Goal: Task Accomplishment & Management: Complete application form

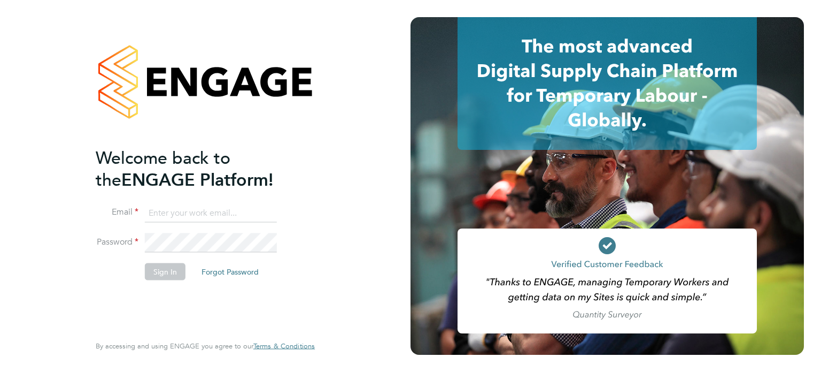
type input "[PERSON_NAME][EMAIL_ADDRESS][DOMAIN_NAME]"
click at [166, 269] on button "Sign In" at bounding box center [165, 270] width 41 height 17
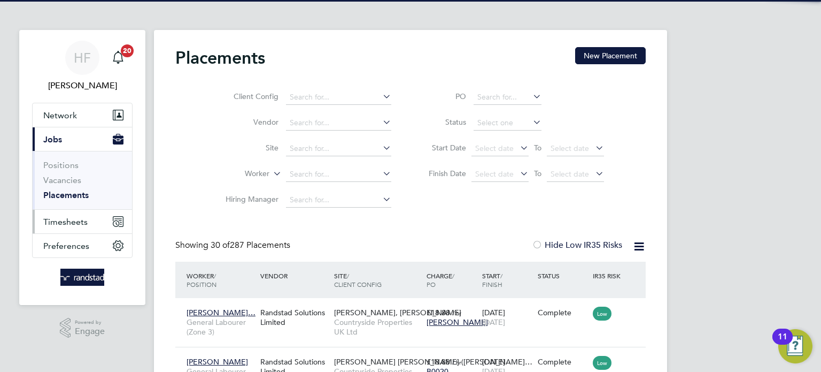
click at [71, 213] on button "Timesheets" at bounding box center [82, 222] width 99 height 24
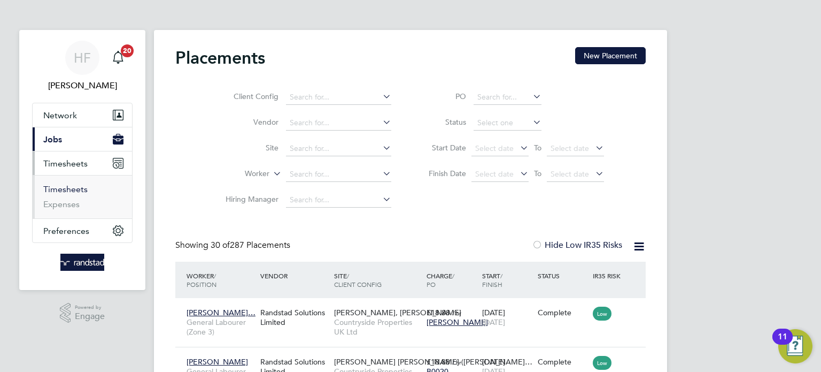
click at [71, 188] on link "Timesheets" at bounding box center [65, 189] width 44 height 10
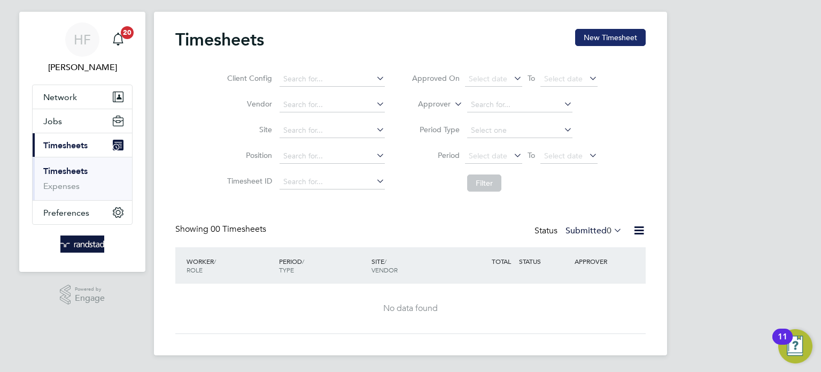
click at [601, 30] on button "New Timesheet" at bounding box center [610, 37] width 71 height 17
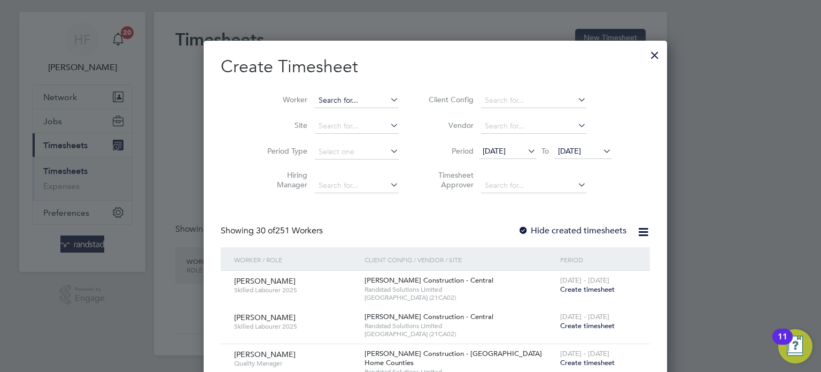
click at [318, 103] on input at bounding box center [357, 100] width 84 height 15
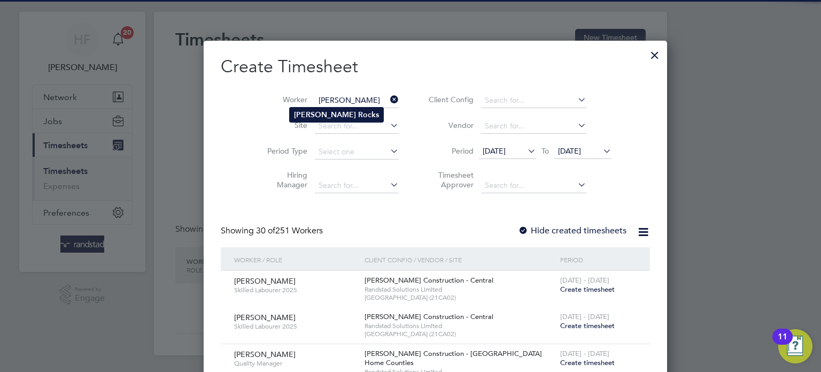
click at [353, 114] on li "[PERSON_NAME]" at bounding box center [337, 114] width 94 height 14
type input "[PERSON_NAME]"
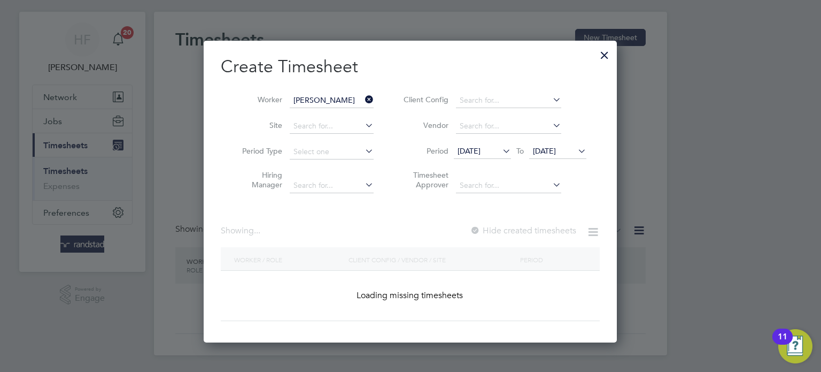
scroll to position [301, 414]
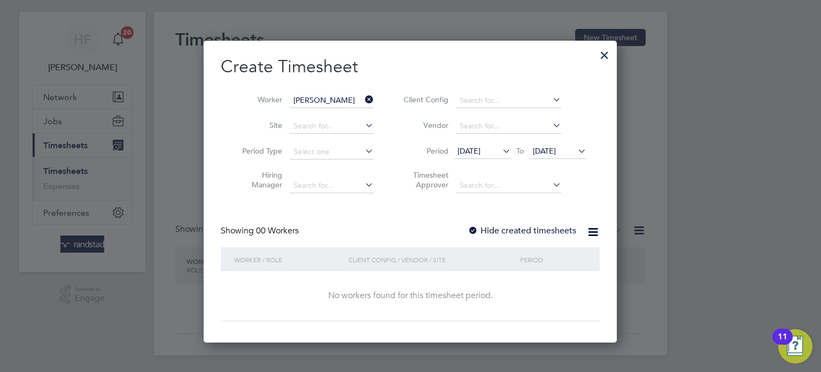
click at [555, 153] on span "[DATE]" at bounding box center [544, 151] width 23 height 10
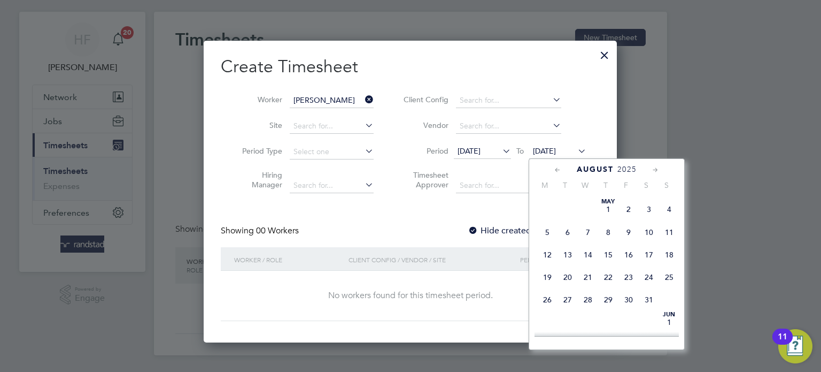
scroll to position [427, 0]
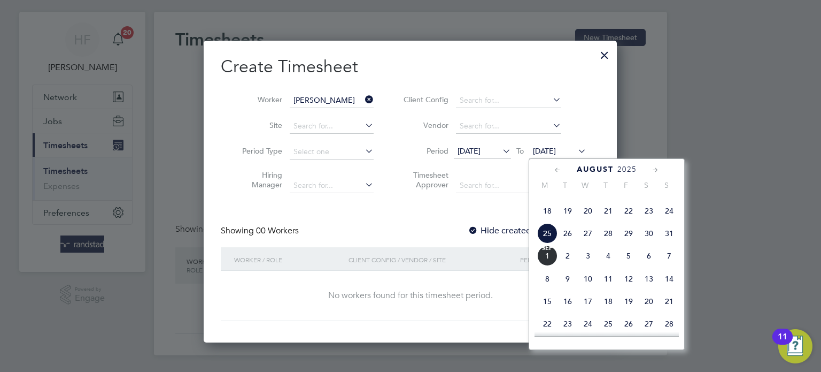
drag, startPoint x: 666, startPoint y: 257, endPoint x: 655, endPoint y: 256, distance: 10.7
click at [666, 243] on span "31" at bounding box center [669, 233] width 20 height 20
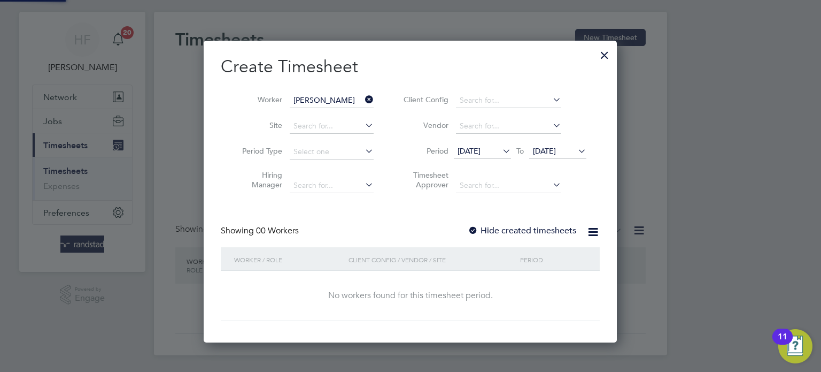
scroll to position [301, 414]
click at [545, 230] on label "Hide created timesheets" at bounding box center [522, 230] width 109 height 11
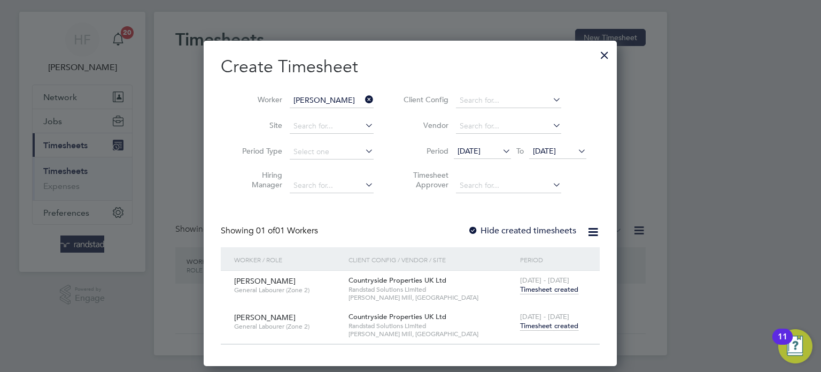
scroll to position [324, 414]
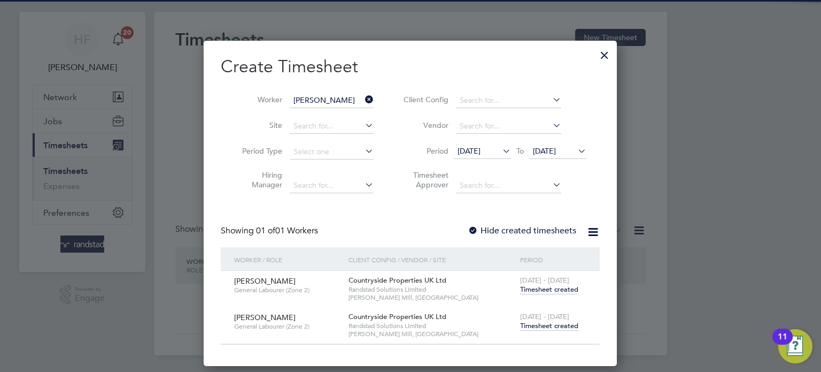
click at [551, 321] on span "Timesheet created" at bounding box center [549, 326] width 58 height 10
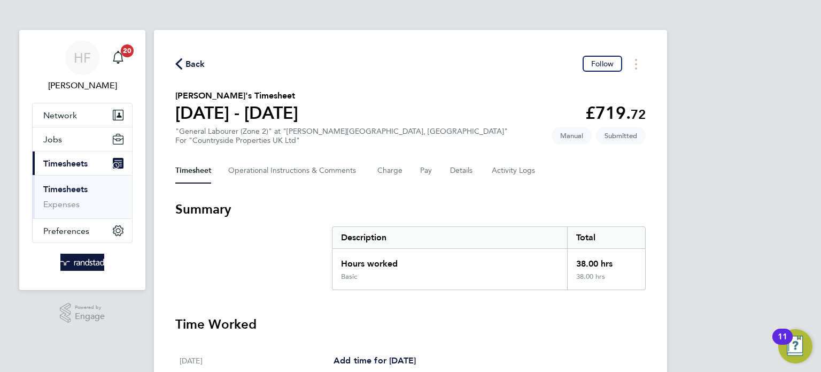
click at [86, 187] on link "Timesheets" at bounding box center [65, 189] width 44 height 10
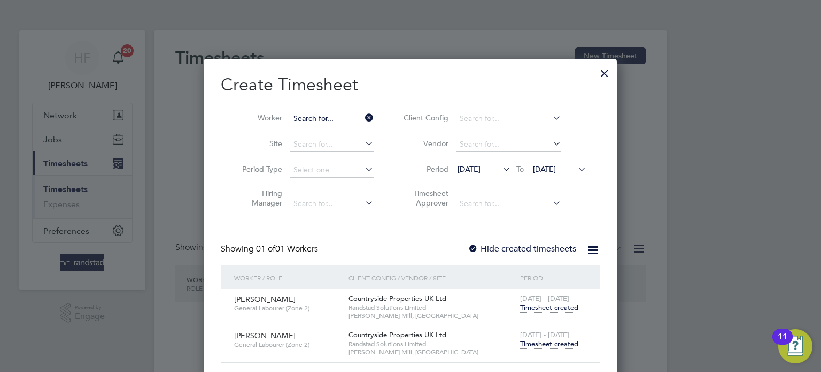
click at [334, 119] on input at bounding box center [332, 118] width 84 height 15
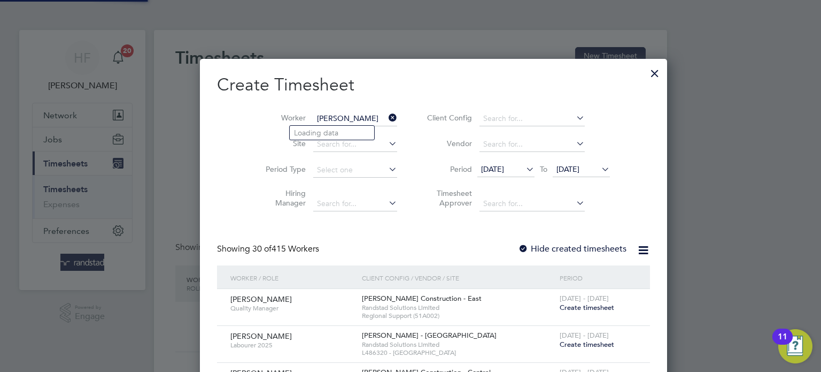
scroll to position [1961, 421]
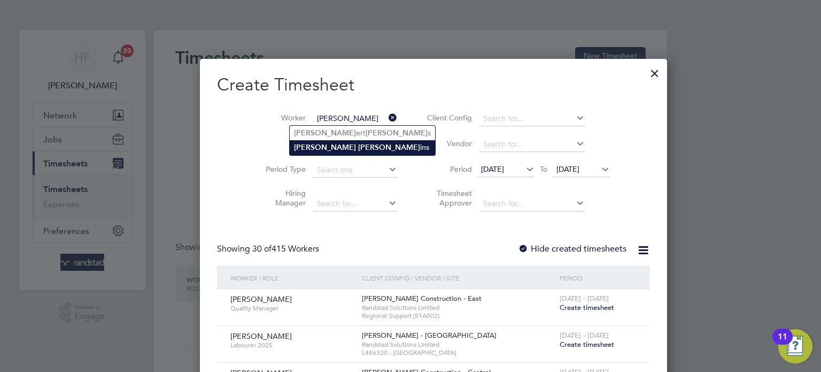
click at [354, 145] on li "[PERSON_NAME] ins" at bounding box center [362, 147] width 145 height 14
type input "[PERSON_NAME]"
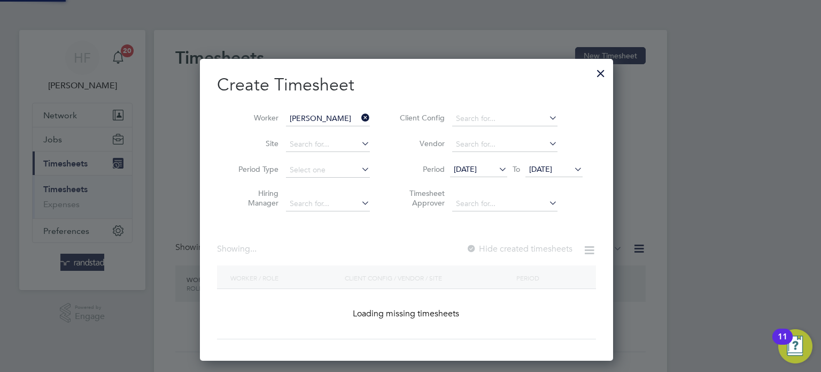
scroll to position [301, 414]
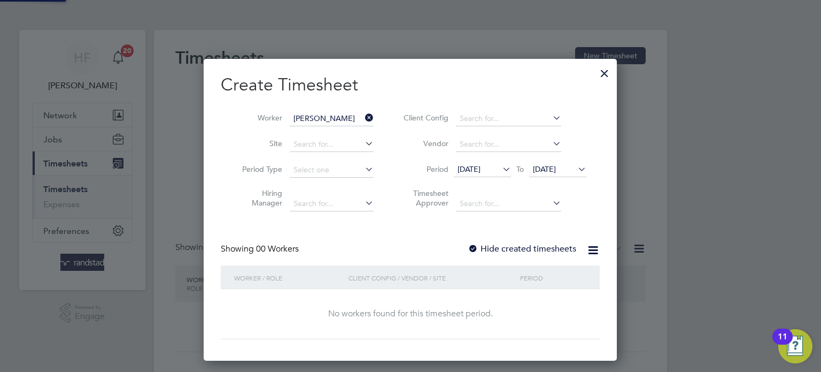
drag, startPoint x: 572, startPoint y: 164, endPoint x: 580, endPoint y: 176, distance: 14.4
click at [556, 165] on span "[DATE]" at bounding box center [544, 169] width 23 height 10
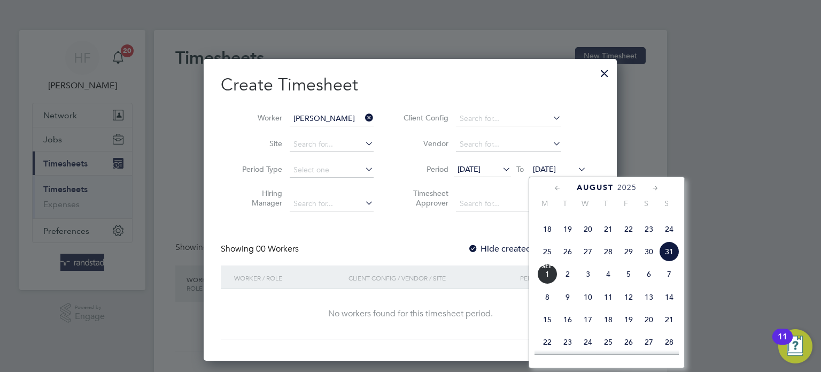
drag, startPoint x: 668, startPoint y: 272, endPoint x: 549, endPoint y: 249, distance: 120.9
click at [666, 261] on span "31" at bounding box center [669, 251] width 20 height 20
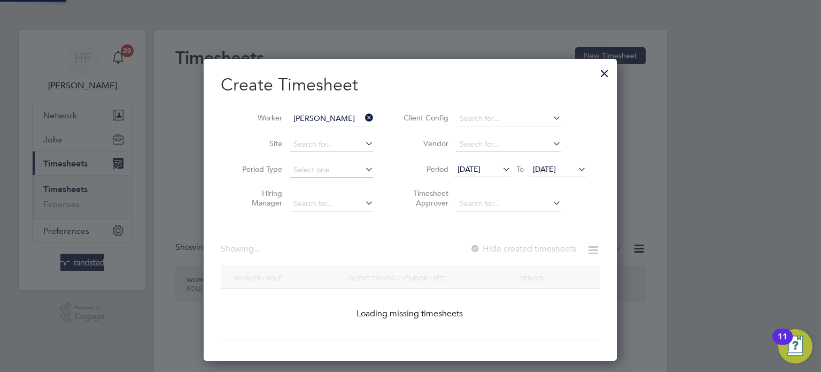
click at [530, 245] on label "Hide created timesheets" at bounding box center [523, 248] width 106 height 11
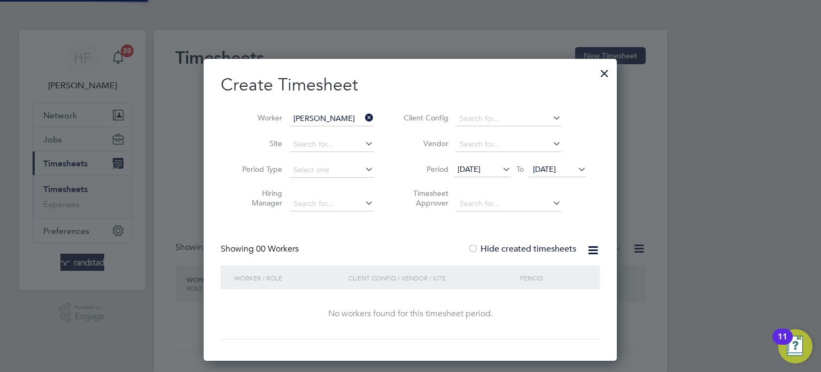
click at [530, 246] on label "Hide created timesheets" at bounding box center [522, 248] width 109 height 11
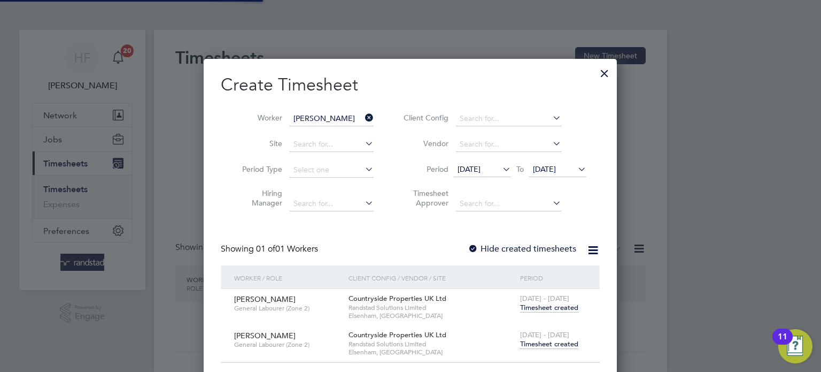
click at [551, 343] on span "Timesheet created" at bounding box center [549, 344] width 58 height 10
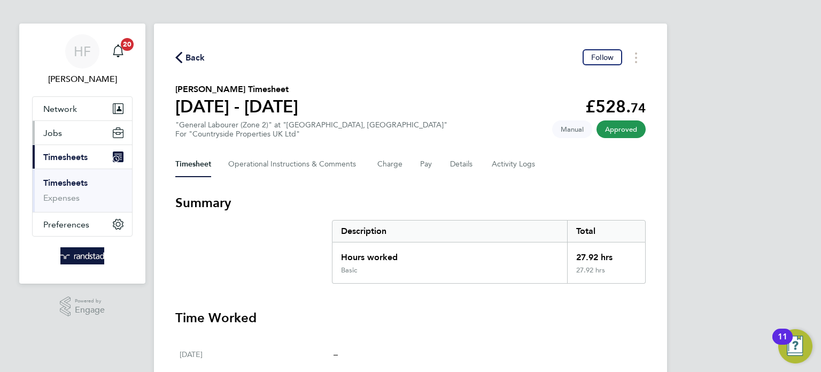
scroll to position [2, 0]
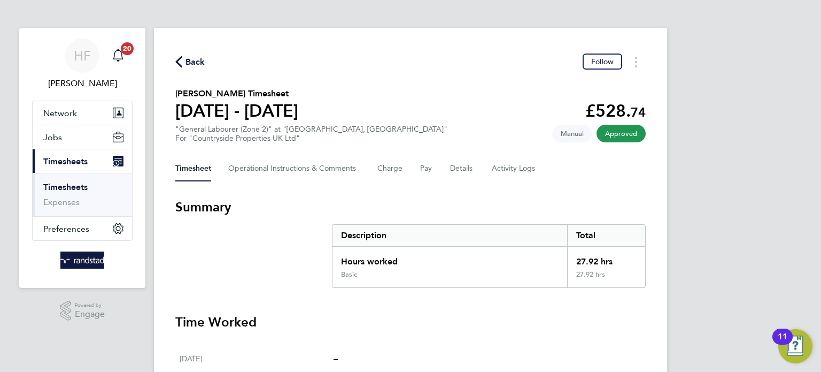
click at [74, 188] on link "Timesheets" at bounding box center [65, 187] width 44 height 10
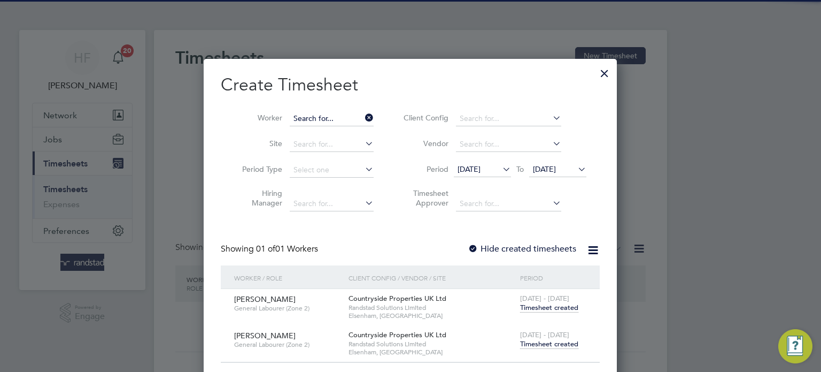
click at [323, 121] on input at bounding box center [332, 118] width 84 height 15
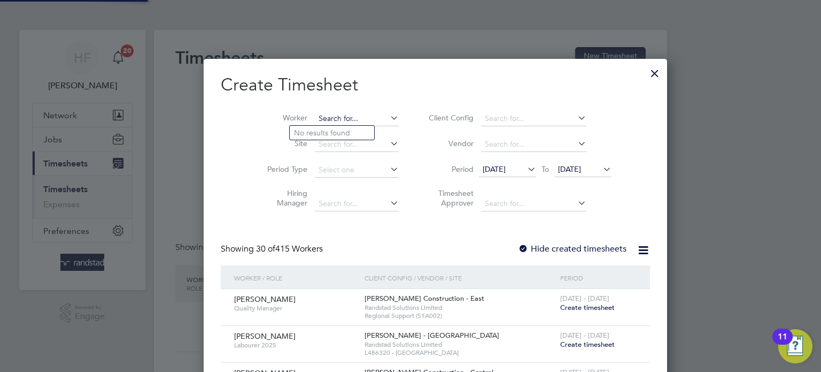
scroll to position [1961, 421]
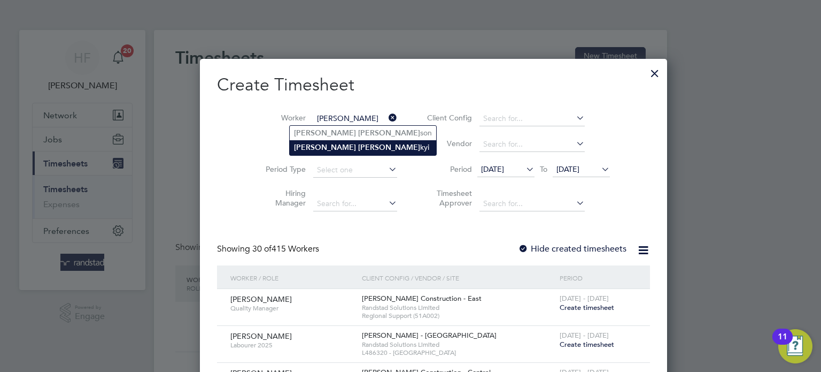
click at [358, 148] on li "[PERSON_NAME]" at bounding box center [363, 147] width 146 height 14
type input "[PERSON_NAME]"
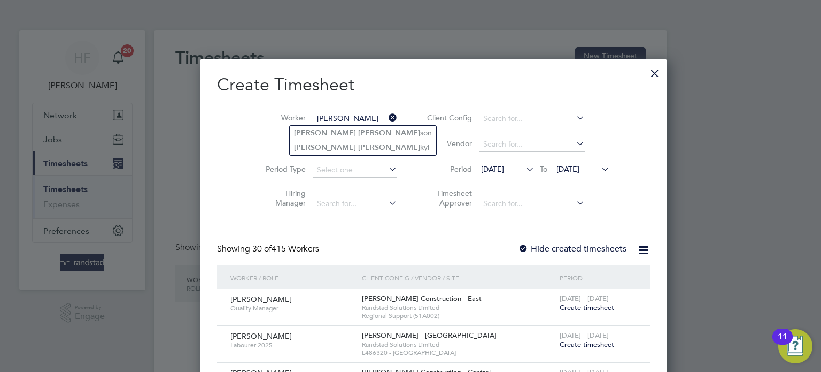
scroll to position [301, 414]
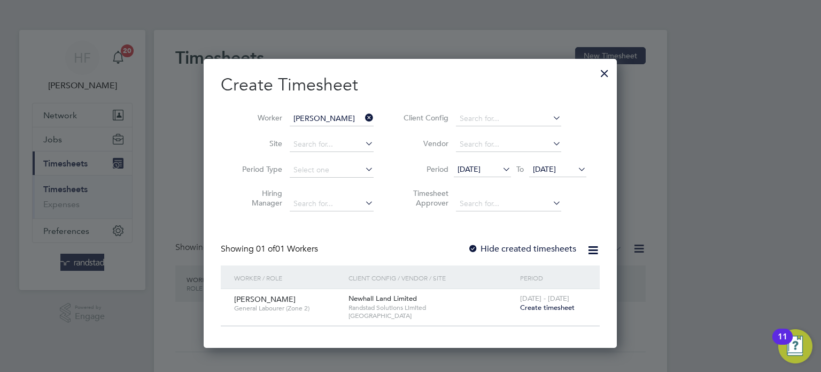
click at [545, 305] on span "Create timesheet" at bounding box center [547, 307] width 55 height 9
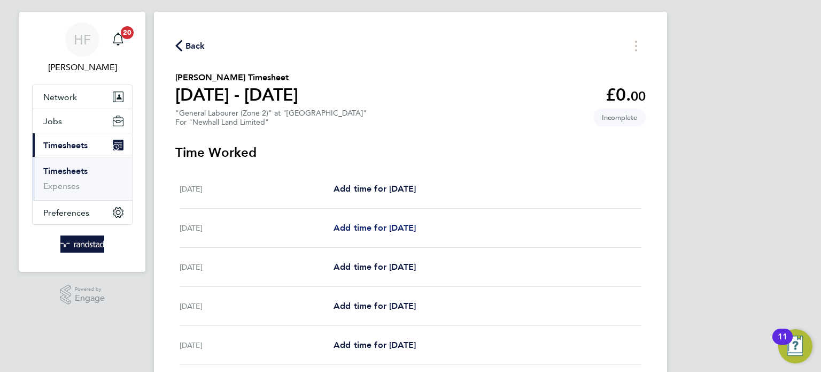
click at [366, 228] on span "Add time for [DATE]" at bounding box center [375, 227] width 82 height 10
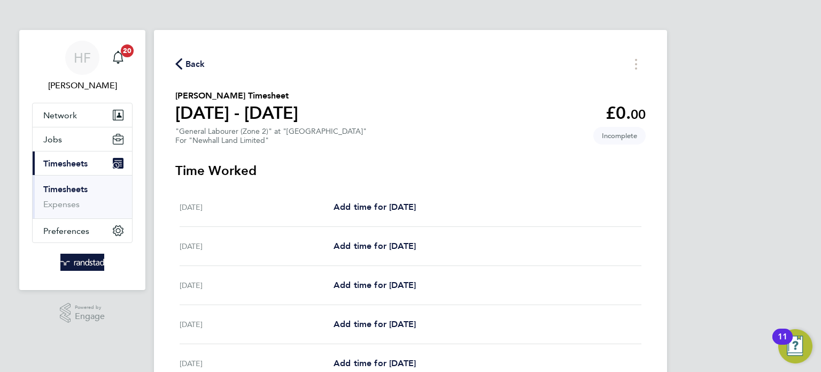
select select "30"
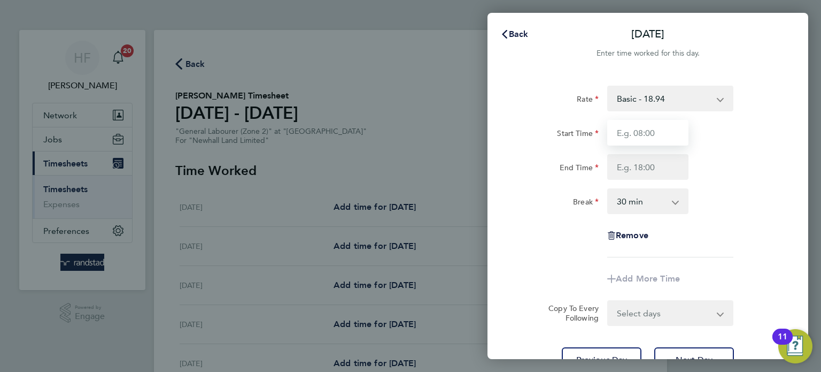
click at [653, 137] on input "Start Time" at bounding box center [647, 133] width 81 height 26
type input "7:0"
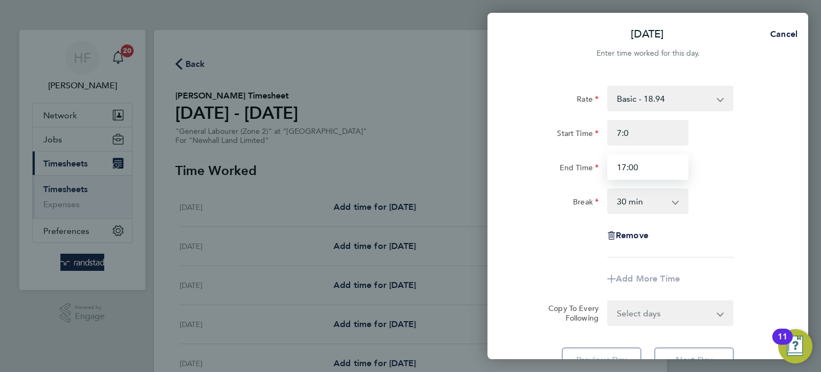
type input "17:00"
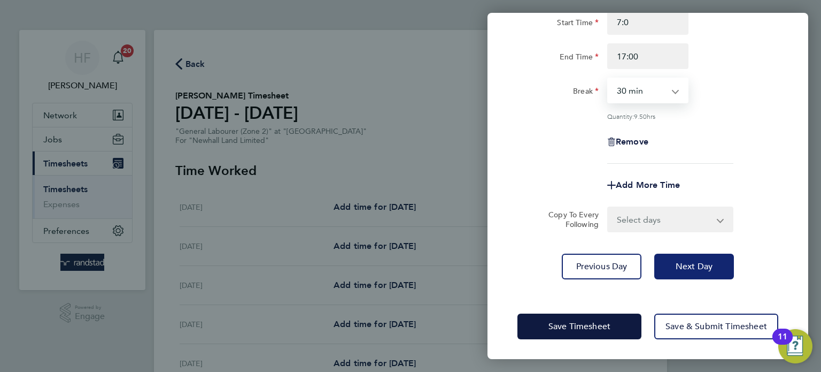
click at [715, 261] on button "Next Day" at bounding box center [694, 266] width 80 height 26
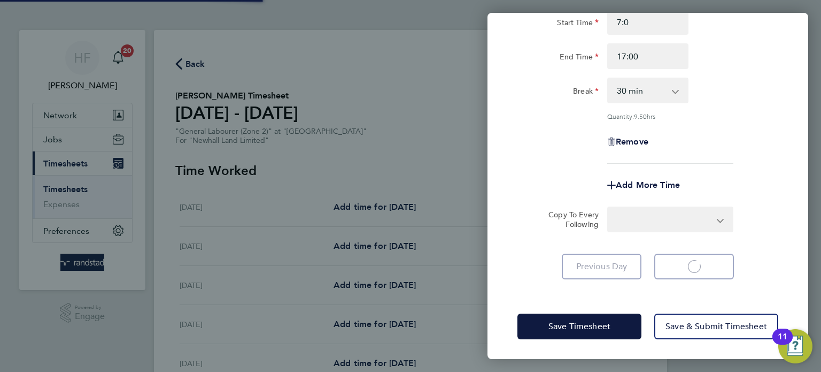
select select "30"
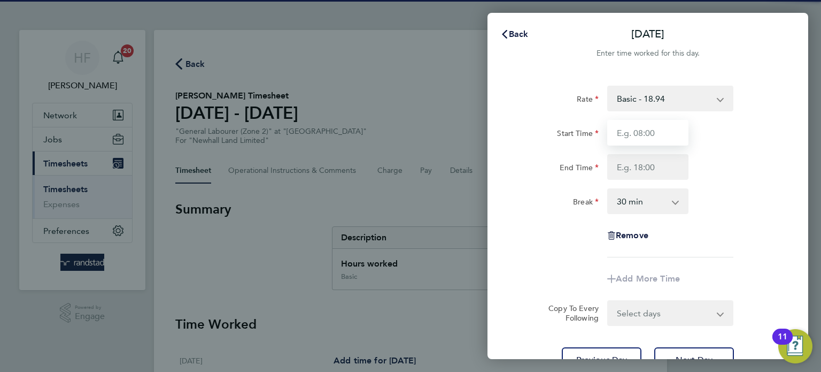
click at [647, 125] on input "Start Time" at bounding box center [647, 133] width 81 height 26
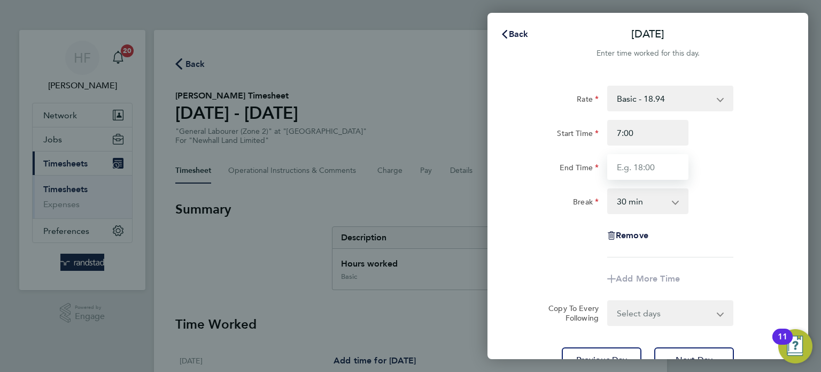
type input "07:00"
type input "17:00"
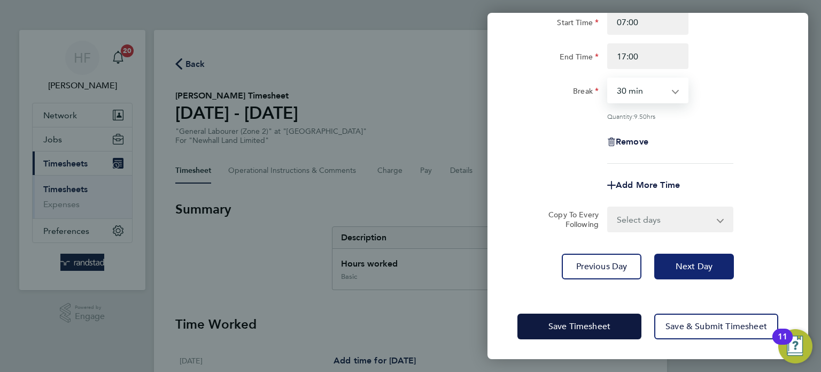
click at [705, 273] on button "Next Day" at bounding box center [694, 266] width 80 height 26
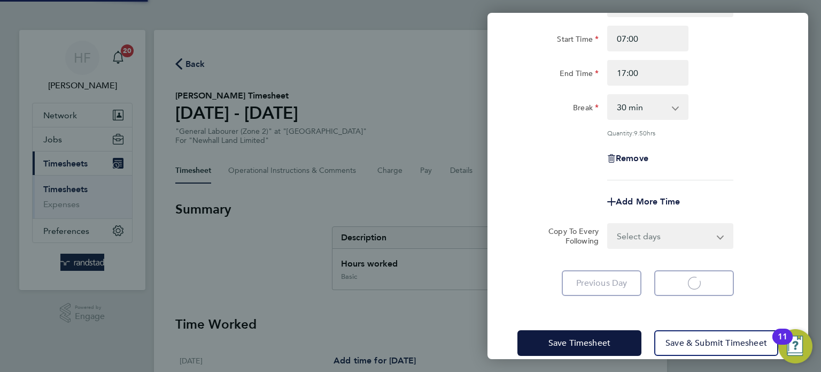
select select "30"
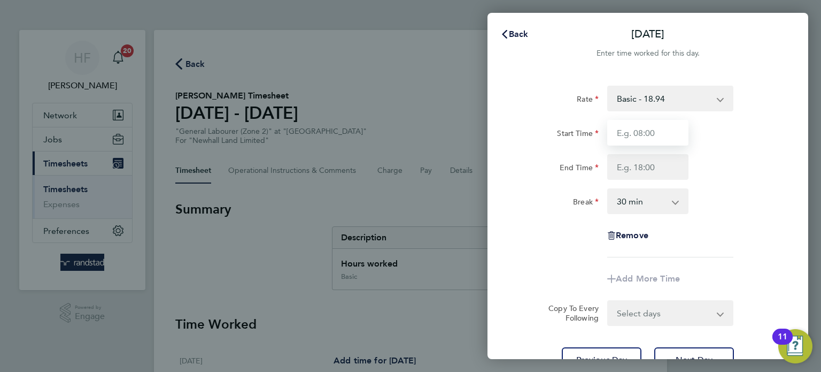
click at [649, 128] on input "Start Time" at bounding box center [647, 133] width 81 height 26
type input "07:00"
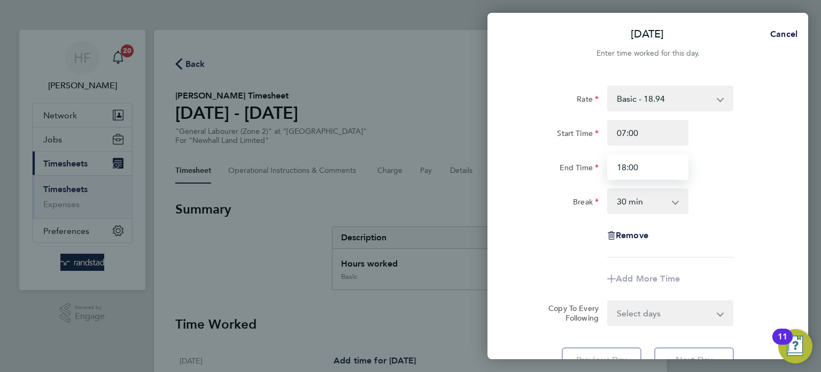
type input "18:00"
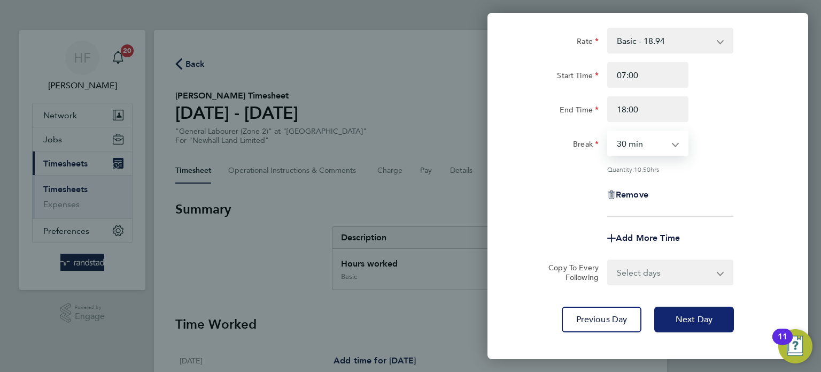
click at [700, 311] on button "Next Day" at bounding box center [694, 319] width 80 height 26
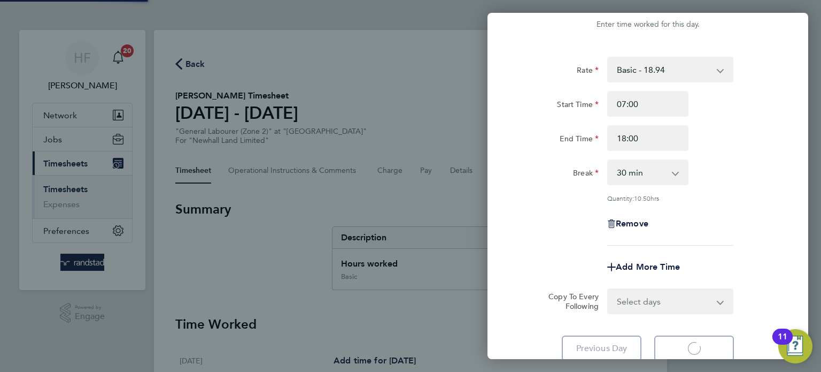
select select "30"
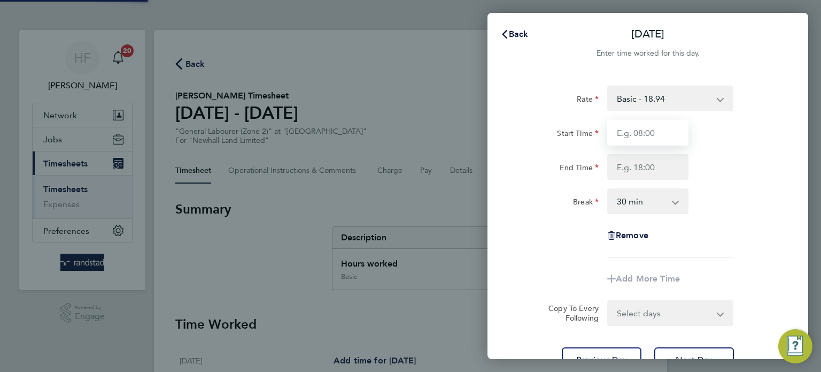
click at [636, 130] on input "Start Time" at bounding box center [647, 133] width 81 height 26
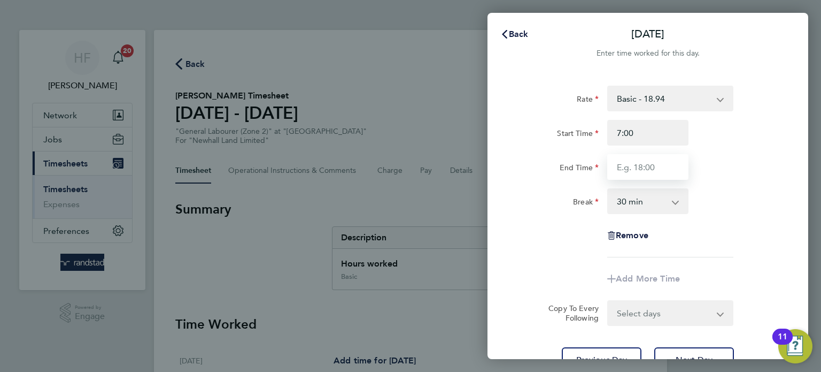
type input "07:00"
type input "17:00"
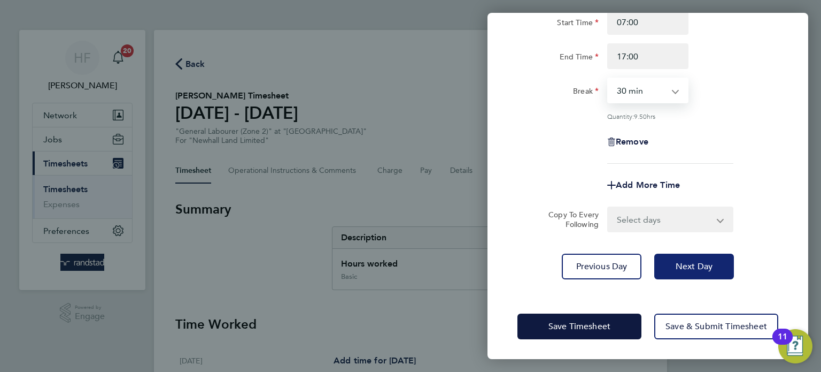
click at [691, 265] on span "Next Day" at bounding box center [694, 266] width 37 height 11
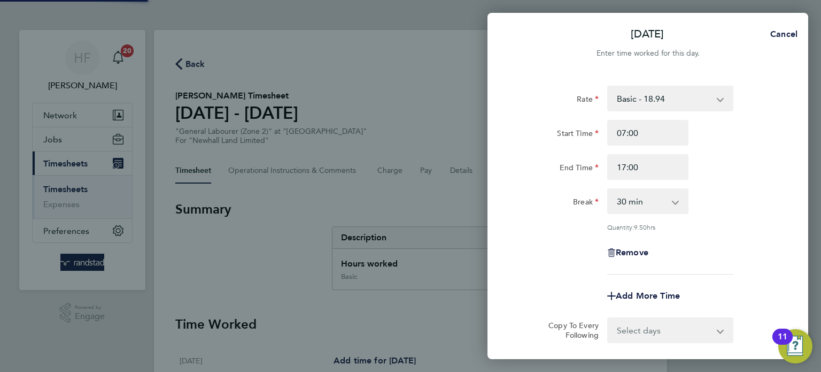
select select "30"
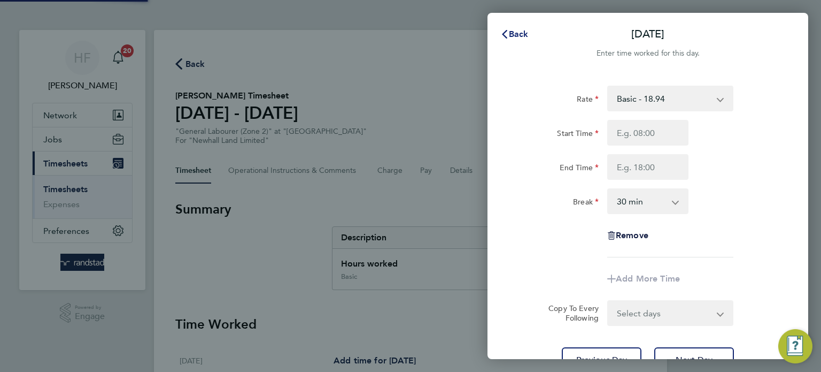
click at [511, 34] on span "Back" at bounding box center [519, 34] width 20 height 10
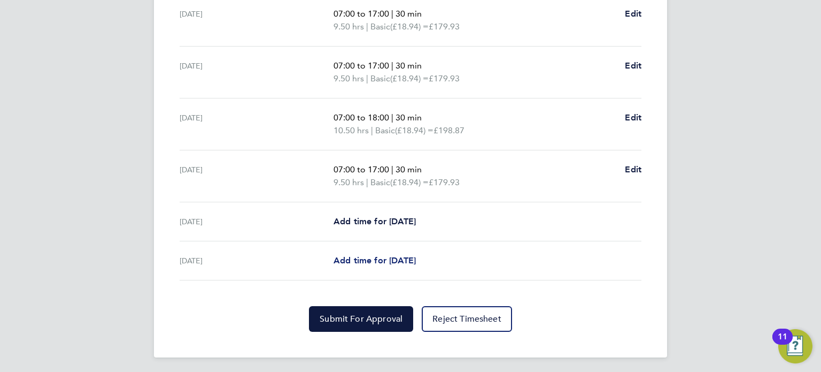
scroll to position [386, 0]
click at [370, 303] on section "Time Worked [DATE] Add time for [DATE] Add time for [DATE] [DATE] 07:00 to 17:0…" at bounding box center [410, 129] width 470 height 401
click at [376, 322] on button "Submit For Approval" at bounding box center [361, 318] width 104 height 26
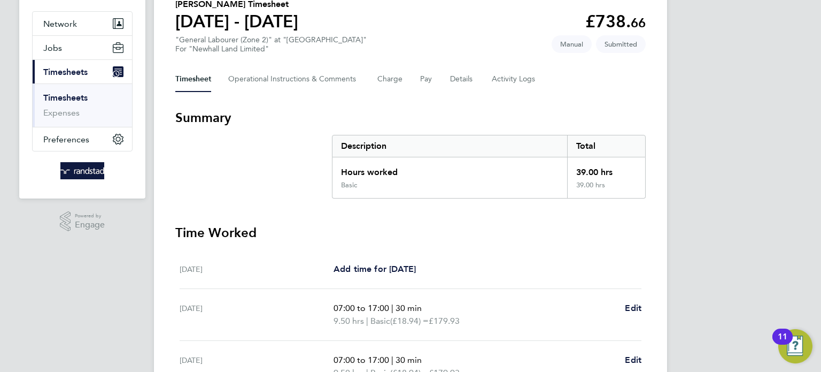
scroll to position [0, 0]
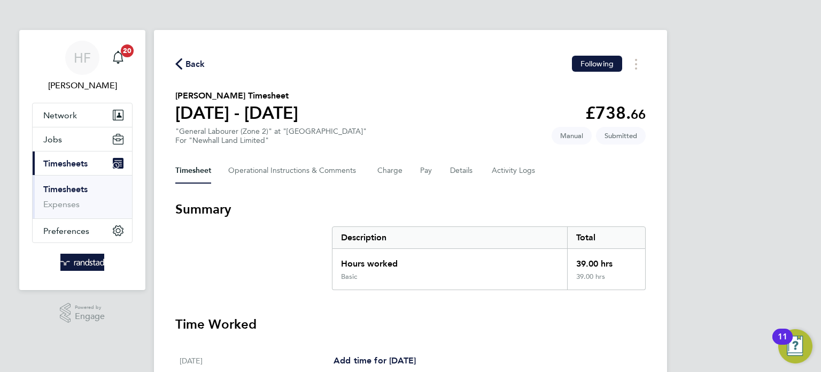
click at [55, 193] on link "Timesheets" at bounding box center [65, 189] width 44 height 10
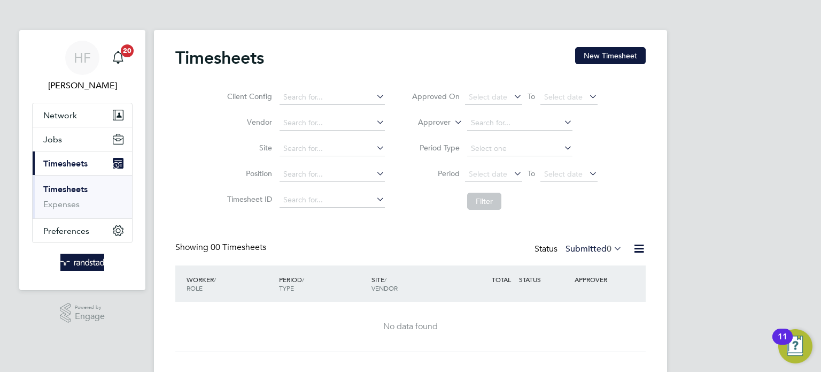
click at [78, 190] on link "Timesheets" at bounding box center [65, 189] width 44 height 10
click at [628, 58] on button "New Timesheet" at bounding box center [610, 55] width 71 height 17
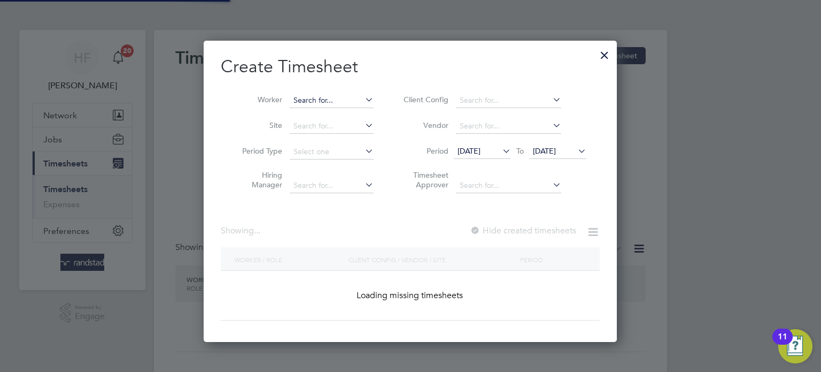
scroll to position [301, 414]
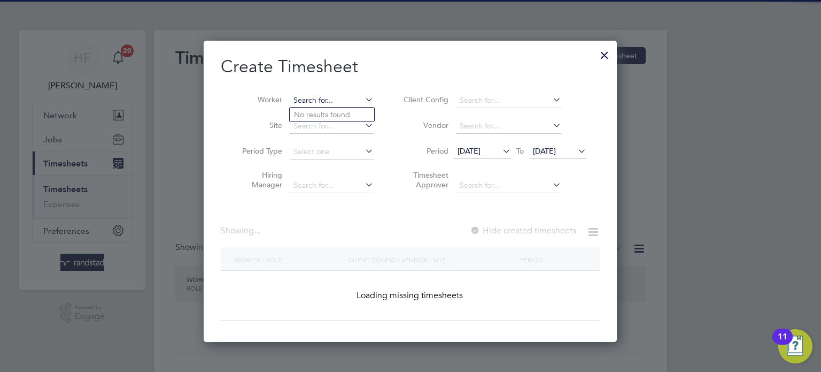
click at [345, 94] on input at bounding box center [332, 100] width 84 height 15
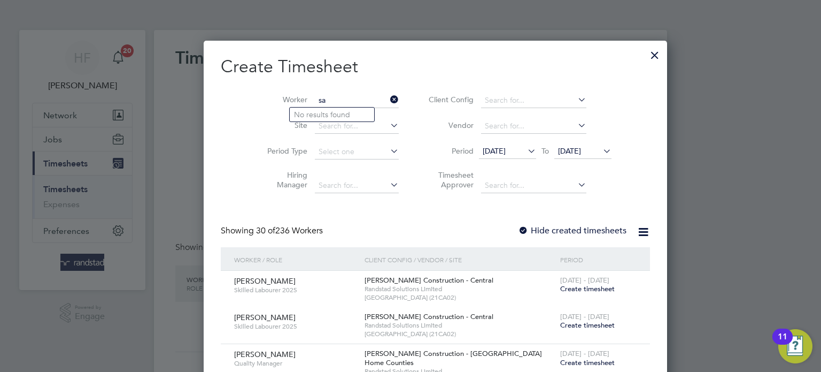
scroll to position [1824, 414]
click at [333, 116] on li "Sanya Liasu" at bounding box center [332, 114] width 84 height 14
type input "Sanya Liasu"
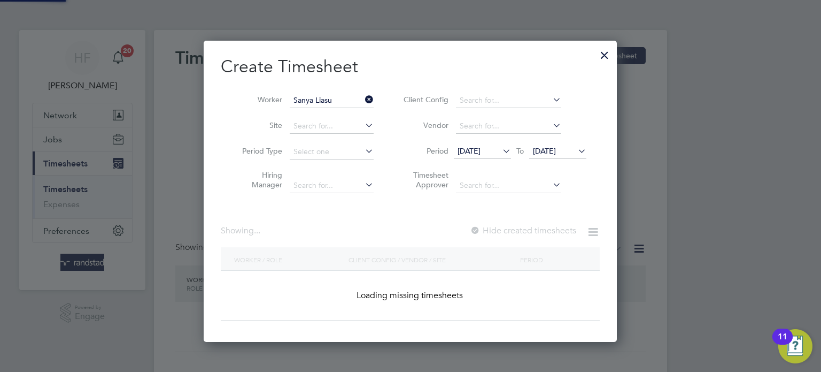
scroll to position [288, 414]
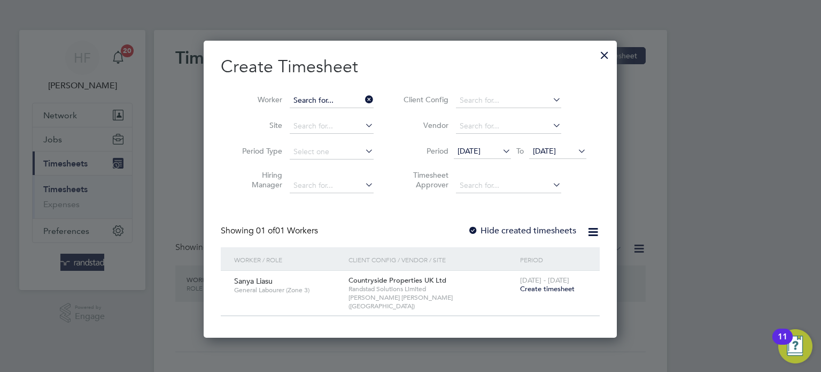
click at [333, 106] on input at bounding box center [332, 100] width 84 height 15
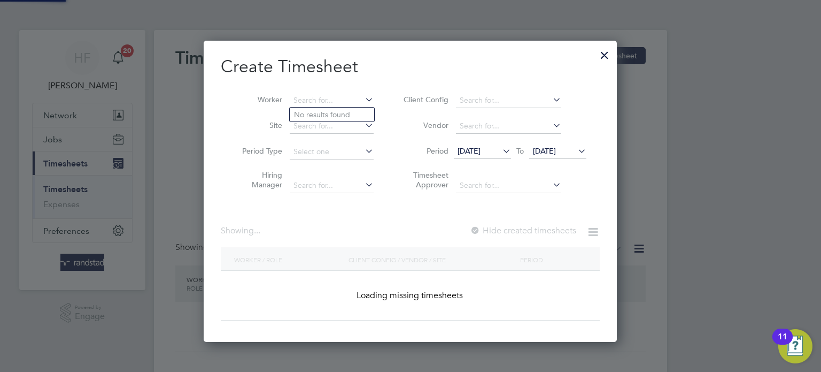
scroll to position [1824, 414]
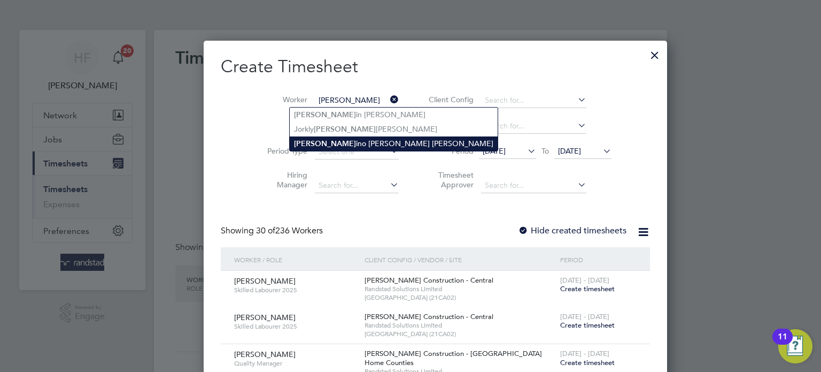
click at [337, 143] on li "[PERSON_NAME] ino [PERSON_NAME] [PERSON_NAME]" at bounding box center [394, 143] width 208 height 14
type input "[PERSON_NAME] [PERSON_NAME]"
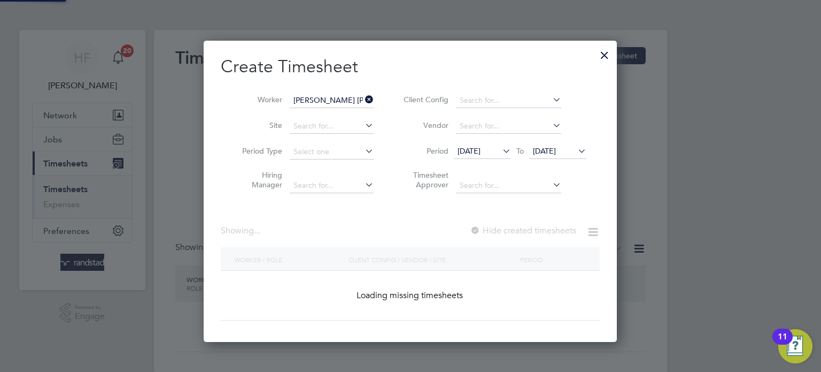
scroll to position [288, 414]
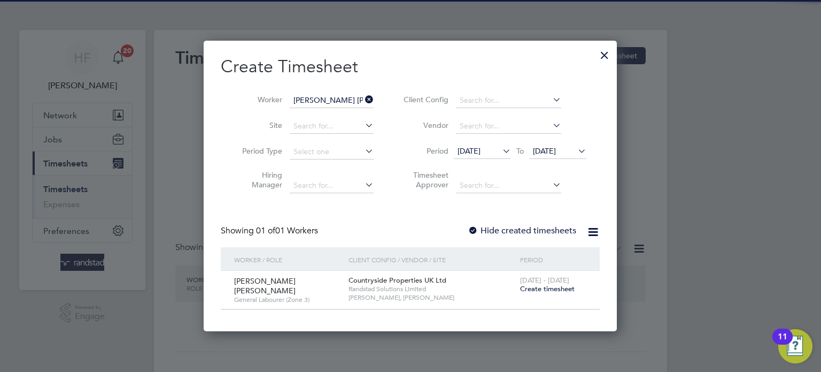
click at [554, 291] on span "Create timesheet" at bounding box center [547, 288] width 55 height 9
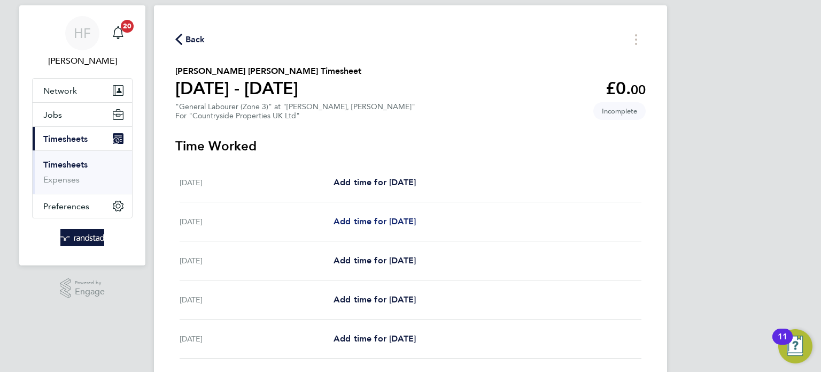
scroll to position [26, 0]
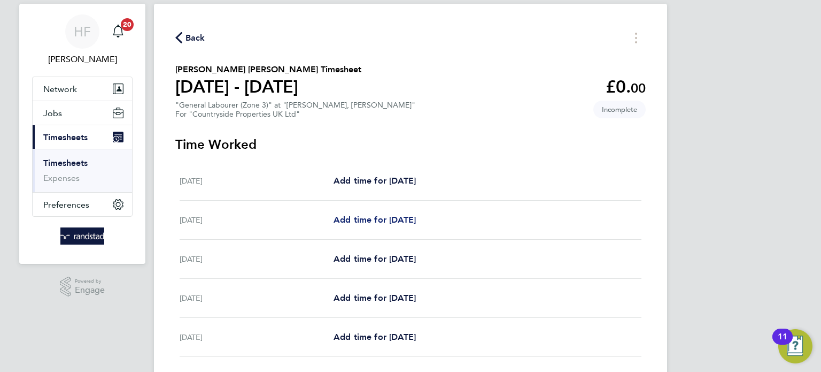
click at [380, 220] on span "Add time for [DATE]" at bounding box center [375, 219] width 82 height 10
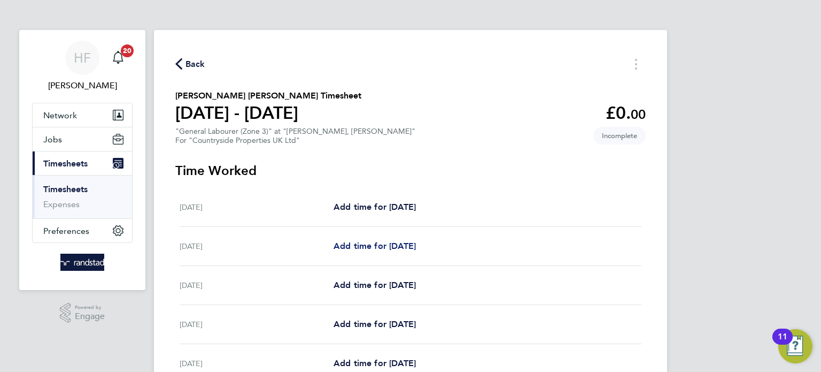
select select "30"
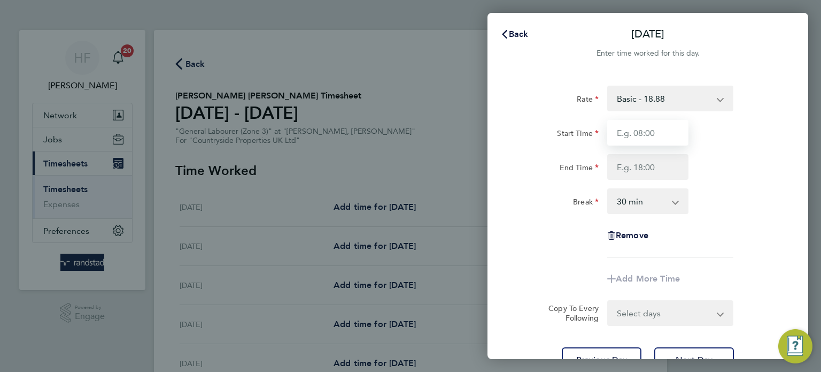
click at [651, 139] on input "Start Time" at bounding box center [647, 133] width 81 height 26
type input "07:30"
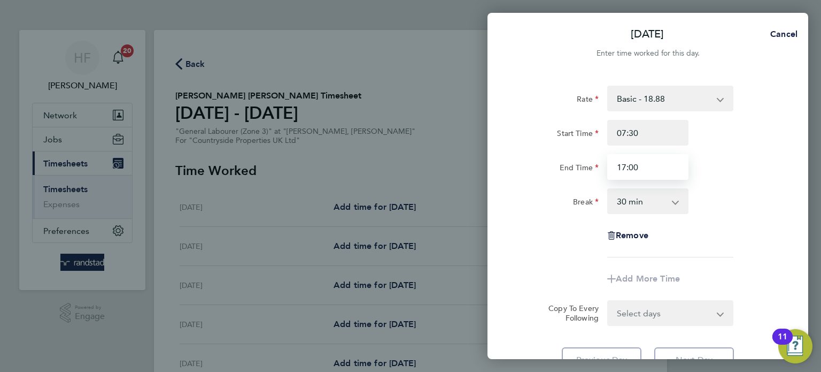
type input "17:00"
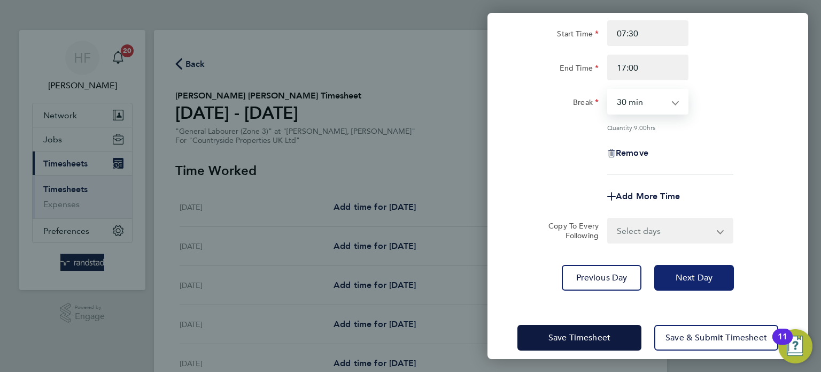
click at [686, 286] on button "Next Day" at bounding box center [694, 278] width 80 height 26
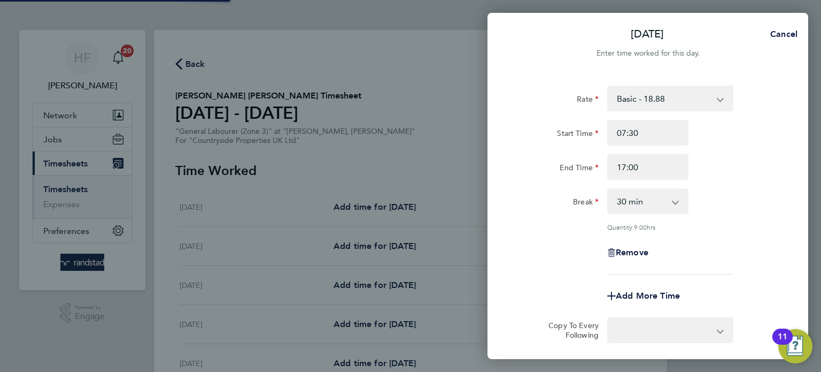
select select "30"
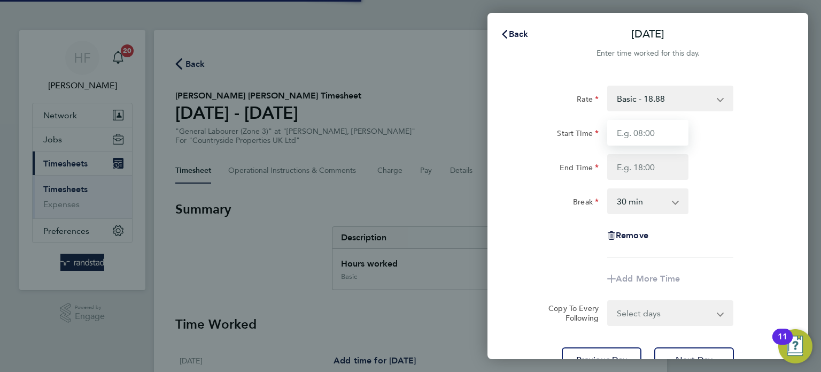
click at [629, 138] on input "Start Time" at bounding box center [647, 133] width 81 height 26
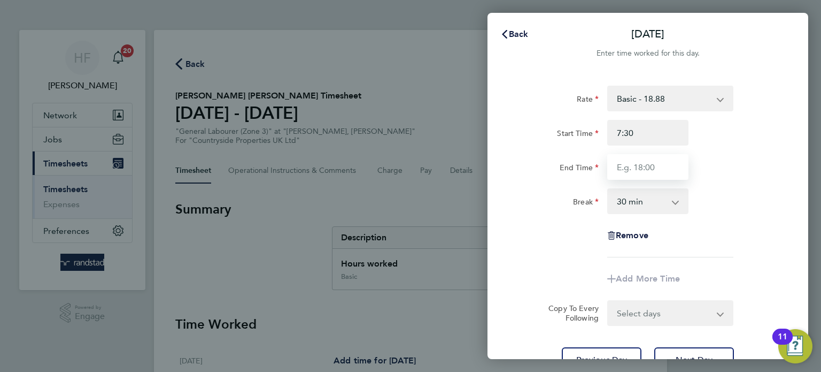
type input "07:30"
type input "17:00"
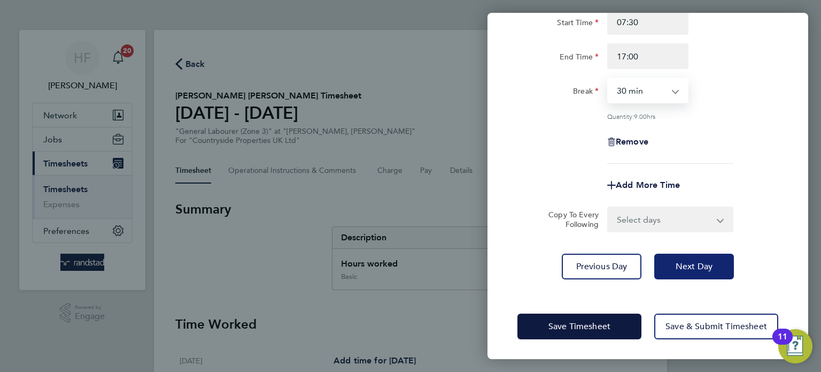
click at [699, 262] on span "Next Day" at bounding box center [694, 266] width 37 height 11
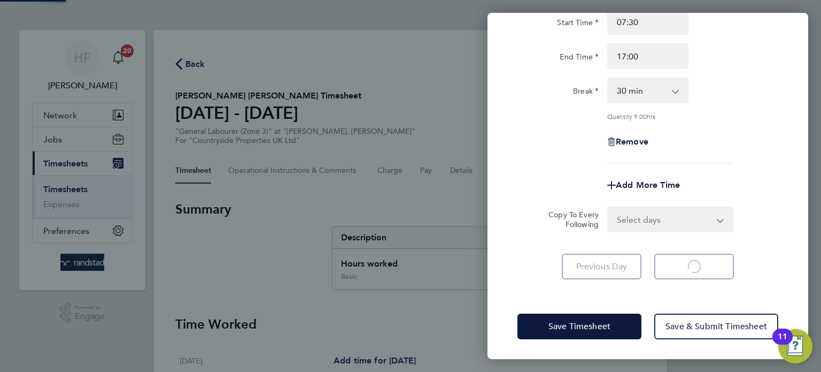
scroll to position [83, 0]
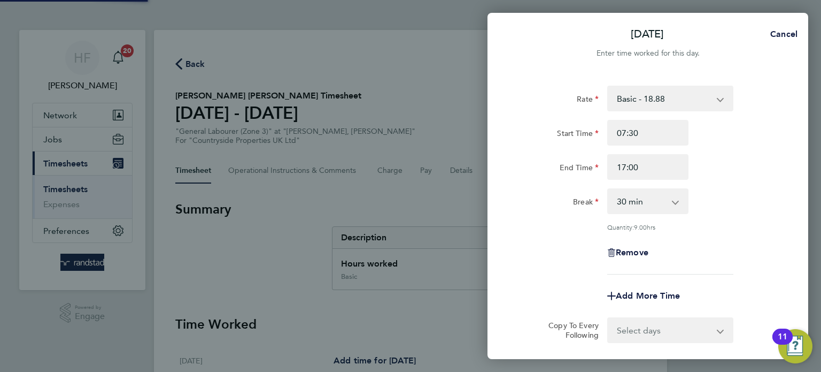
select select "30"
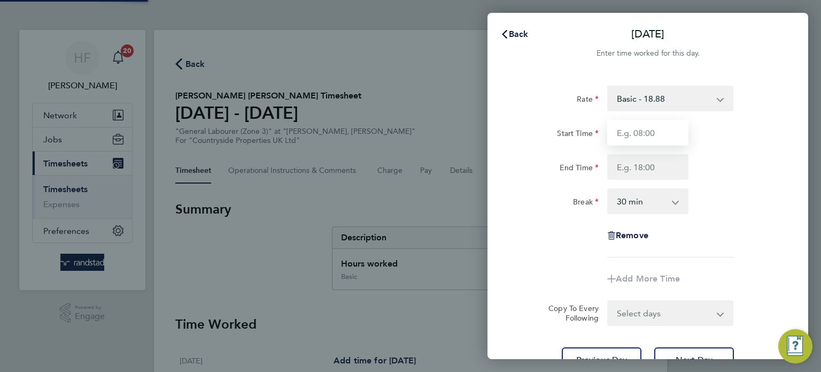
click at [630, 132] on input "Start Time" at bounding box center [647, 133] width 81 height 26
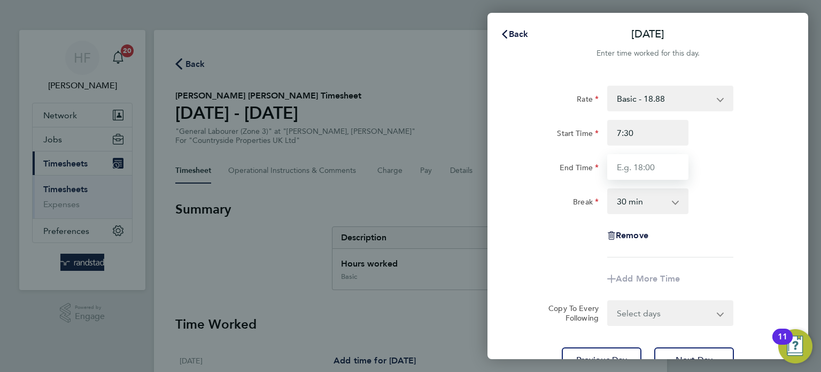
type input "07:30"
type input "17:00"
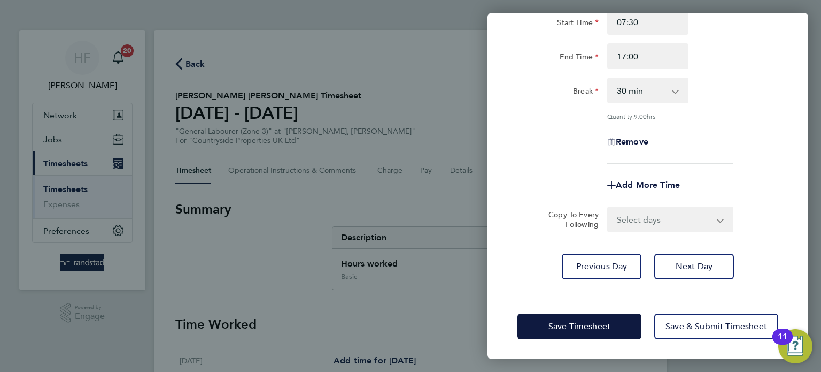
click at [706, 286] on div "Rate Basic - 18.88 Start Time 07:30 End Time 17:00 Break 0 min 15 min 30 min 45…" at bounding box center [648, 127] width 321 height 330
click at [704, 268] on span "Next Day" at bounding box center [694, 266] width 37 height 11
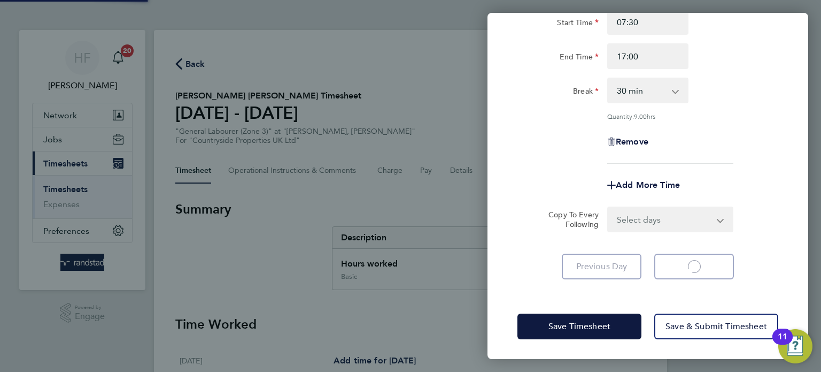
scroll to position [75, 0]
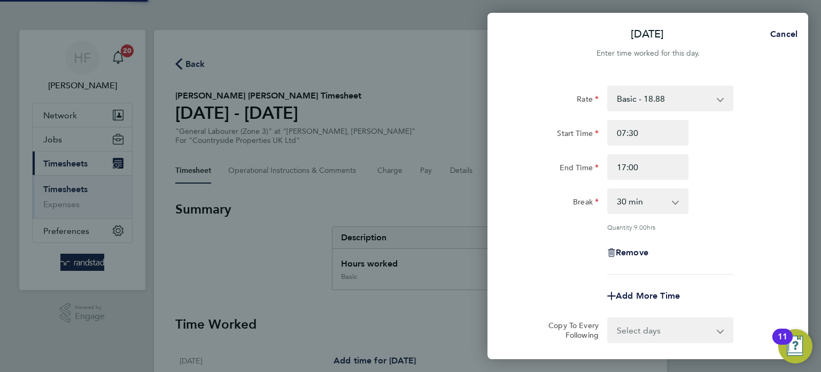
select select "30"
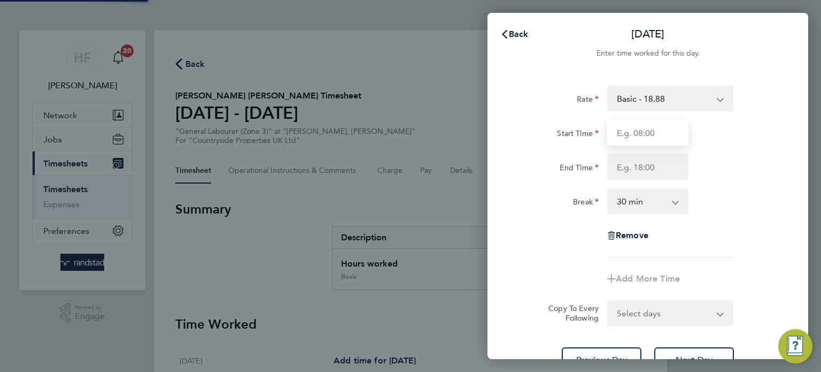
click at [632, 139] on input "Start Time" at bounding box center [647, 133] width 81 height 26
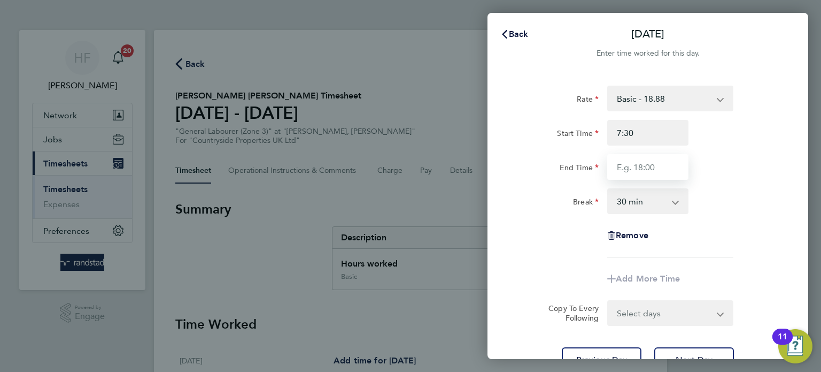
type input "07:30"
type input "17:00"
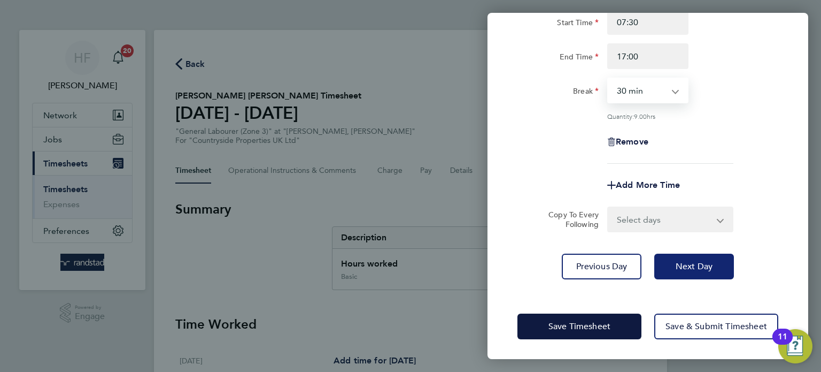
click at [689, 271] on button "Next Day" at bounding box center [694, 266] width 80 height 26
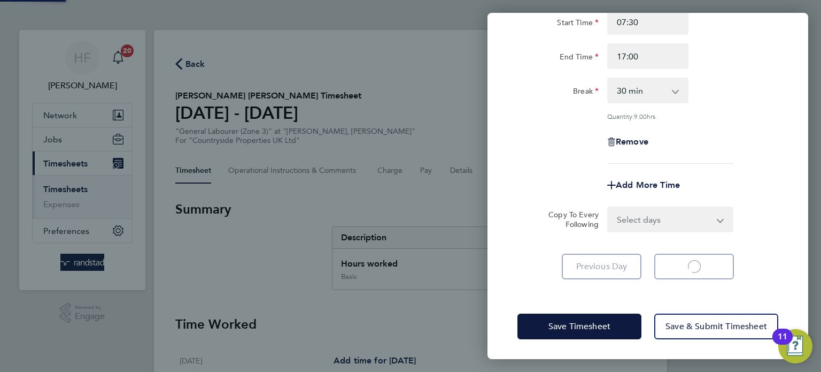
scroll to position [49, 0]
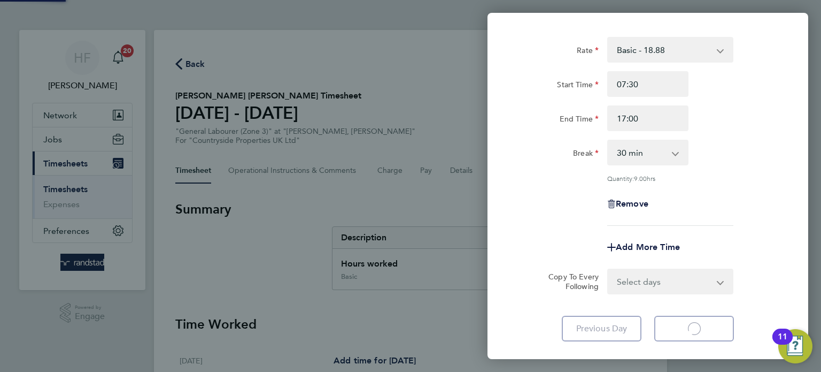
select select "30"
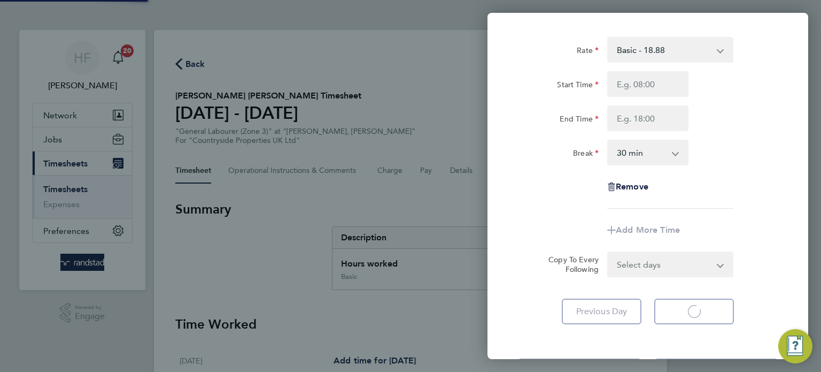
scroll to position [0, 0]
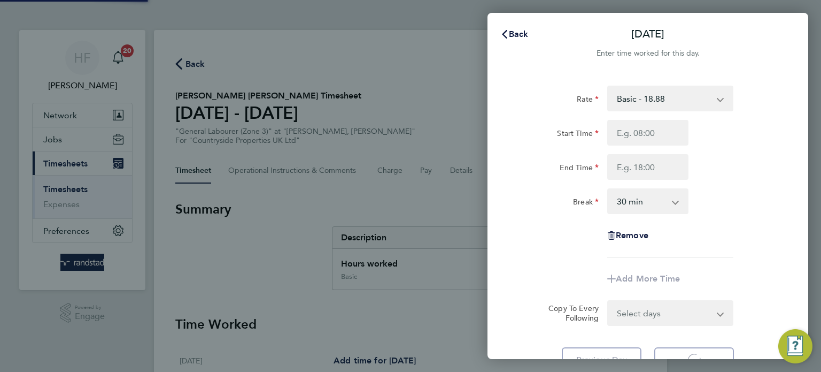
select select "30"
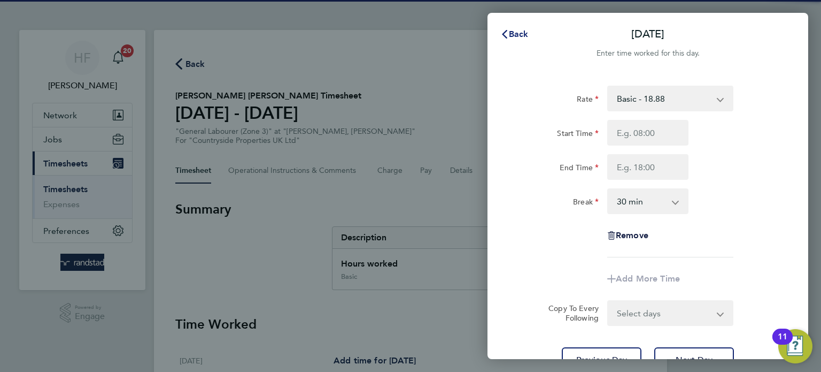
click at [499, 32] on button "Back" at bounding box center [515, 34] width 50 height 21
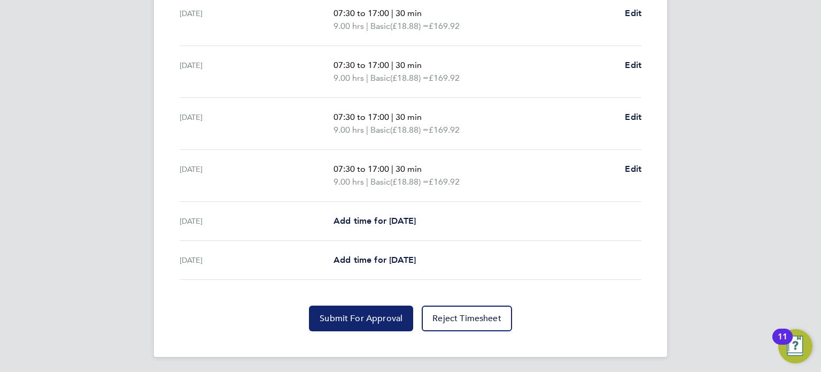
click at [355, 318] on span "Submit For Approval" at bounding box center [361, 318] width 83 height 11
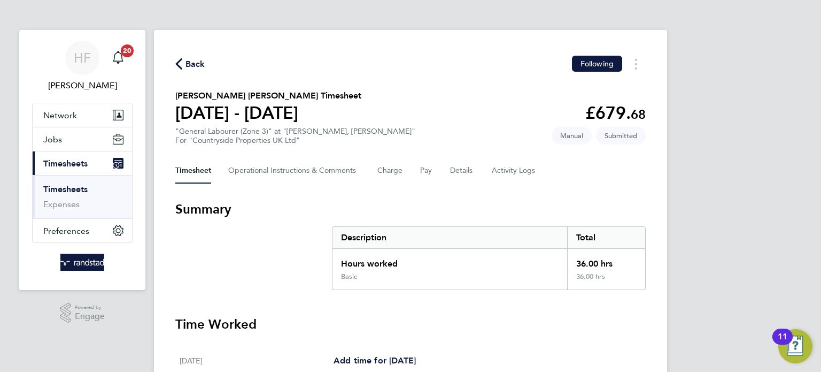
click at [68, 187] on link "Timesheets" at bounding box center [65, 189] width 44 height 10
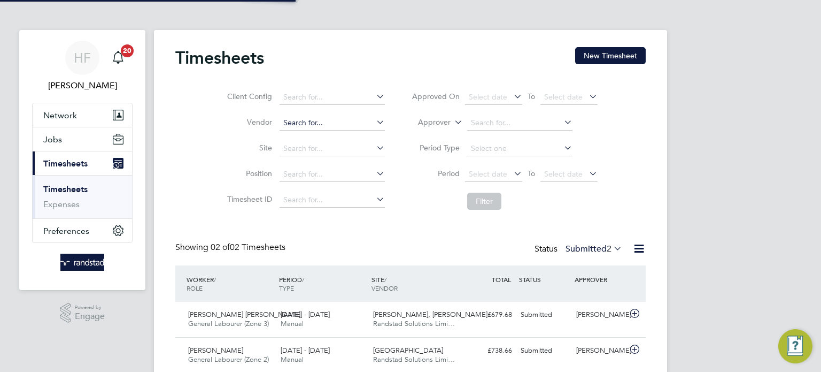
scroll to position [27, 93]
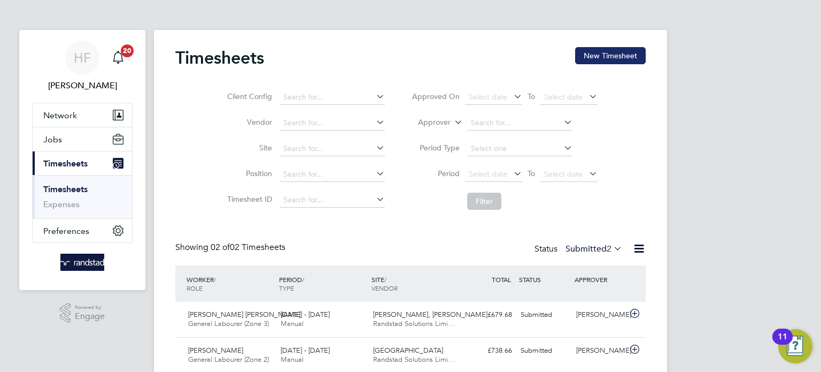
click at [627, 53] on button "New Timesheet" at bounding box center [610, 55] width 71 height 17
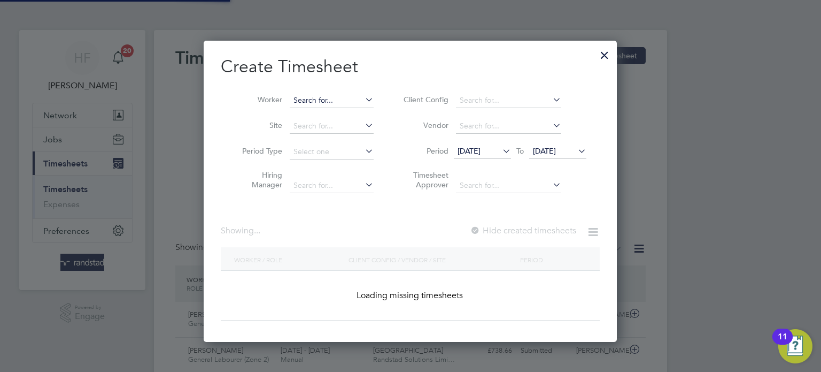
scroll to position [301, 414]
click at [330, 96] on input at bounding box center [332, 100] width 84 height 15
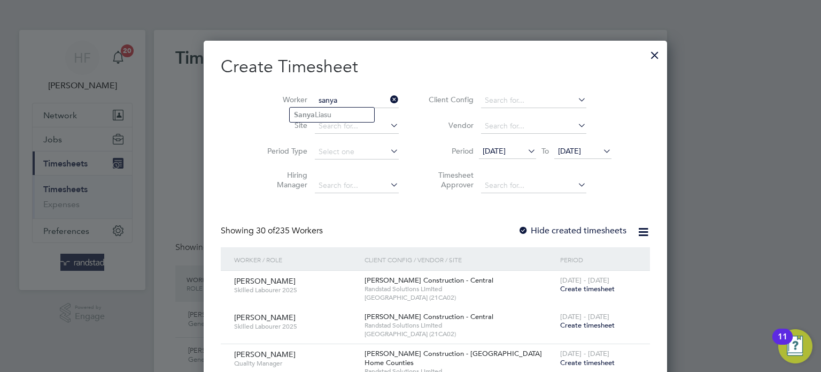
drag, startPoint x: 336, startPoint y: 114, endPoint x: 397, endPoint y: 143, distance: 67.4
click at [336, 114] on li "Sanya Liasu" at bounding box center [332, 114] width 84 height 14
type input "Sanya Liasu"
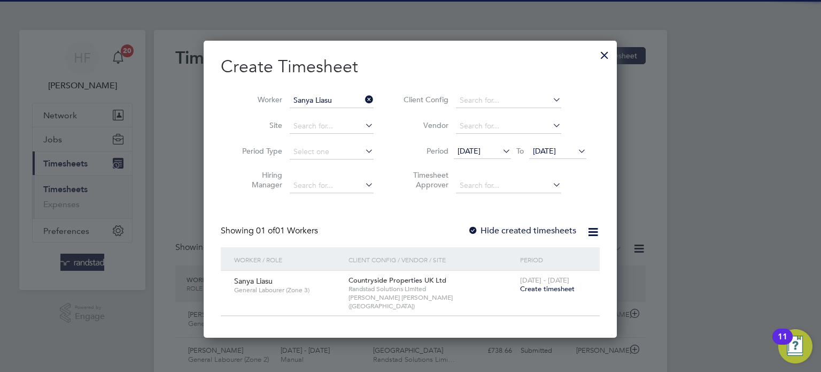
click at [552, 293] on div "[DATE] - [DATE] Create timesheet" at bounding box center [553, 285] width 72 height 29
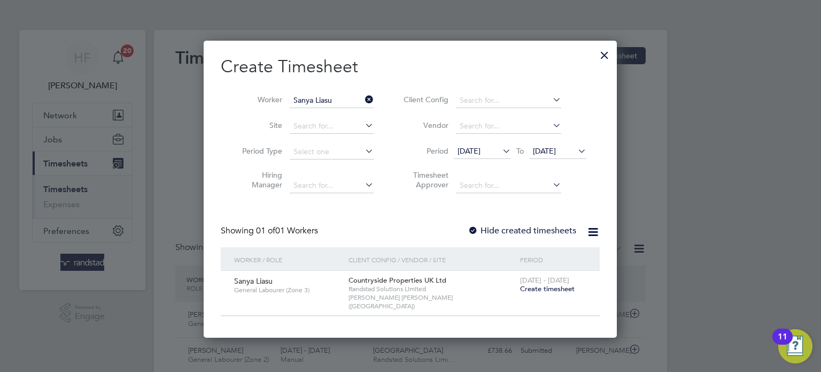
click at [552, 290] on span "Create timesheet" at bounding box center [547, 288] width 55 height 9
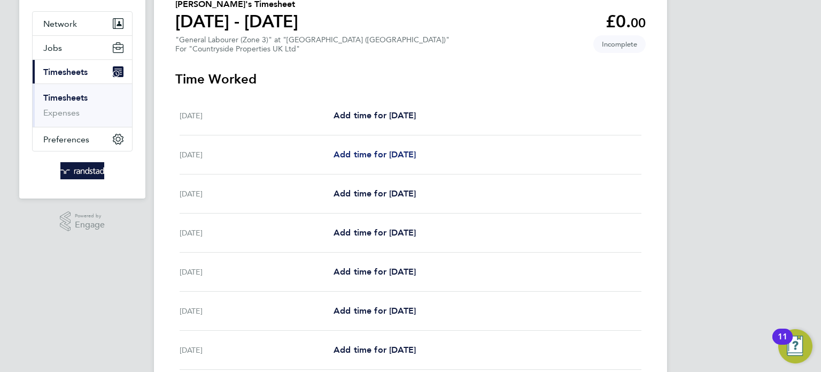
click at [368, 158] on span "Add time for [DATE]" at bounding box center [375, 154] width 82 height 10
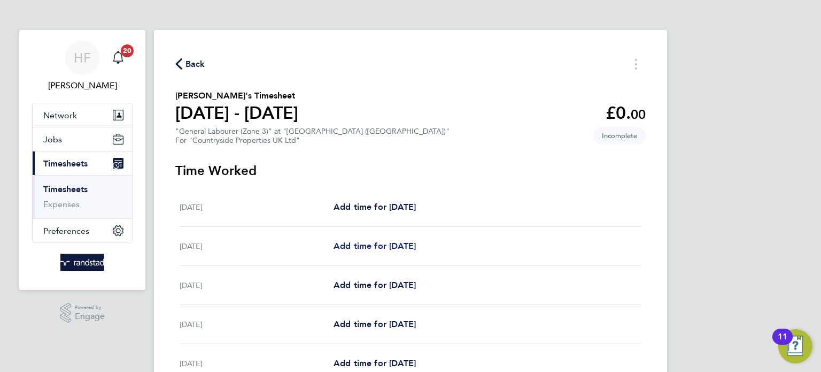
select select "30"
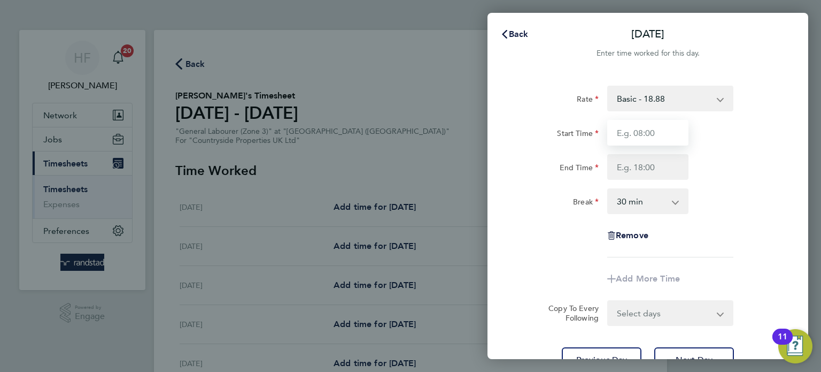
click at [669, 134] on input "Start Time" at bounding box center [647, 133] width 81 height 26
type input "07:30"
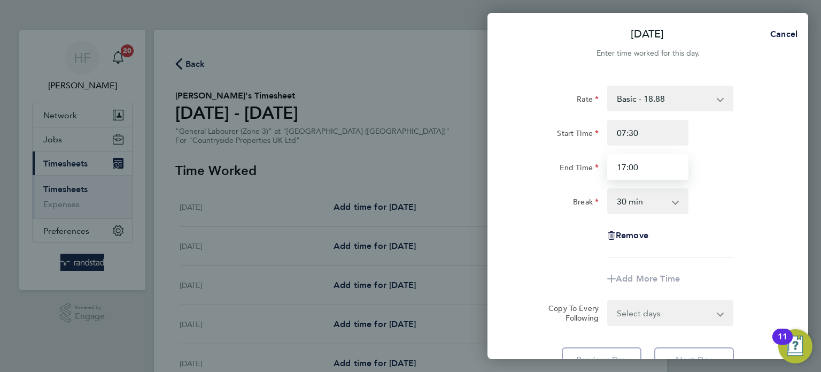
type input "17:00"
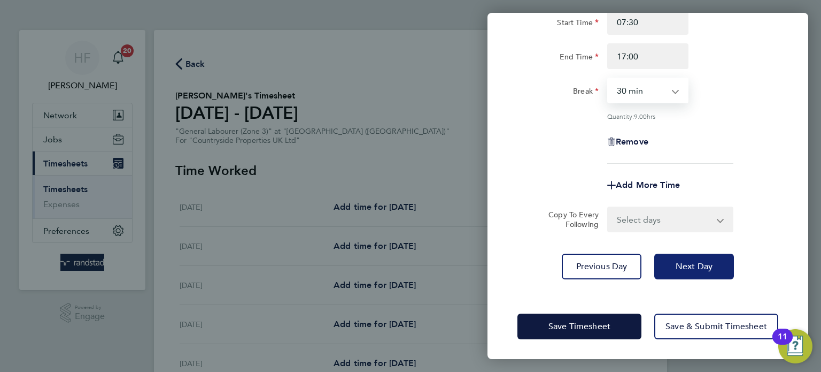
click at [694, 271] on button "Next Day" at bounding box center [694, 266] width 80 height 26
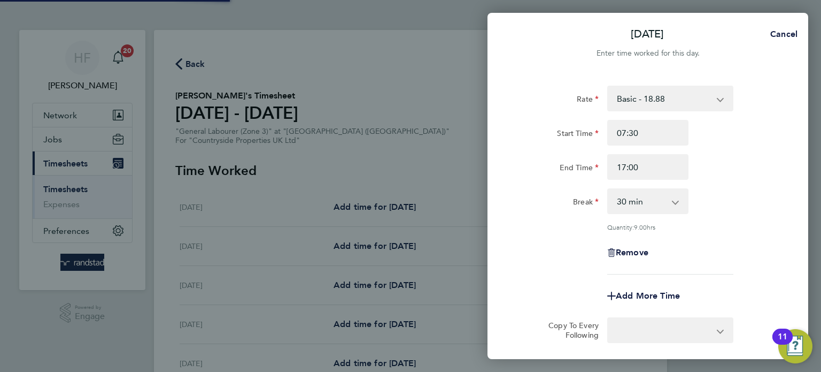
select select "30"
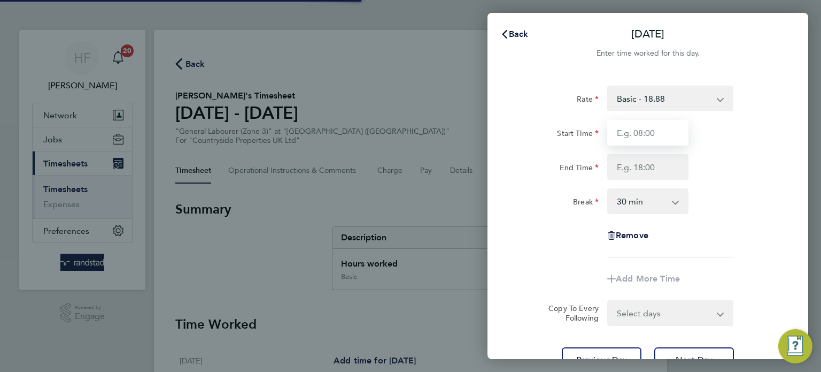
click at [631, 133] on input "Start Time" at bounding box center [647, 133] width 81 height 26
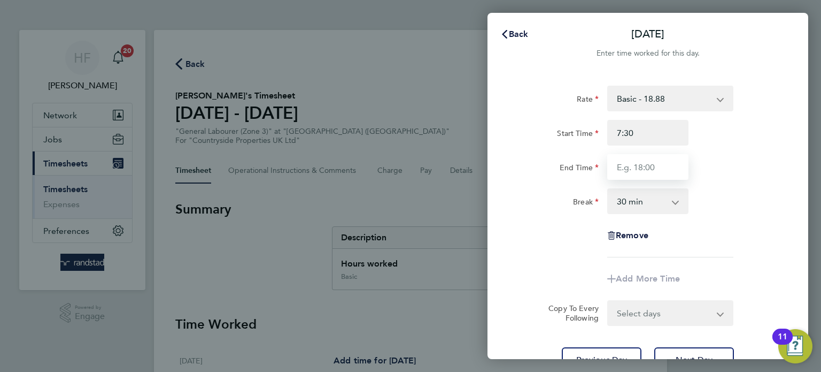
type input "07:30"
type input "17:00"
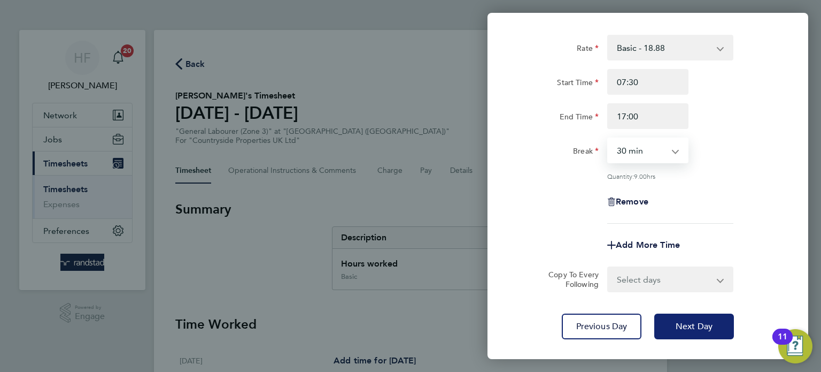
click at [706, 324] on span "Next Day" at bounding box center [694, 326] width 37 height 11
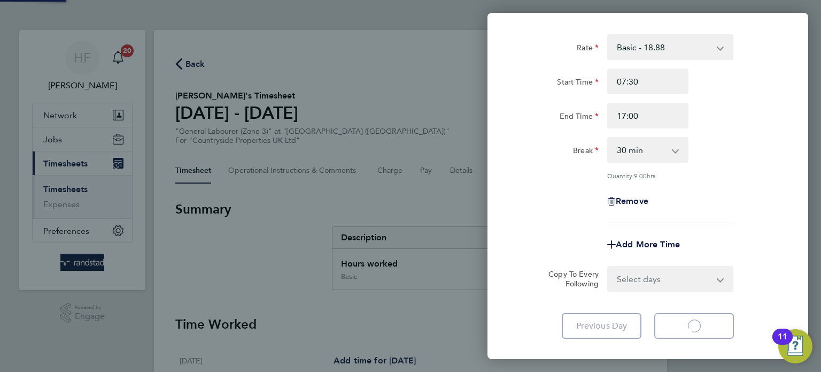
select select "30"
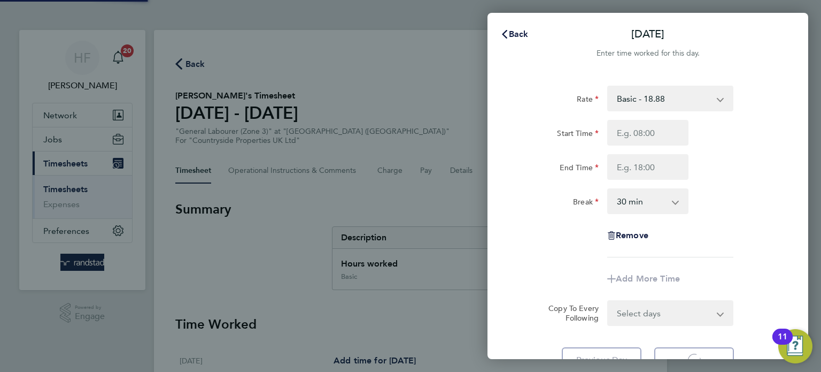
select select "30"
click at [637, 130] on input "Start Time" at bounding box center [647, 133] width 81 height 26
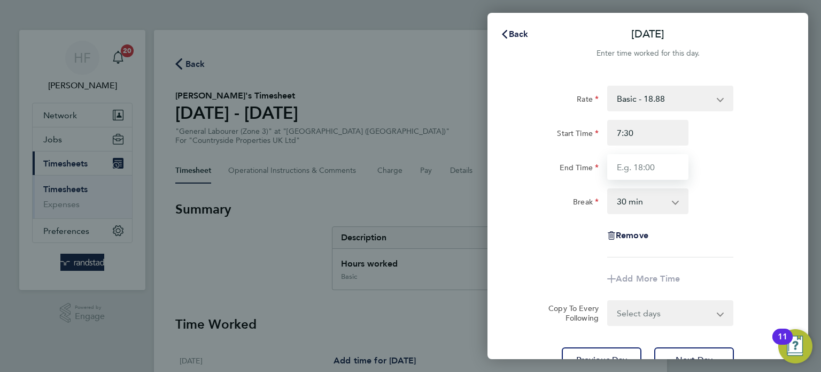
type input "07:30"
type input "17:00"
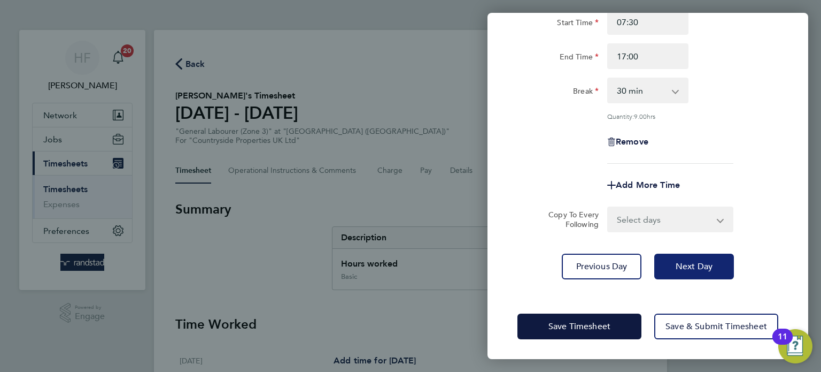
click at [711, 275] on button "Next Day" at bounding box center [694, 266] width 80 height 26
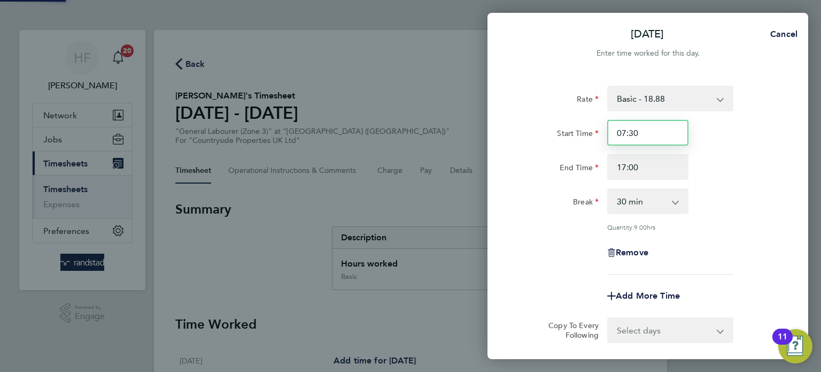
click at [619, 131] on input "07:30" at bounding box center [647, 133] width 81 height 26
select select "30"
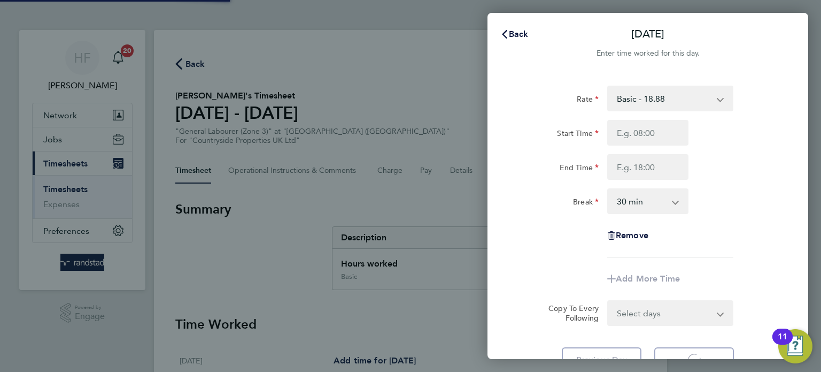
select select "30"
click at [651, 136] on input "Start Time" at bounding box center [647, 133] width 81 height 26
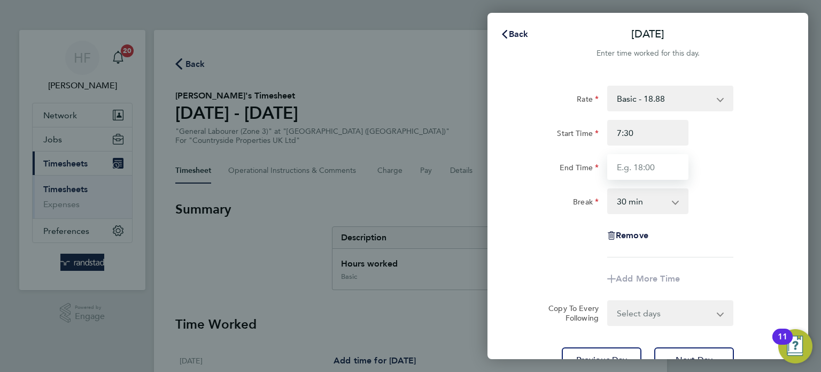
type input "07:30"
type input "17:00"
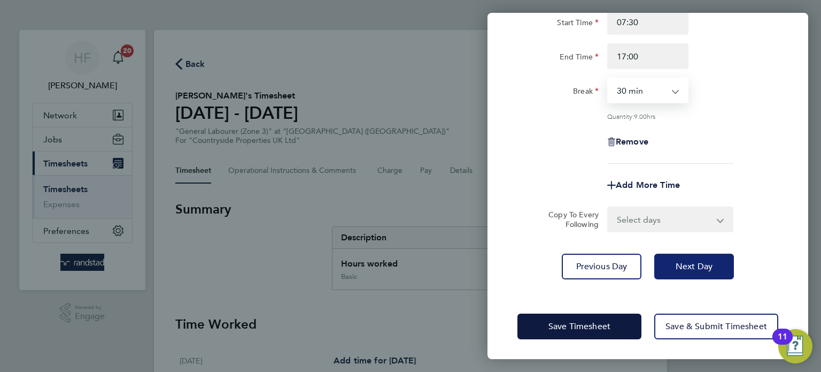
click at [708, 275] on button "Next Day" at bounding box center [694, 266] width 80 height 26
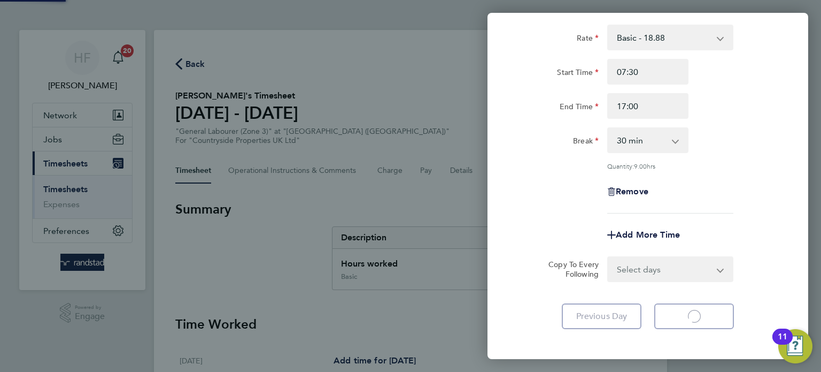
select select "30"
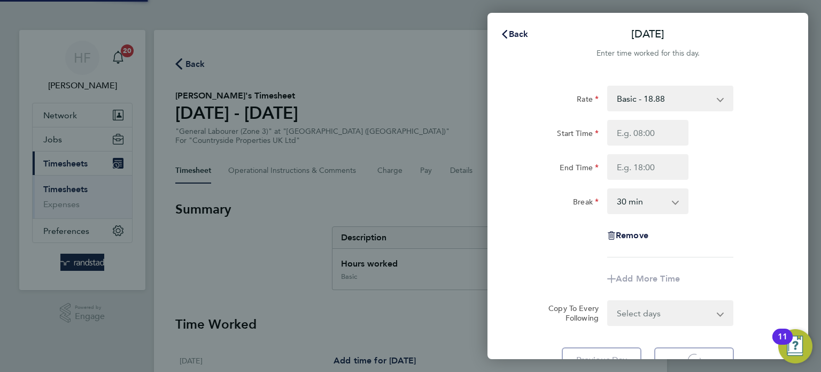
select select "30"
click at [516, 34] on span "Back" at bounding box center [519, 34] width 20 height 10
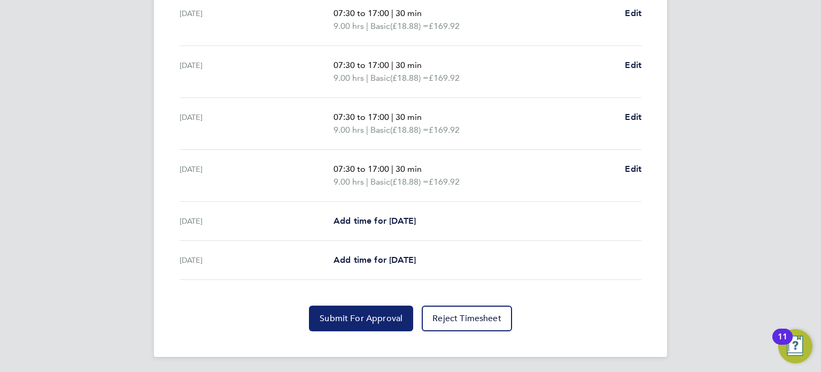
click at [354, 313] on span "Submit For Approval" at bounding box center [361, 318] width 83 height 11
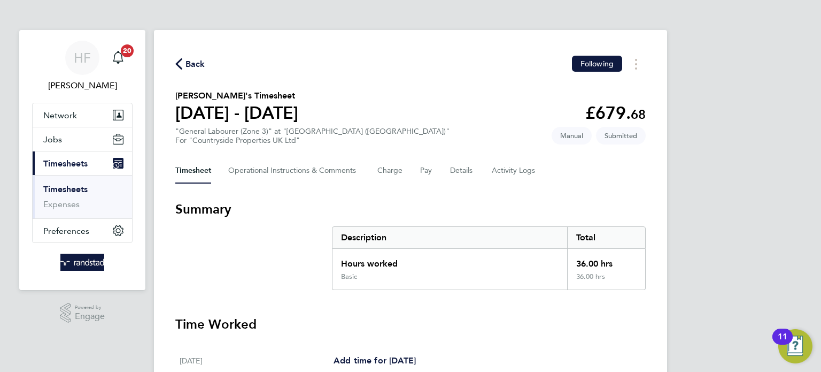
click at [75, 188] on link "Timesheets" at bounding box center [65, 189] width 44 height 10
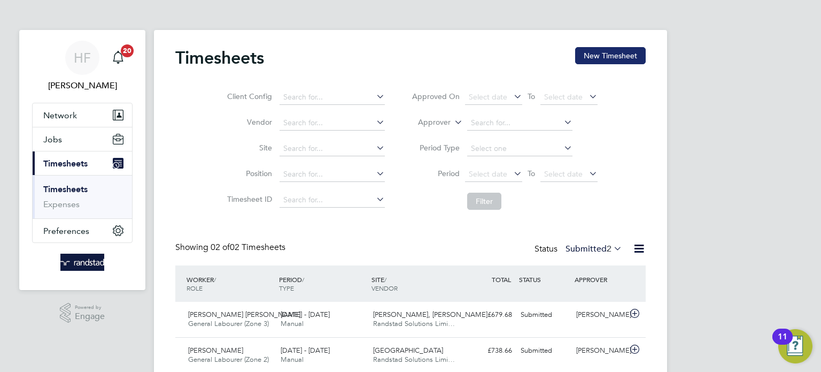
click at [599, 64] on button "New Timesheet" at bounding box center [610, 55] width 71 height 17
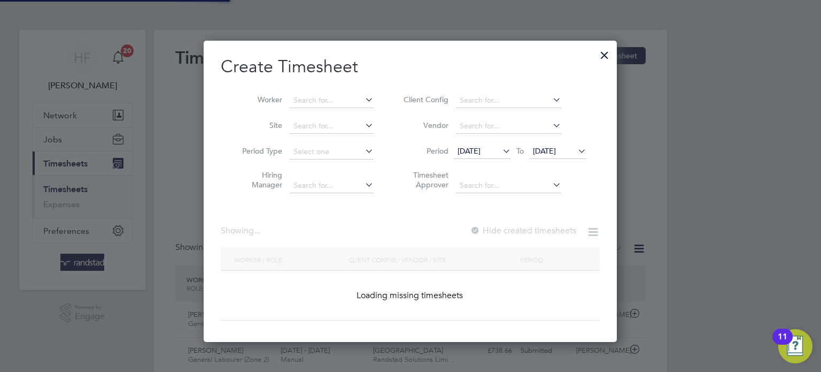
scroll to position [301, 414]
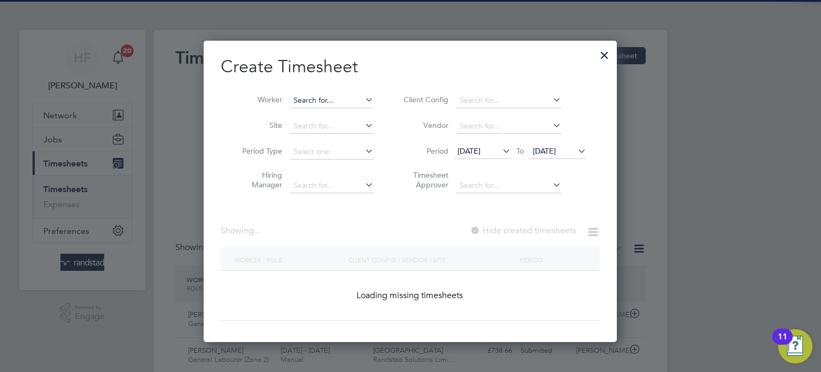
click at [330, 99] on input at bounding box center [332, 100] width 84 height 15
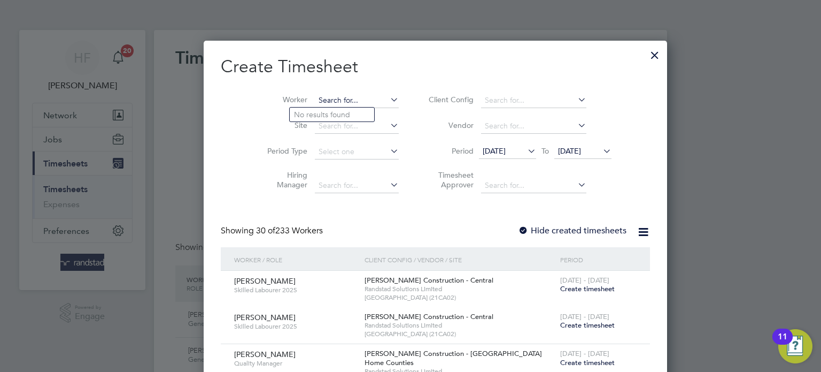
scroll to position [1824, 414]
click at [352, 112] on li "[PERSON_NAME]" at bounding box center [332, 114] width 84 height 14
type input "[PERSON_NAME]"
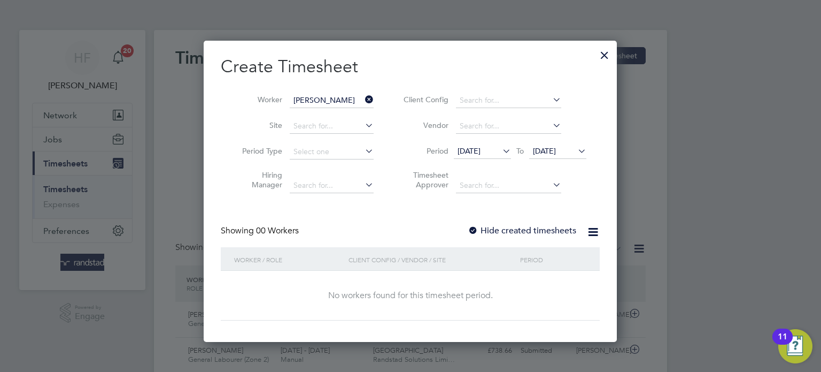
scroll to position [301, 414]
click at [556, 152] on span "[DATE]" at bounding box center [544, 151] width 23 height 10
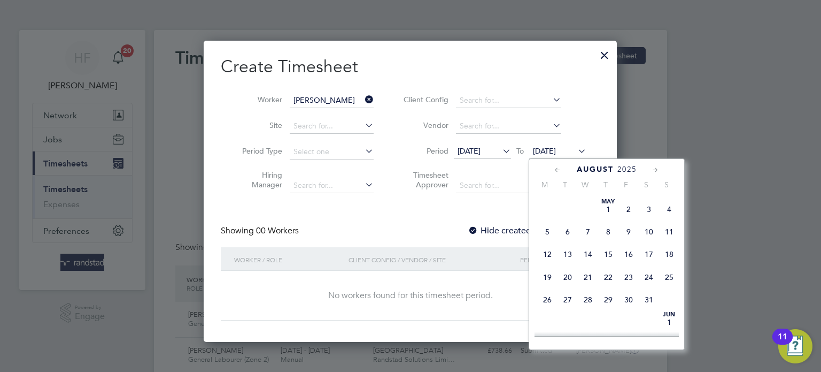
scroll to position [427, 0]
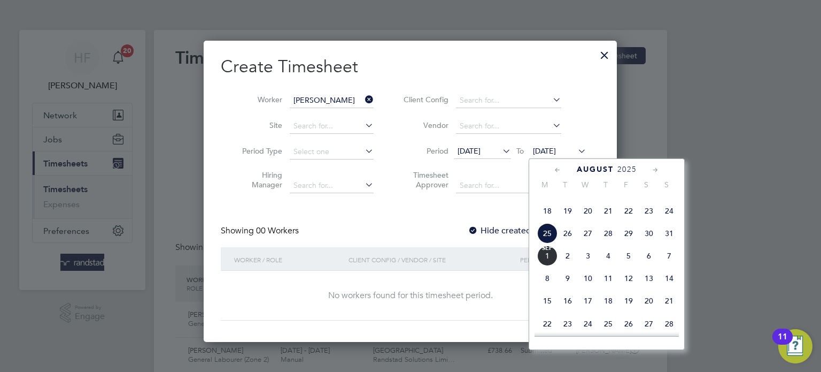
click at [669, 243] on span "31" at bounding box center [669, 233] width 20 height 20
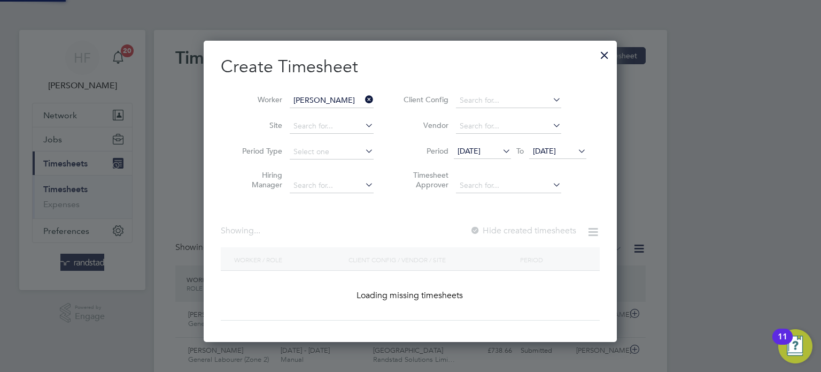
scroll to position [301, 414]
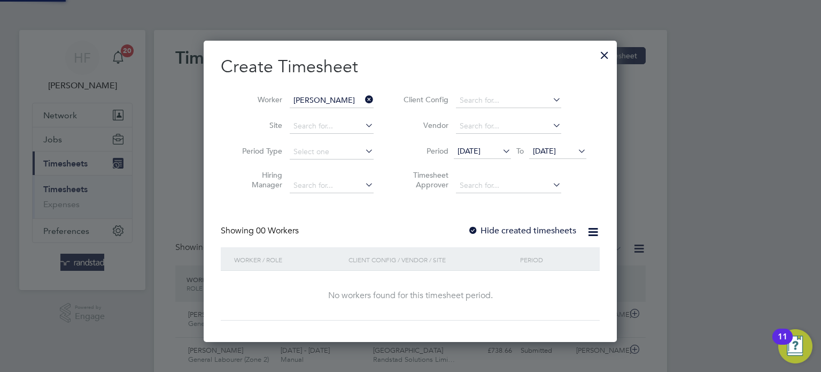
click at [538, 234] on label "Hide created timesheets" at bounding box center [522, 230] width 109 height 11
click at [538, 232] on label "Hide created timesheets" at bounding box center [522, 230] width 109 height 11
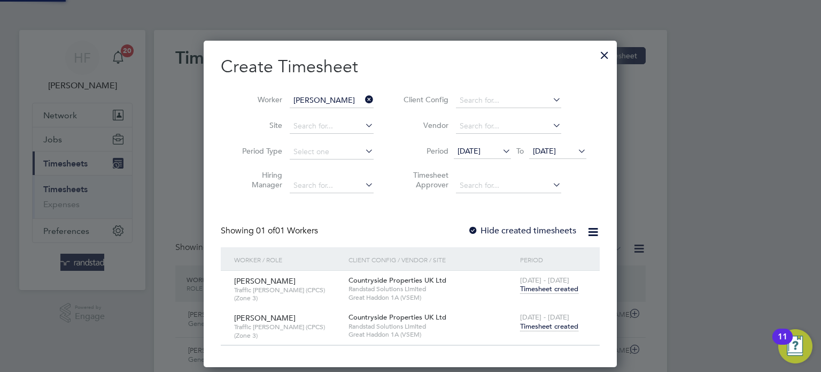
scroll to position [324, 414]
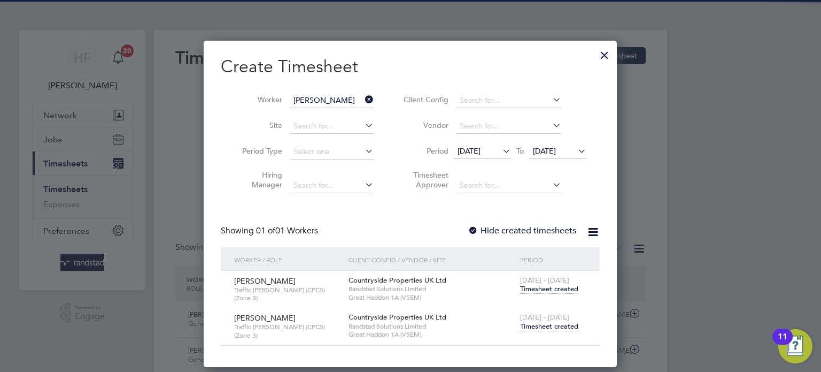
click at [540, 316] on span "[DATE] - [DATE]" at bounding box center [544, 316] width 49 height 9
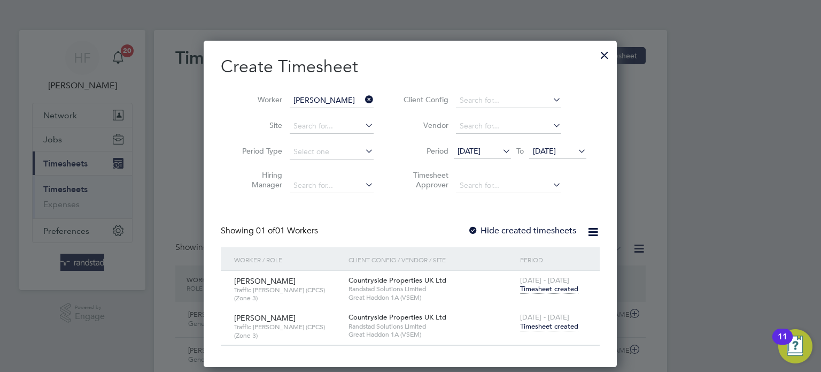
click at [540, 321] on span "Timesheet created" at bounding box center [549, 326] width 58 height 10
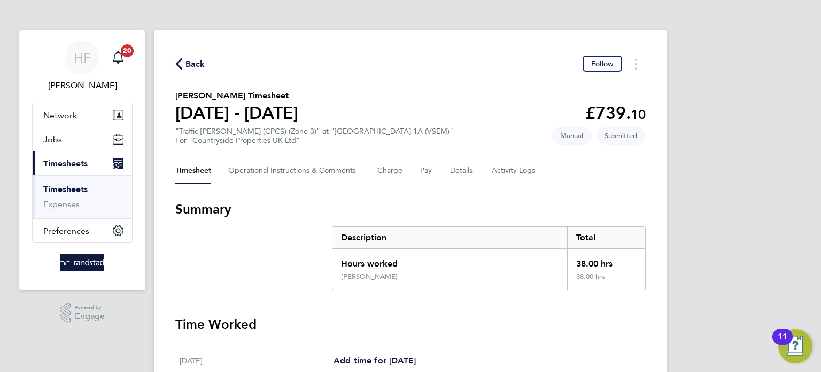
click at [447, 169] on div "Timesheet Operational Instructions & Comments Charge Pay Details Activity Logs" at bounding box center [410, 171] width 470 height 26
drag, startPoint x: 461, startPoint y: 171, endPoint x: 411, endPoint y: 167, distance: 50.4
click at [460, 171] on button "Details" at bounding box center [462, 171] width 25 height 26
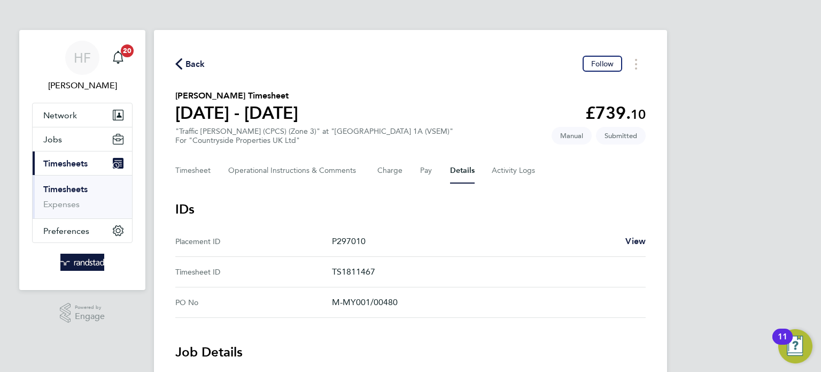
click at [72, 189] on link "Timesheets" at bounding box center [65, 189] width 44 height 10
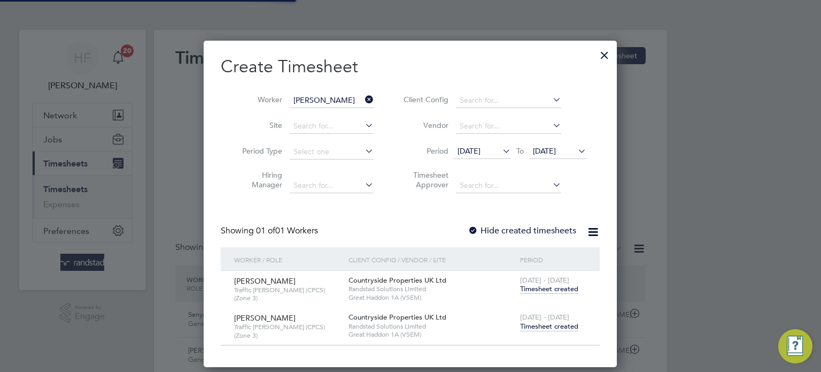
scroll to position [27, 93]
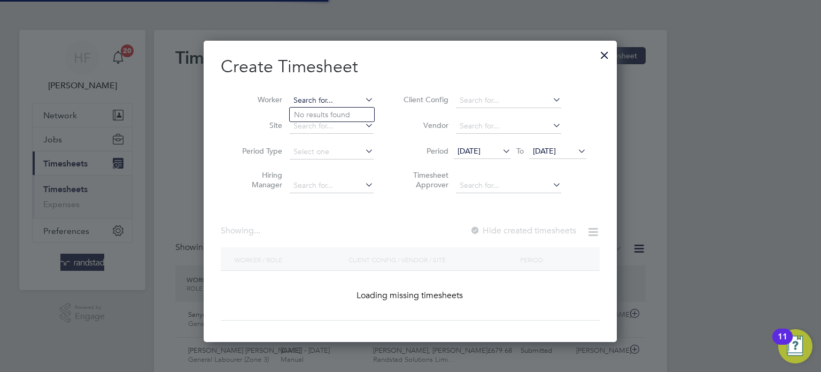
click at [331, 99] on input at bounding box center [332, 100] width 84 height 15
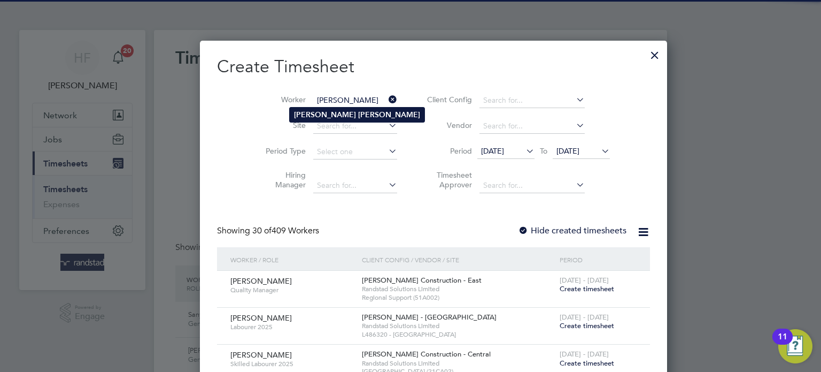
click at [358, 115] on b "[PERSON_NAME]" at bounding box center [389, 114] width 62 height 9
type input "[PERSON_NAME]"
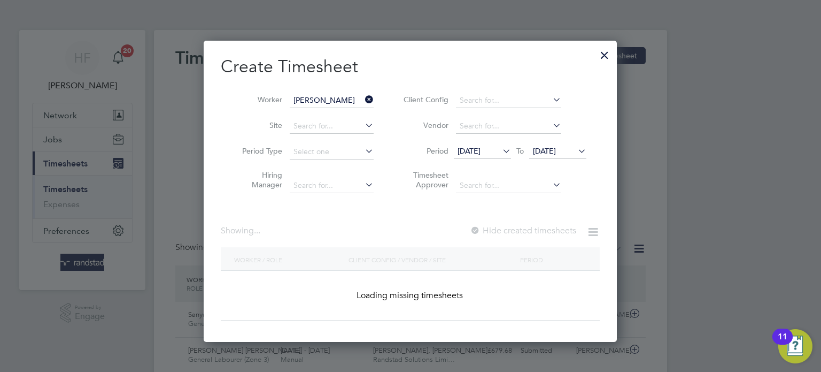
scroll to position [288, 414]
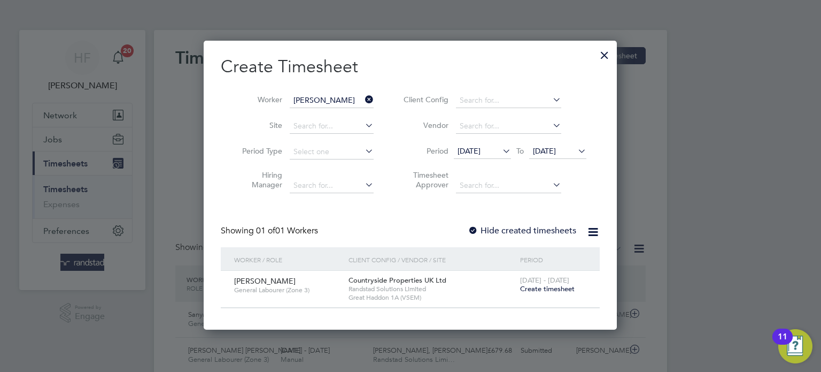
click at [543, 286] on span "Create timesheet" at bounding box center [547, 288] width 55 height 9
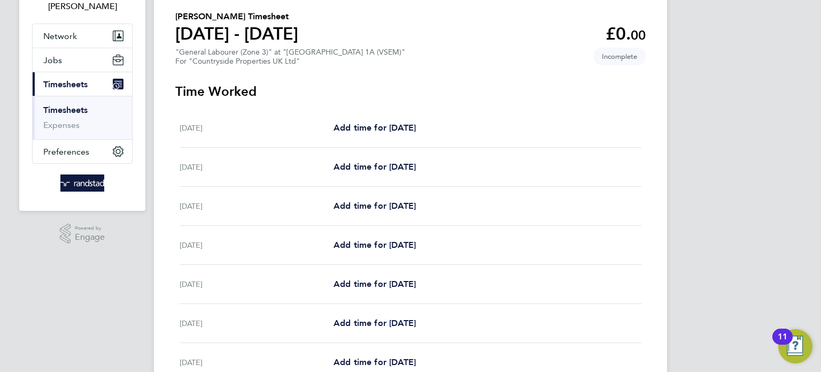
scroll to position [80, 0]
click at [379, 208] on span "Add time for [DATE]" at bounding box center [375, 204] width 82 height 10
select select "30"
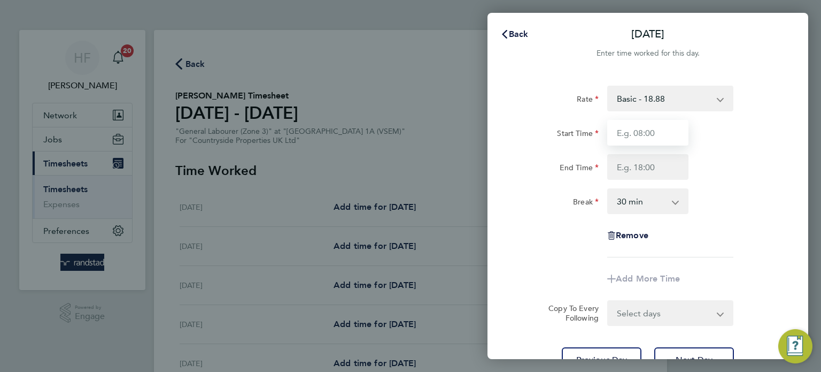
click at [630, 133] on input "Start Time" at bounding box center [647, 133] width 81 height 26
type input "07:30"
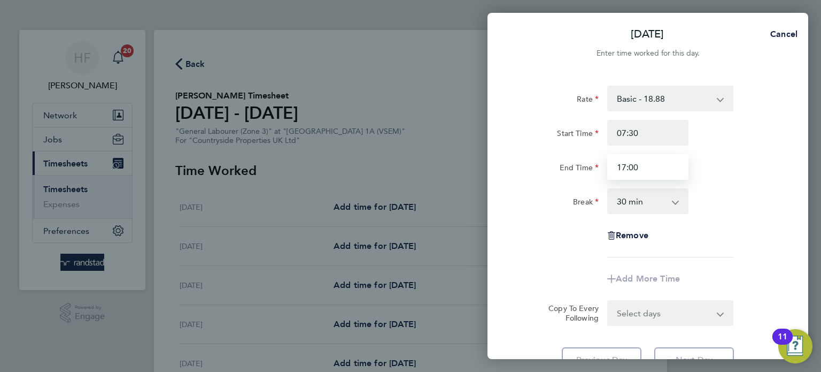
type input "17:00"
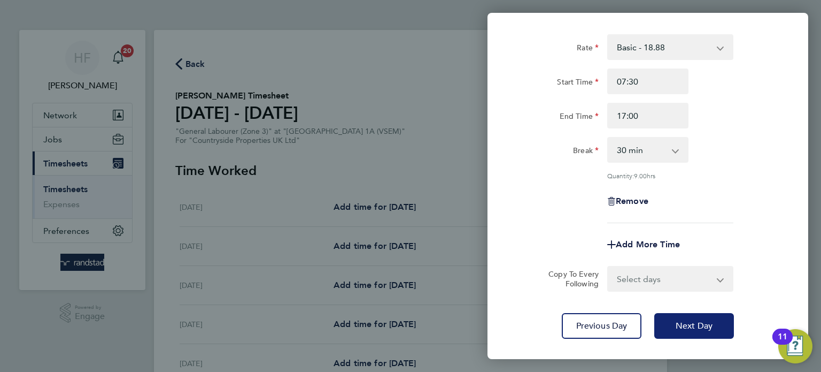
click at [703, 313] on button "Next Day" at bounding box center [694, 326] width 80 height 26
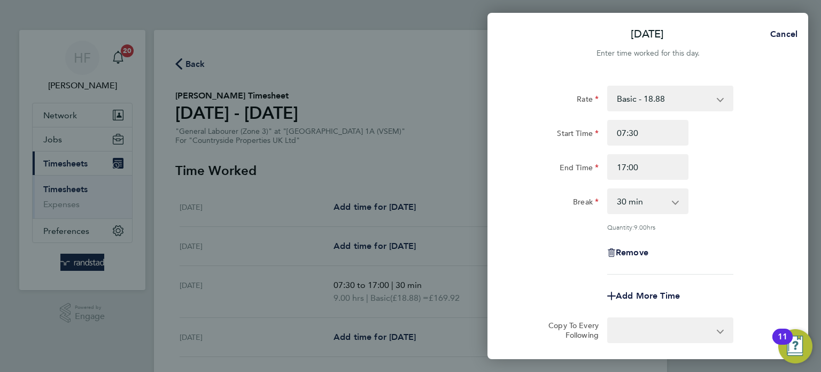
select select "30"
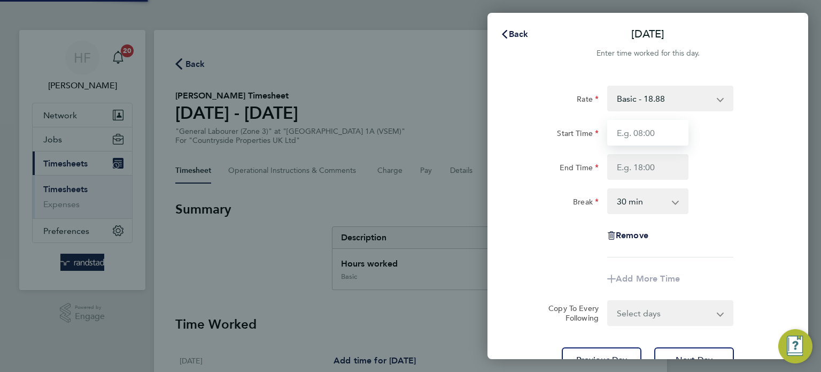
click at [636, 134] on input "Start Time" at bounding box center [647, 133] width 81 height 26
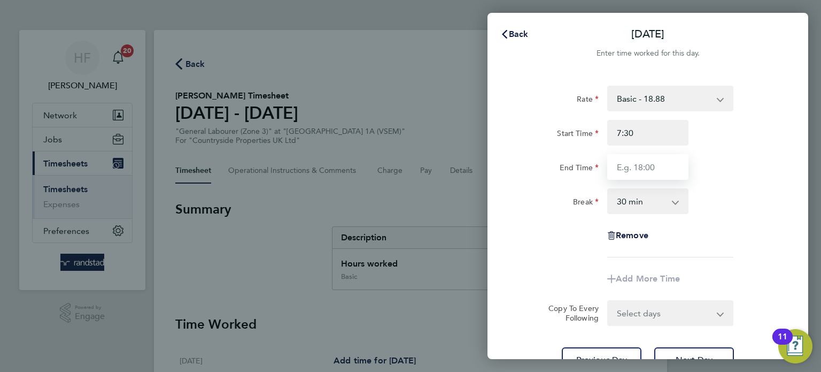
type input "07:30"
type input "17:00"
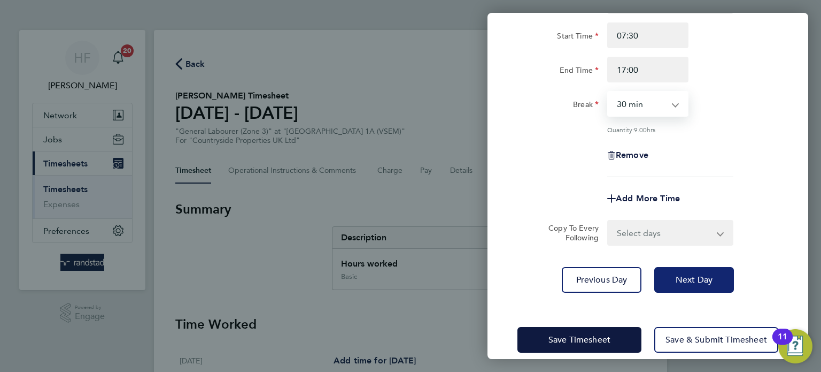
drag, startPoint x: 707, startPoint y: 288, endPoint x: 707, endPoint y: 280, distance: 8.0
click at [707, 288] on button "Next Day" at bounding box center [694, 280] width 80 height 26
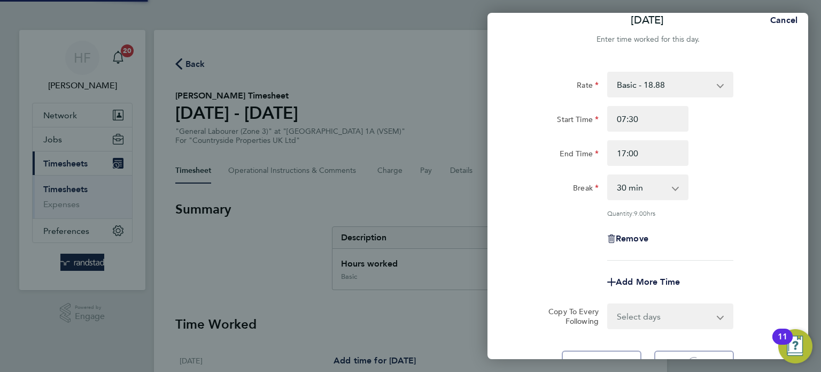
select select "30"
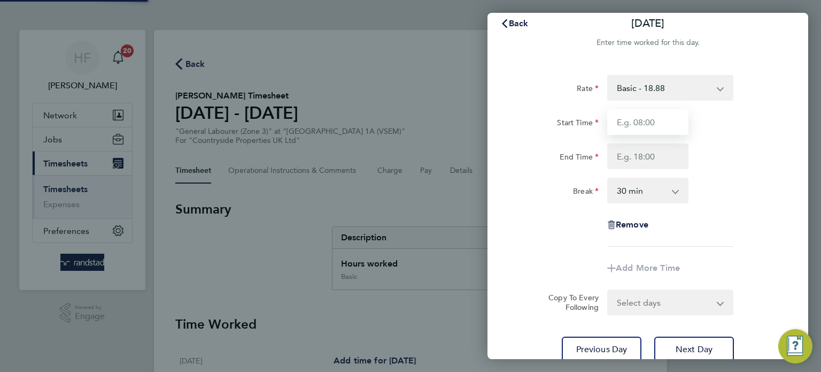
click at [644, 130] on input "Start Time" at bounding box center [647, 122] width 81 height 26
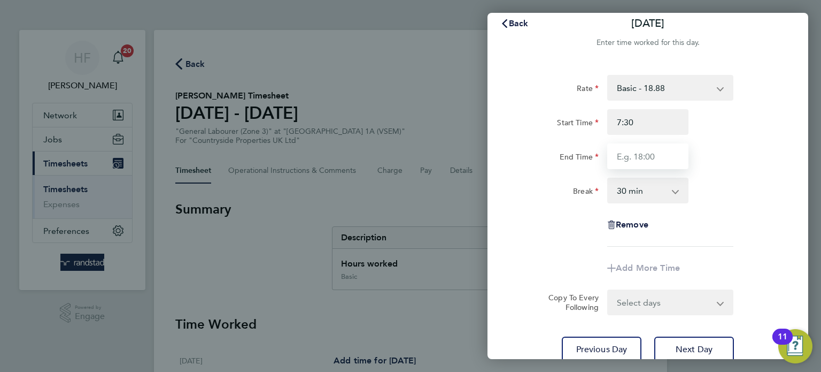
type input "07:30"
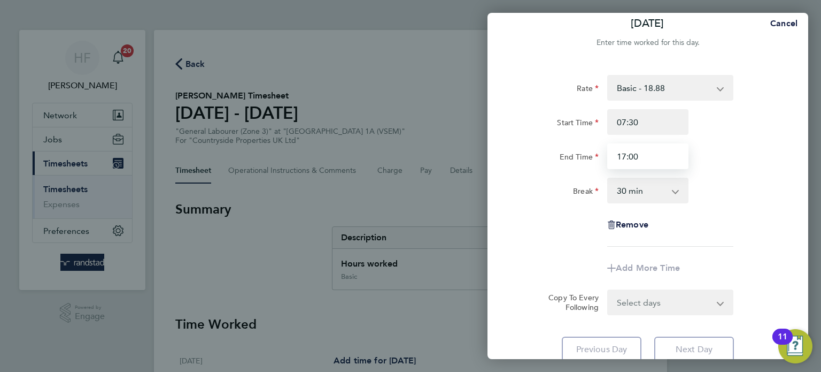
type input "17:00"
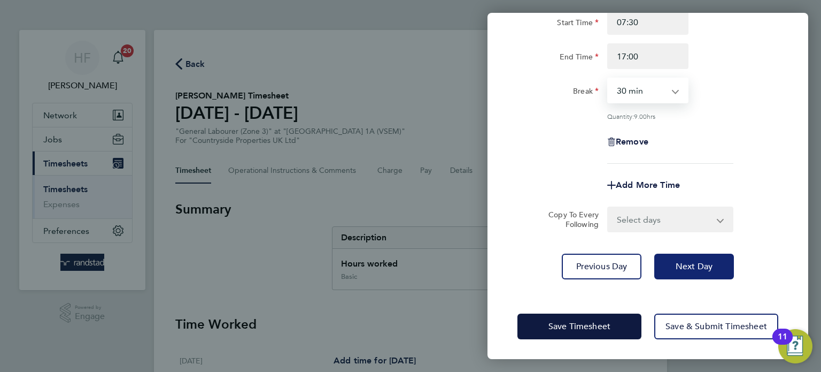
click at [710, 266] on span "Next Day" at bounding box center [694, 266] width 37 height 11
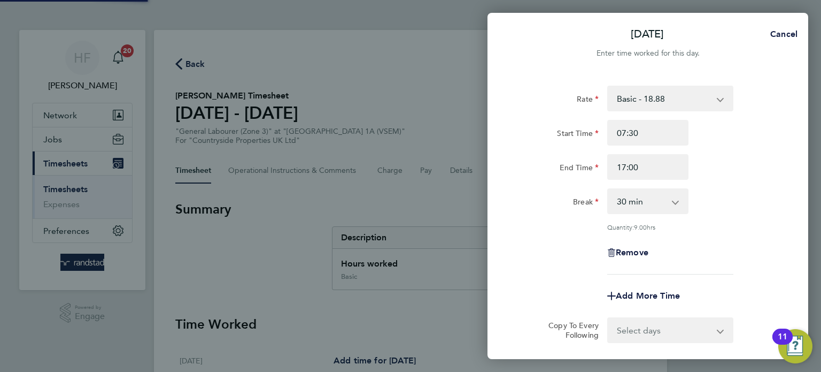
select select "30"
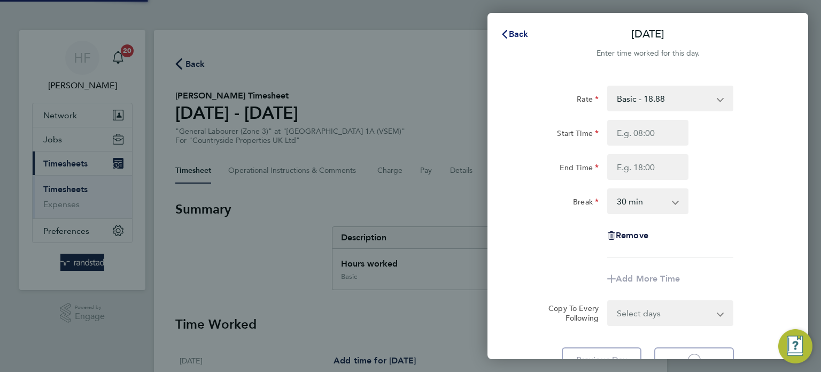
click at [521, 42] on button "Back" at bounding box center [515, 34] width 50 height 21
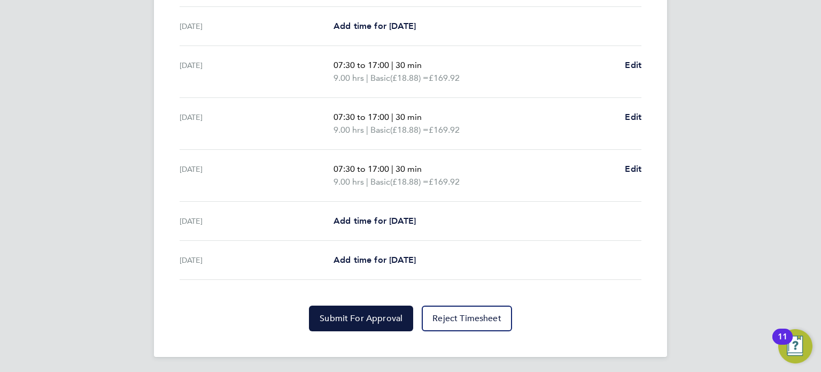
click at [346, 331] on div "Back Following [PERSON_NAME] Timesheet [DATE] - [DATE] £509. 76 "General Labour…" at bounding box center [410, 7] width 513 height 700
click at [356, 318] on span "Submit For Approval" at bounding box center [361, 318] width 83 height 11
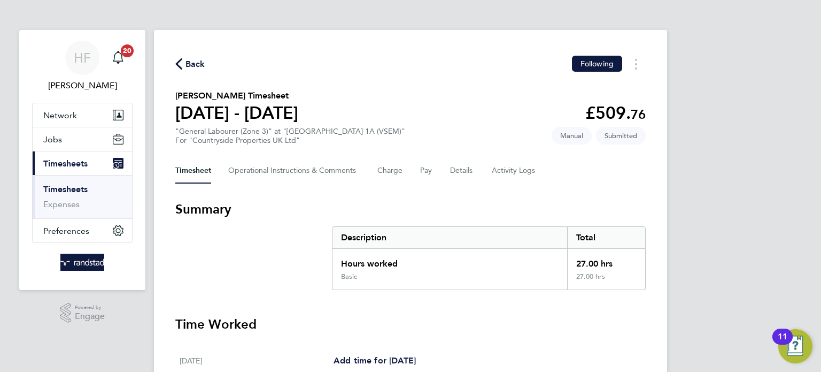
click at [65, 184] on link "Timesheets" at bounding box center [65, 189] width 44 height 10
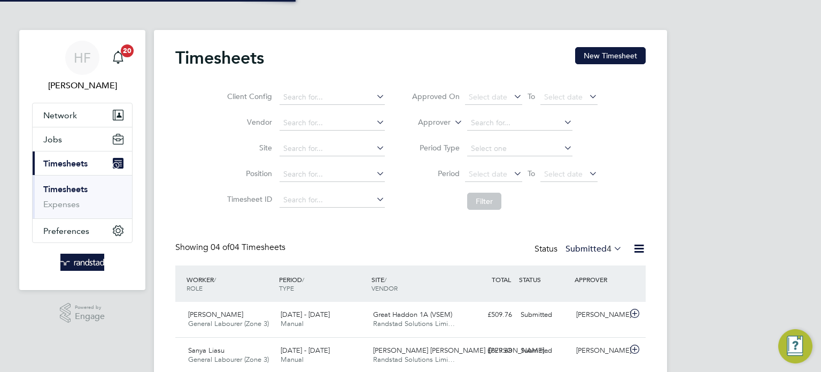
scroll to position [27, 93]
click at [593, 63] on button "New Timesheet" at bounding box center [610, 55] width 71 height 17
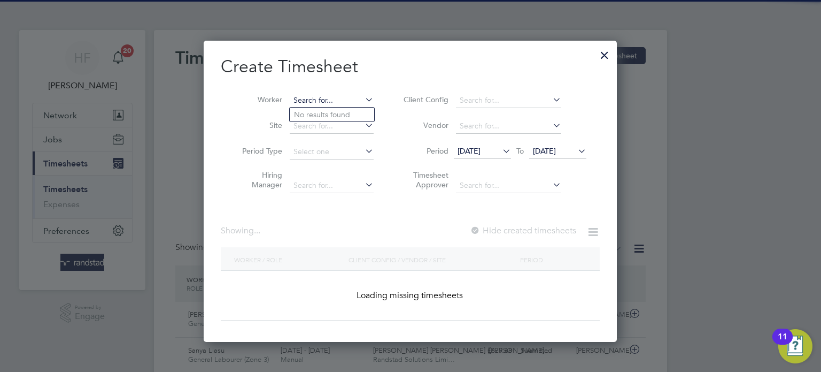
click at [329, 97] on input at bounding box center [332, 100] width 84 height 15
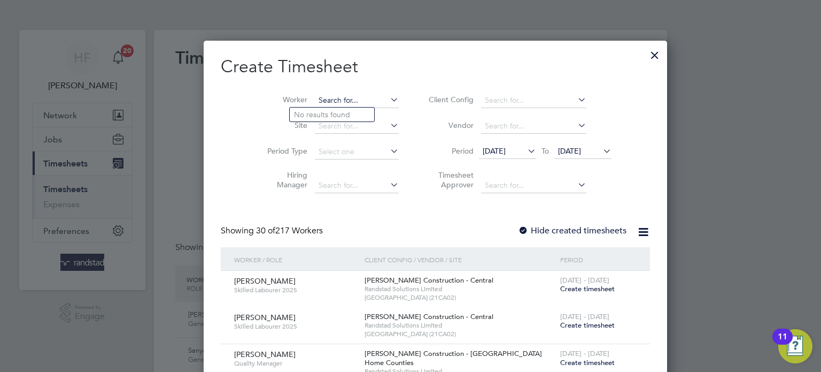
scroll to position [1860, 414]
drag, startPoint x: 339, startPoint y: 117, endPoint x: 435, endPoint y: 142, distance: 98.8
click at [338, 117] on li "[PERSON_NAME] toceanu" at bounding box center [345, 114] width 110 height 14
type input "[PERSON_NAME]"
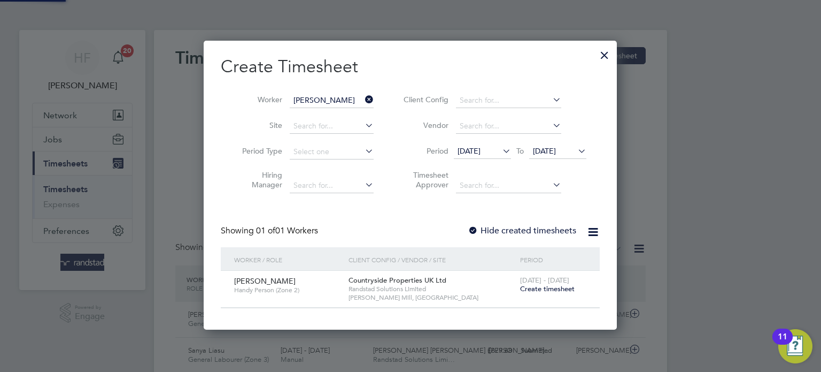
scroll to position [288, 414]
click at [551, 285] on span "Create timesheet" at bounding box center [547, 288] width 55 height 9
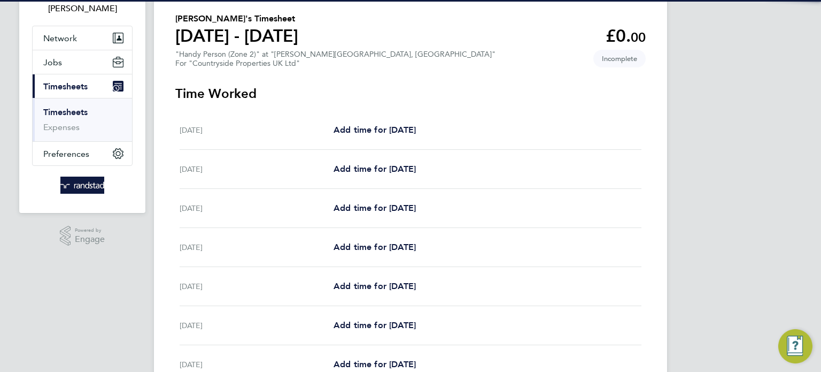
scroll to position [78, 0]
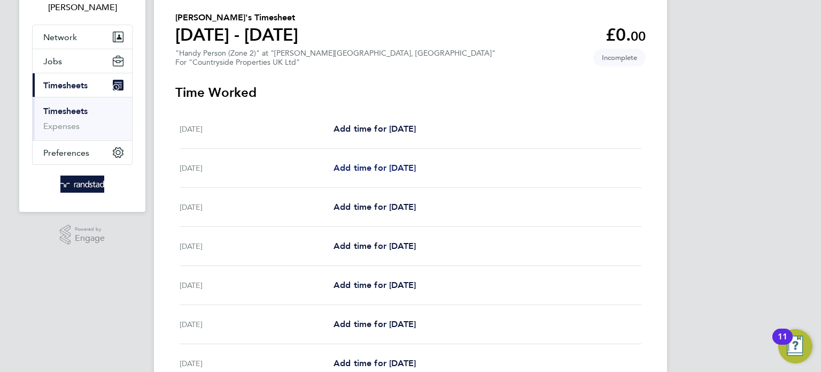
click at [372, 168] on span "Add time for [DATE]" at bounding box center [375, 168] width 82 height 10
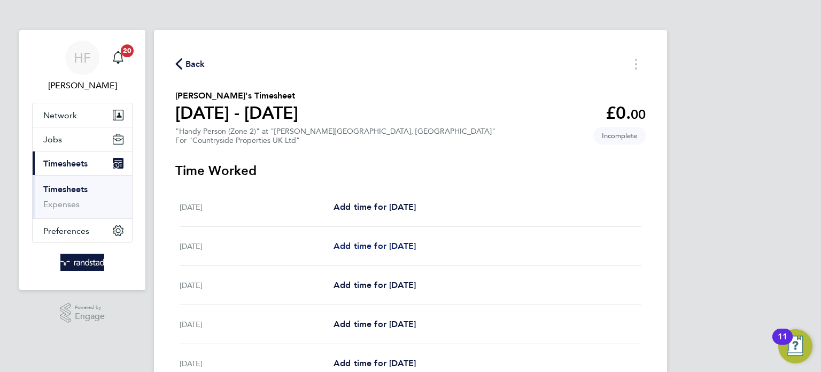
select select "30"
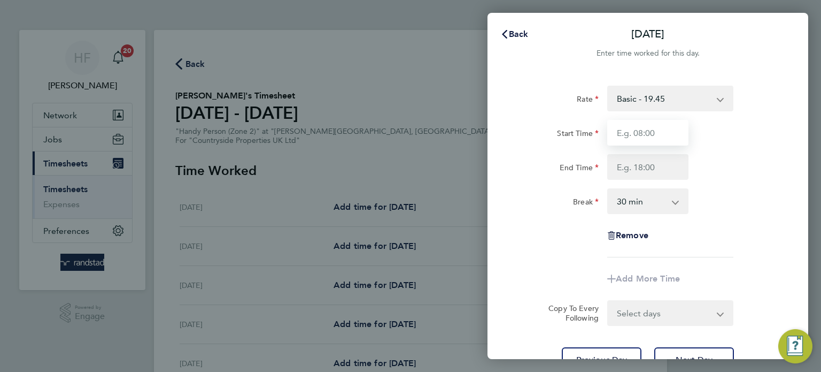
click at [639, 135] on input "Start Time" at bounding box center [647, 133] width 81 height 26
type input "6"
type input "07:00"
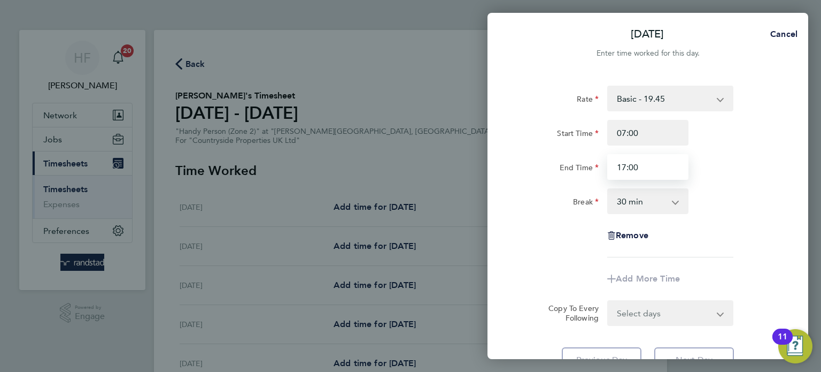
type input "17:00"
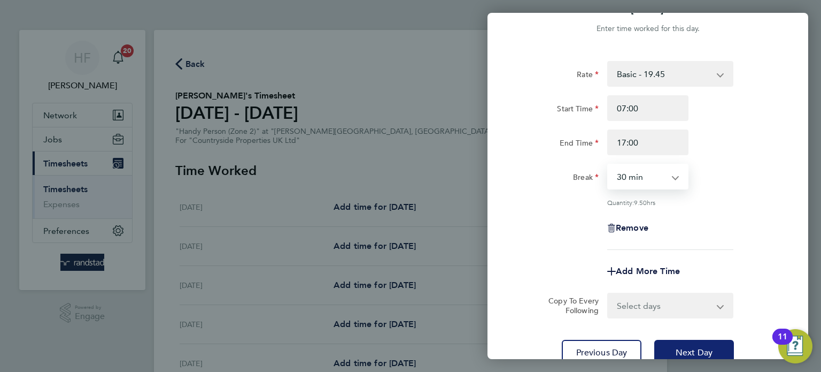
scroll to position [36, 0]
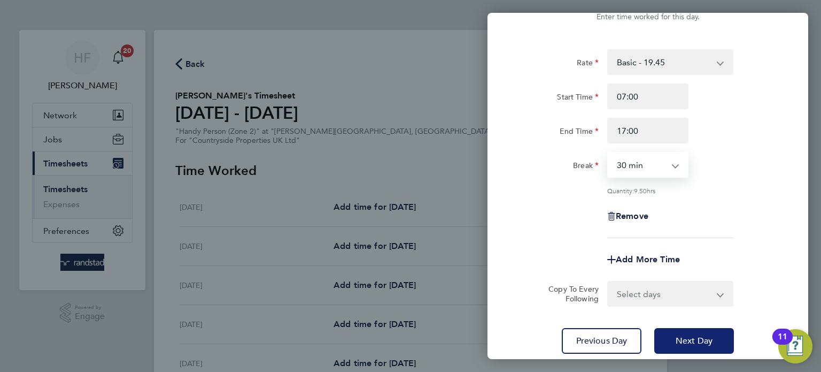
click at [692, 336] on span "Next Day" at bounding box center [694, 340] width 37 height 11
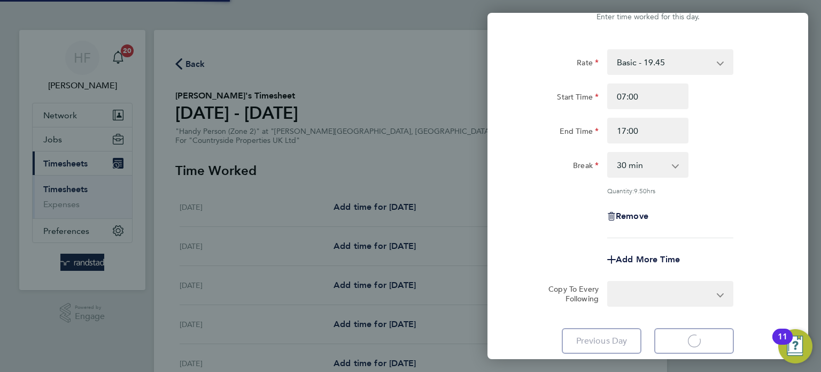
select select "30"
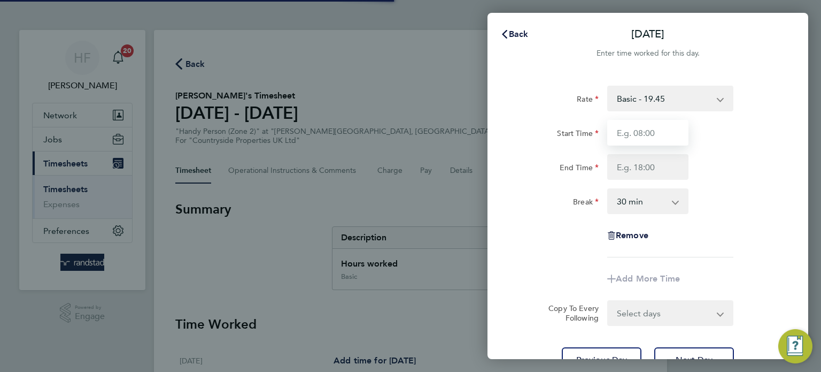
click at [623, 138] on input "Start Time" at bounding box center [647, 133] width 81 height 26
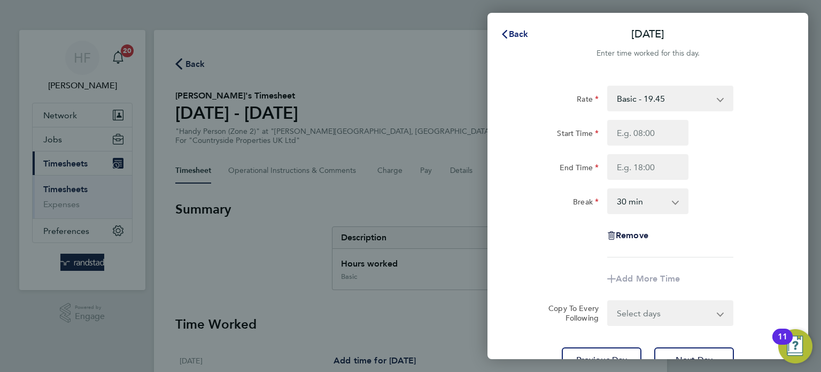
click at [513, 33] on span "Back" at bounding box center [519, 34] width 20 height 10
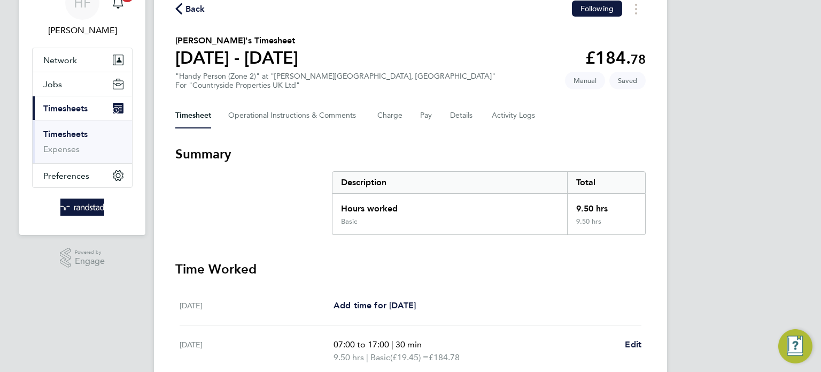
scroll to position [188, 0]
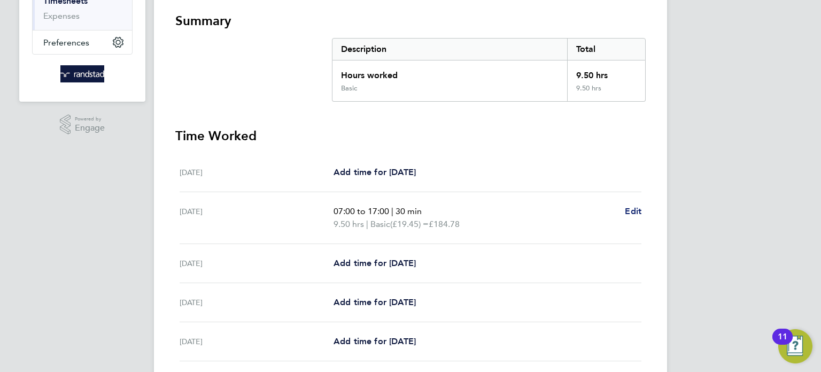
click at [636, 205] on link "Edit" at bounding box center [633, 211] width 17 height 13
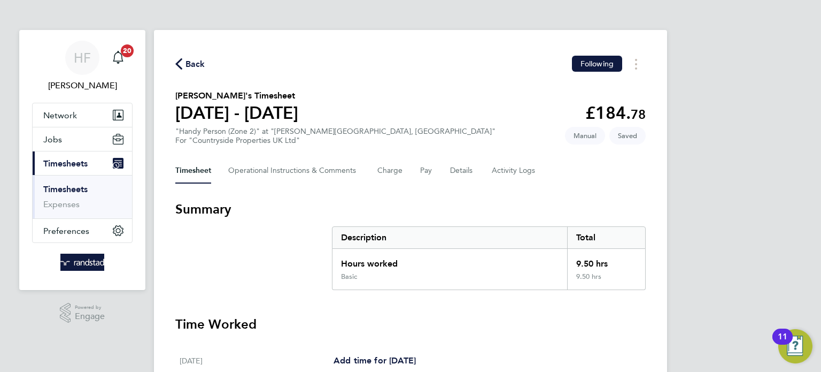
select select "30"
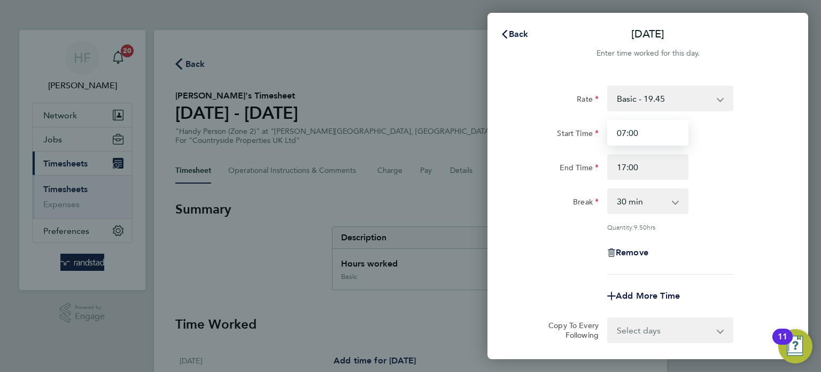
click at [651, 123] on input "07:00" at bounding box center [647, 133] width 81 height 26
click at [507, 128] on div "Rate Basic - 19.45 Start Time 07:00 End Time 17:00 Break 0 min 15 min 30 min 45…" at bounding box center [648, 238] width 321 height 330
type input "06:30"
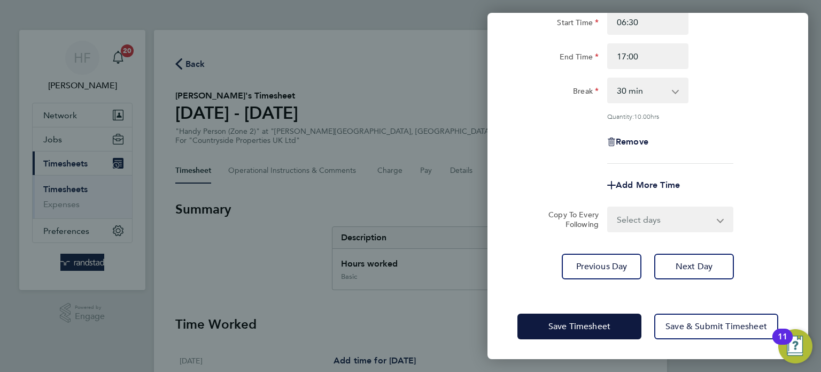
click at [708, 283] on div "Rate Basic - 19.45 Start Time 06:30 End Time 17:00 Break 0 min 15 min 30 min 45…" at bounding box center [648, 127] width 321 height 330
click at [705, 268] on span "Next Day" at bounding box center [694, 266] width 37 height 11
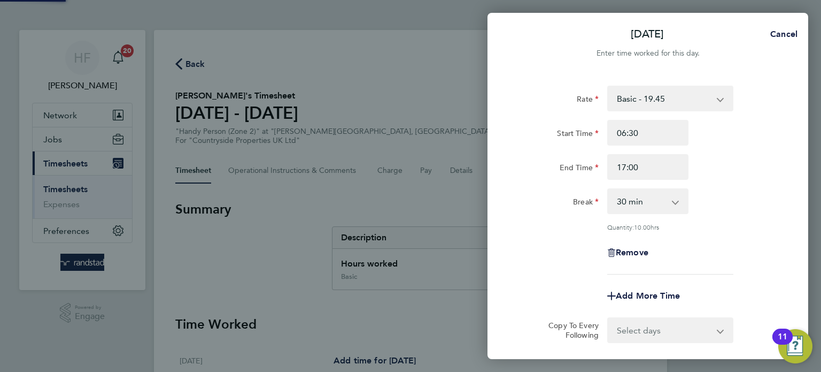
select select "30"
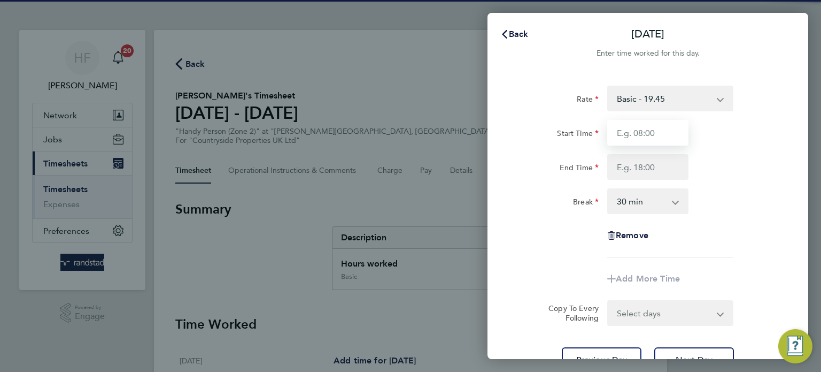
click at [642, 140] on input "Start Time" at bounding box center [647, 133] width 81 height 26
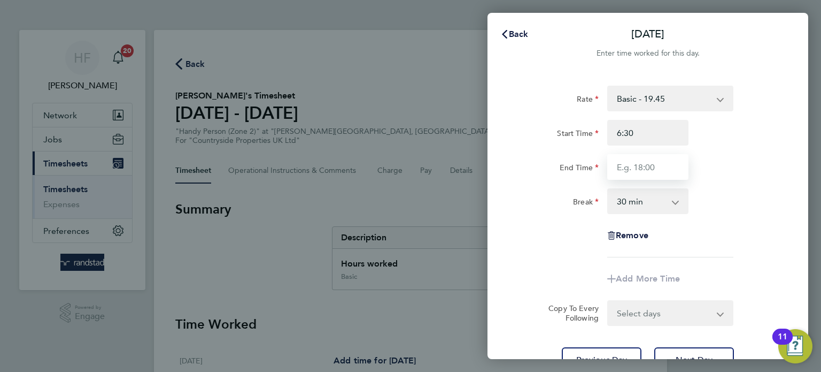
type input "06:30"
type input "17:00"
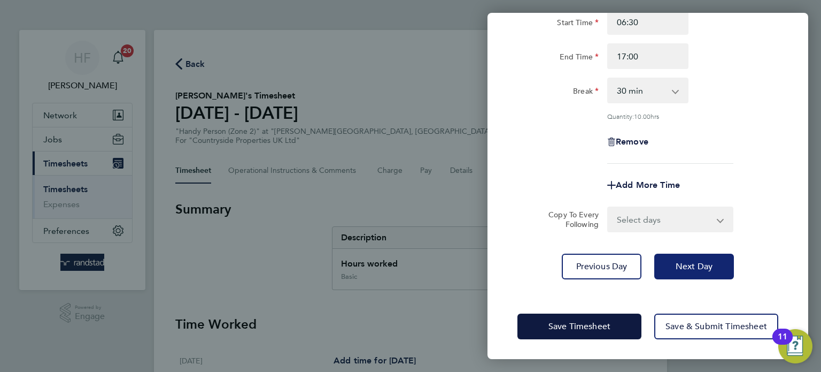
click at [693, 256] on button "Next Day" at bounding box center [694, 266] width 80 height 26
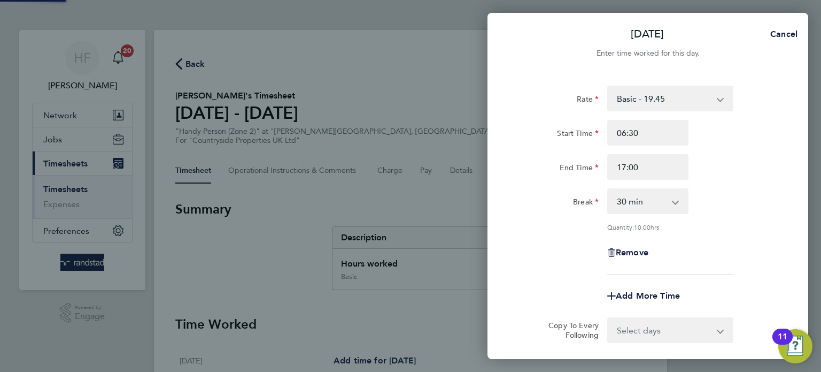
select select "30"
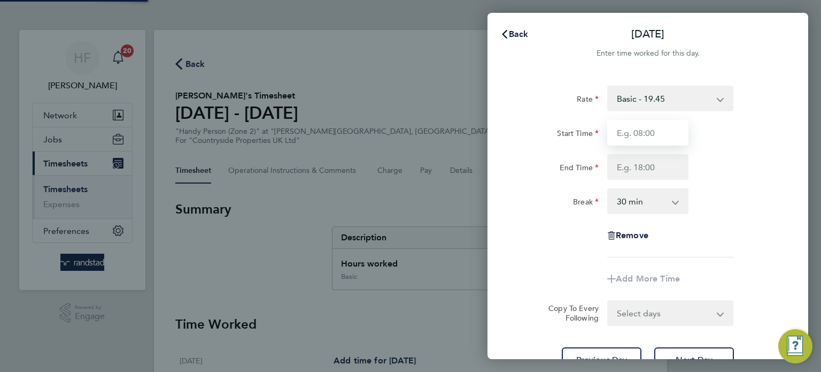
click at [639, 138] on input "Start Time" at bounding box center [647, 133] width 81 height 26
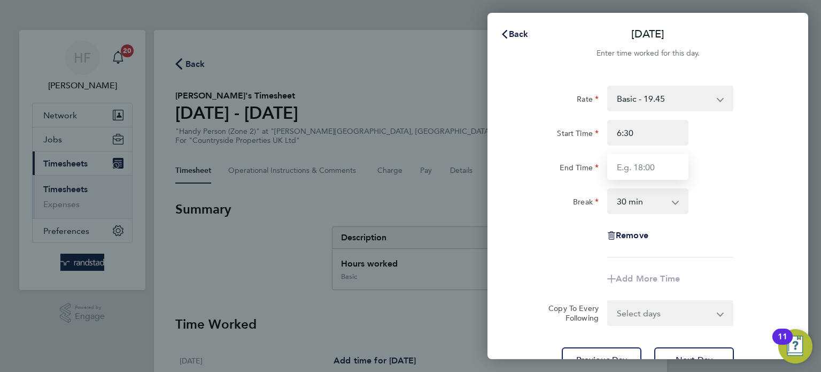
type input "06:30"
type input "17:00"
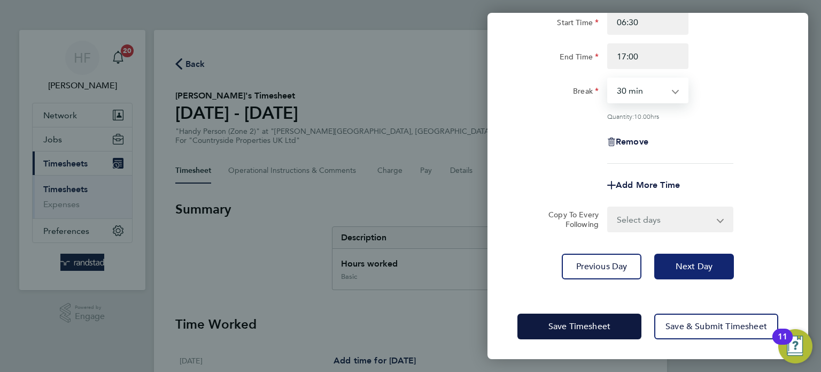
click at [699, 265] on span "Next Day" at bounding box center [694, 266] width 37 height 11
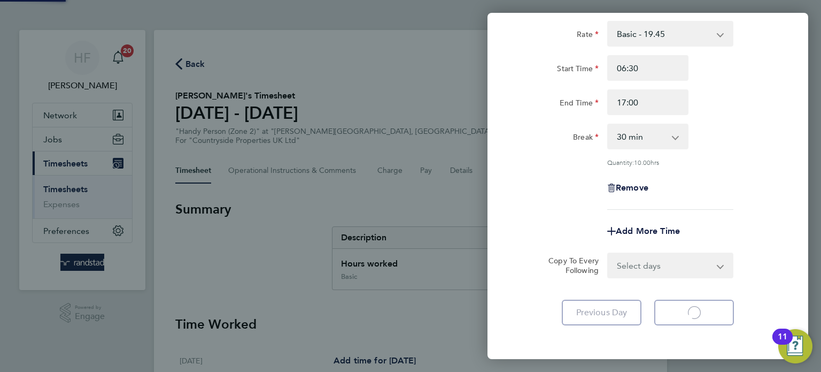
select select "30"
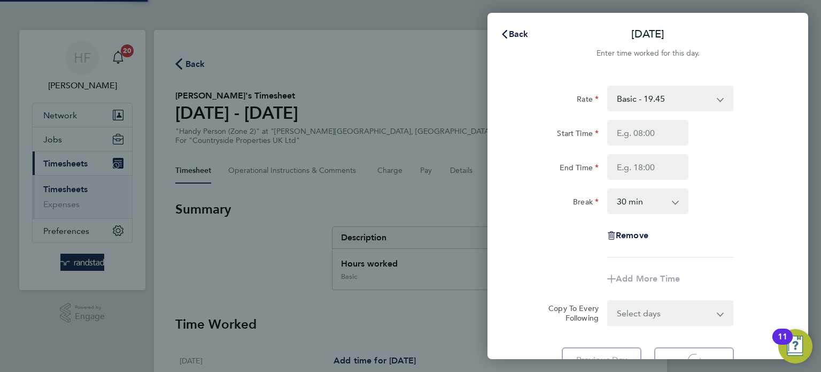
select select "30"
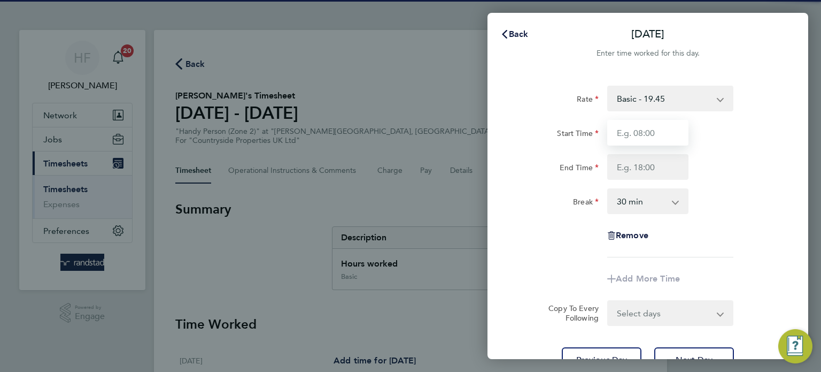
click at [632, 133] on input "Start Time" at bounding box center [647, 133] width 81 height 26
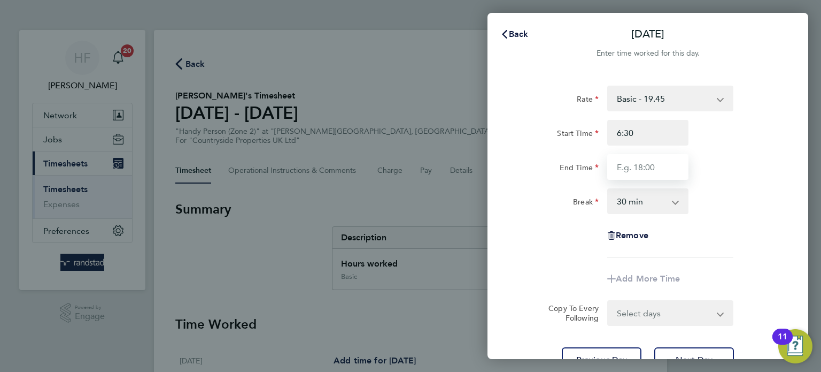
type input "06:30"
type input "17:00"
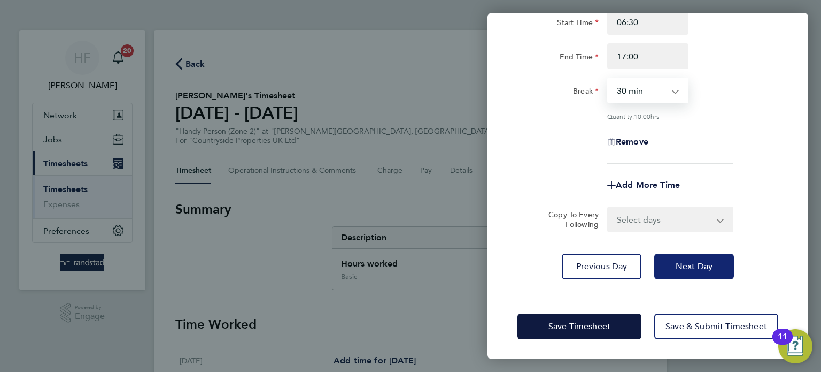
click at [689, 253] on button "Next Day" at bounding box center [694, 266] width 80 height 26
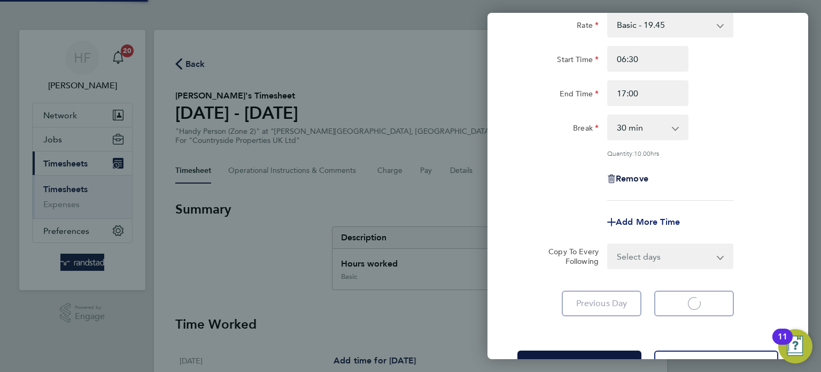
select select "30"
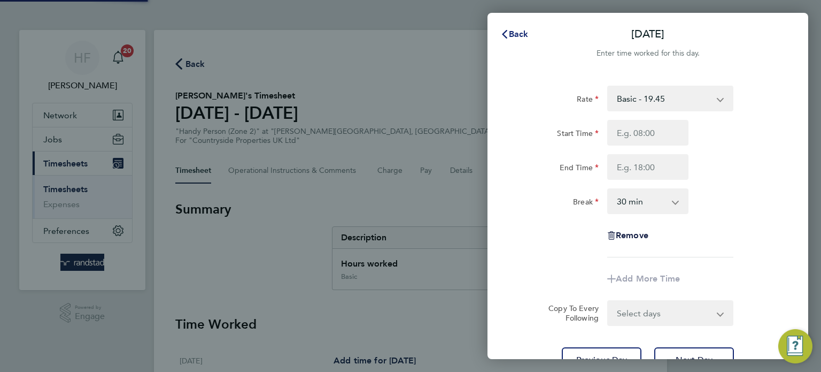
click at [512, 40] on button "Back" at bounding box center [515, 34] width 50 height 21
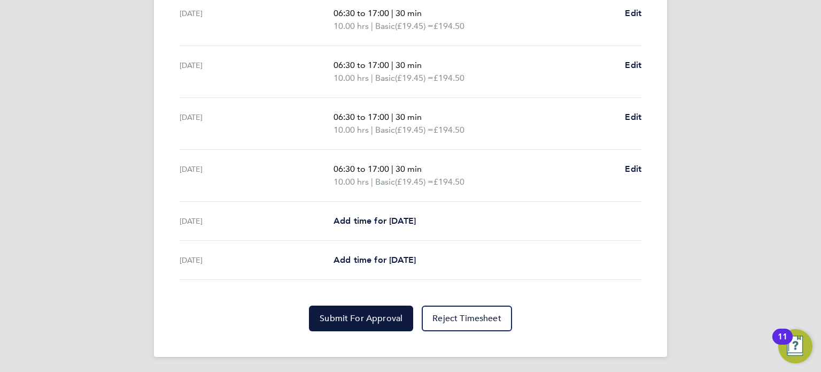
click at [358, 331] on div "Back Following [PERSON_NAME]'s Timesheet [DATE] - [DATE] £778. 00 "Handy Person…" at bounding box center [410, 0] width 513 height 713
click at [363, 313] on span "Submit For Approval" at bounding box center [361, 318] width 83 height 11
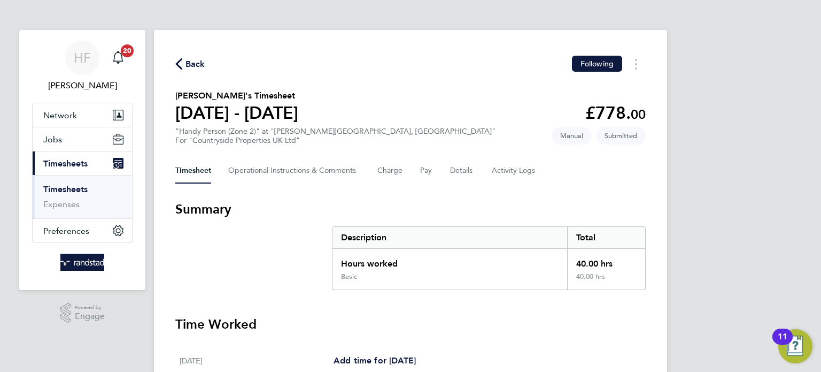
click at [80, 188] on link "Timesheets" at bounding box center [65, 189] width 44 height 10
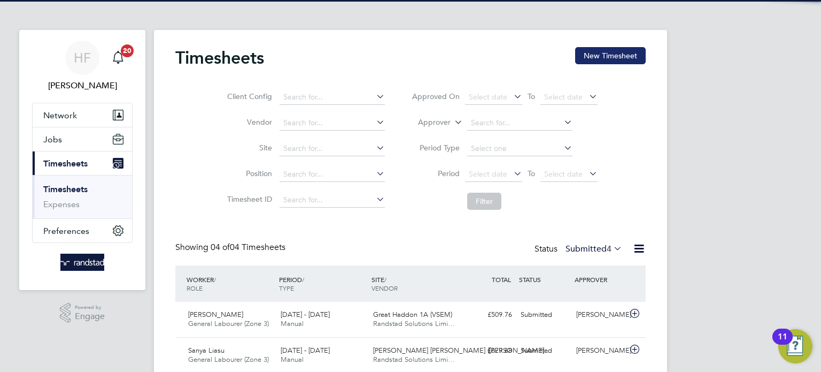
click at [605, 57] on button "New Timesheet" at bounding box center [610, 55] width 71 height 17
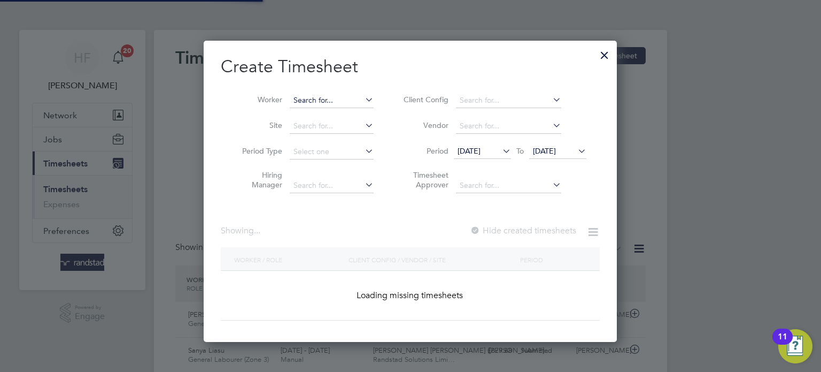
drag, startPoint x: 312, startPoint y: 96, endPoint x: 340, endPoint y: 99, distance: 27.9
click at [313, 96] on input at bounding box center [332, 100] width 84 height 15
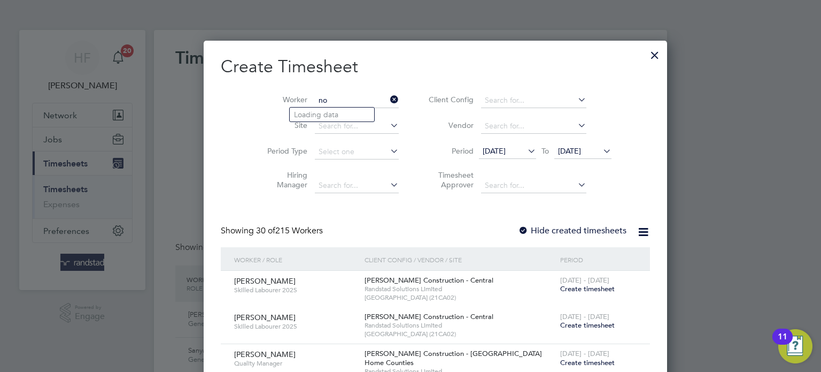
type input "n"
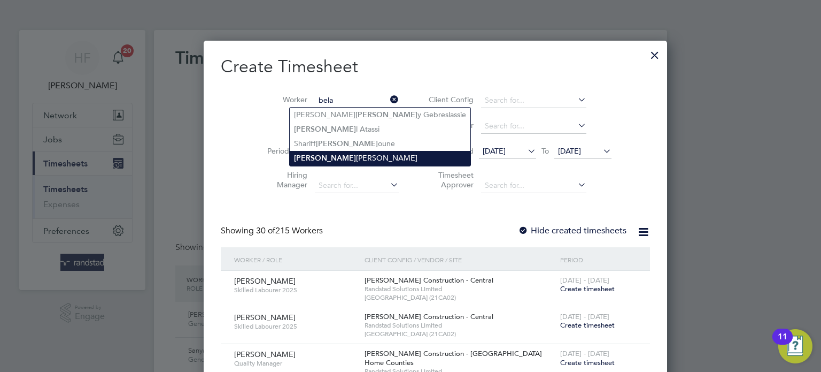
click at [350, 158] on li "[PERSON_NAME] [PERSON_NAME]" at bounding box center [380, 158] width 181 height 14
type input "[PERSON_NAME] [PERSON_NAME]"
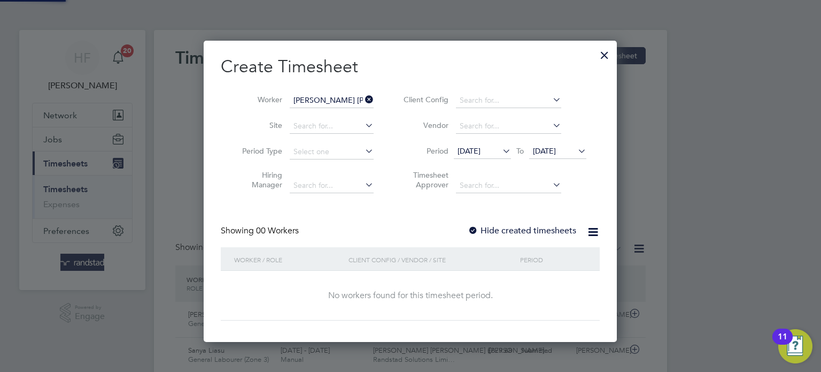
click at [553, 153] on span "[DATE]" at bounding box center [544, 151] width 23 height 10
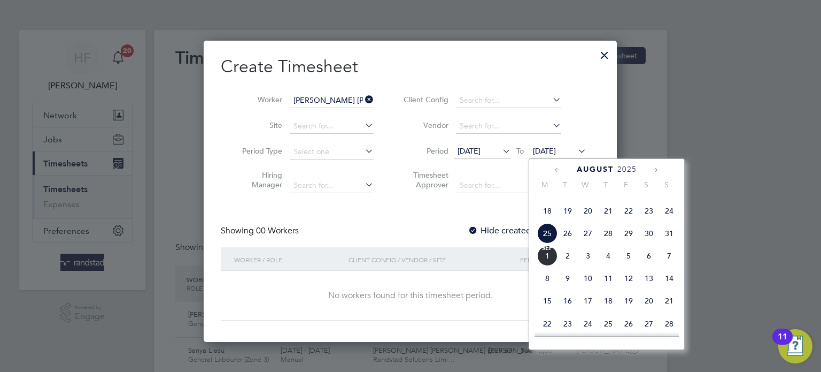
click at [668, 243] on span "31" at bounding box center [669, 233] width 20 height 20
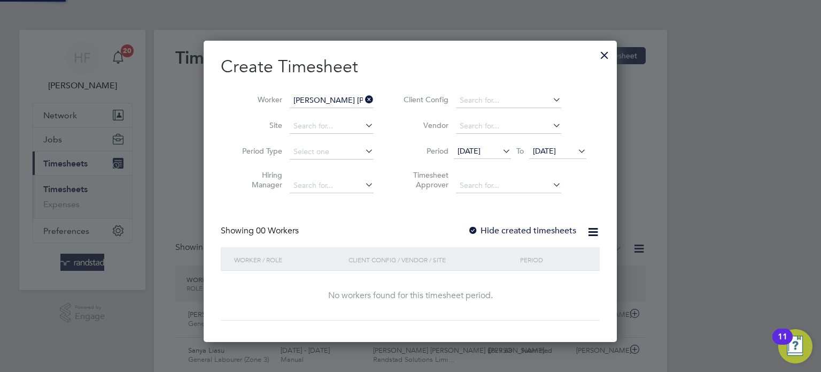
click at [534, 229] on label "Hide created timesheets" at bounding box center [522, 230] width 109 height 11
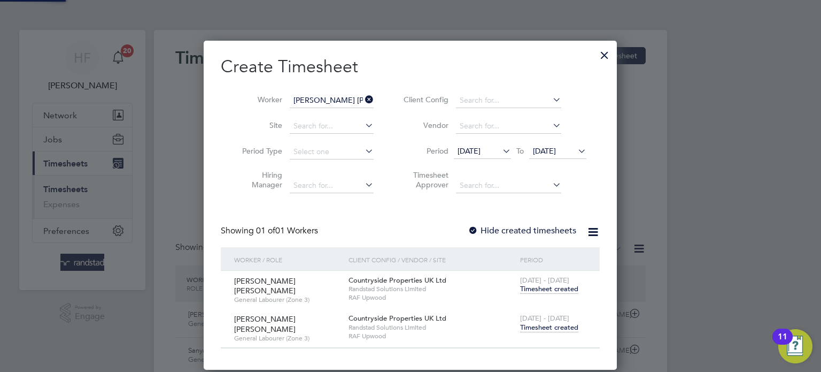
click at [548, 327] on span "Timesheet created" at bounding box center [549, 327] width 58 height 10
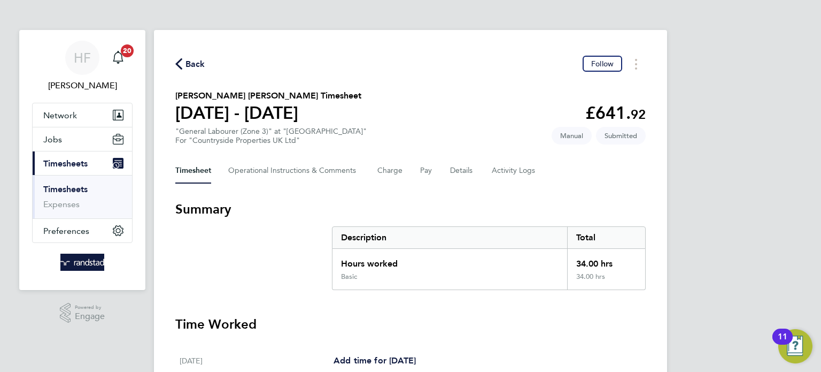
click at [63, 186] on link "Timesheets" at bounding box center [65, 189] width 44 height 10
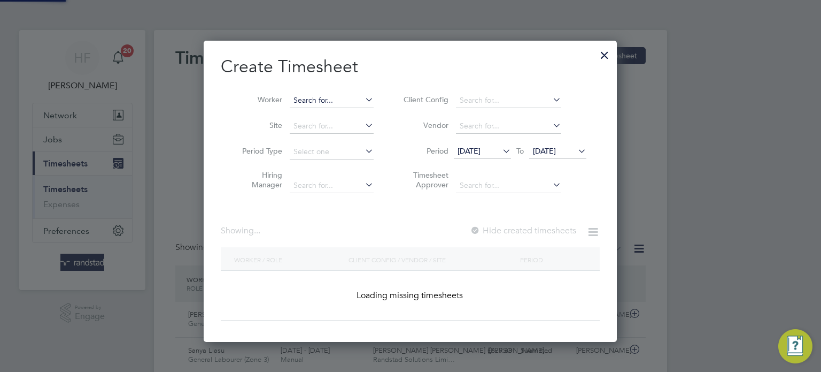
click at [334, 102] on input at bounding box center [332, 100] width 84 height 15
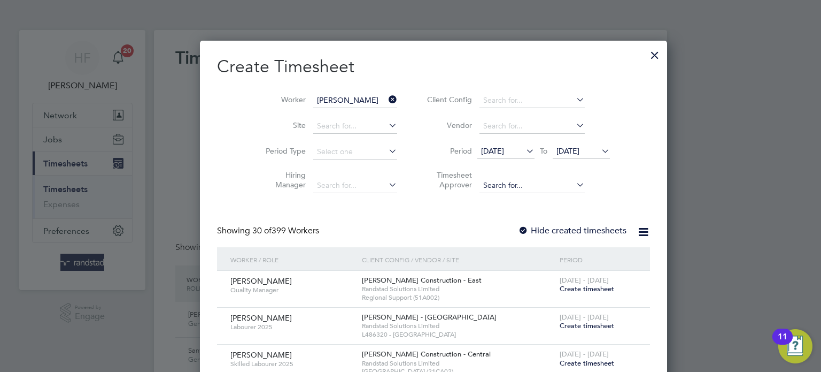
drag, startPoint x: 338, startPoint y: 114, endPoint x: 482, endPoint y: 182, distance: 158.3
click at [339, 114] on li "[PERSON_NAME] er" at bounding box center [361, 114] width 142 height 14
type input "[PERSON_NAME]"
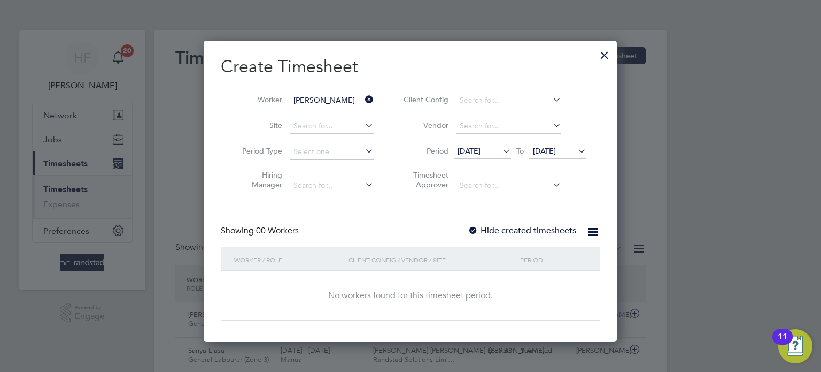
drag, startPoint x: 554, startPoint y: 150, endPoint x: 593, endPoint y: 187, distance: 54.1
click at [555, 150] on span "[DATE]" at bounding box center [544, 151] width 23 height 10
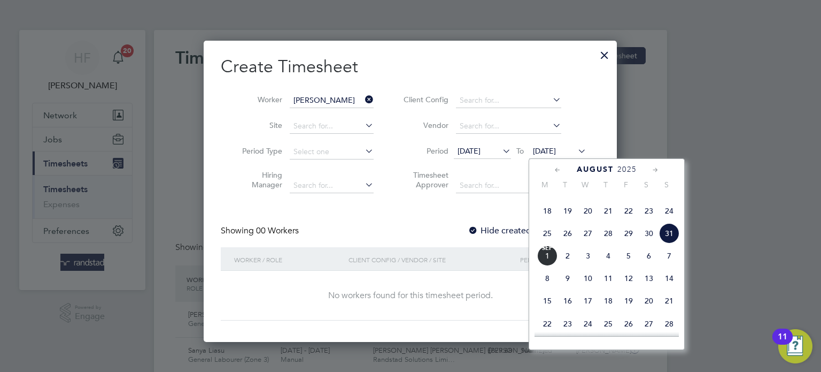
click at [504, 229] on label "Hide created timesheets" at bounding box center [522, 230] width 109 height 11
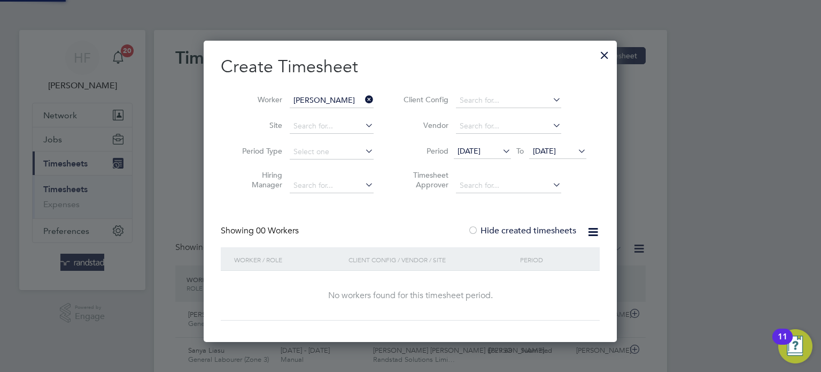
click at [507, 229] on label "Hide created timesheets" at bounding box center [522, 230] width 109 height 11
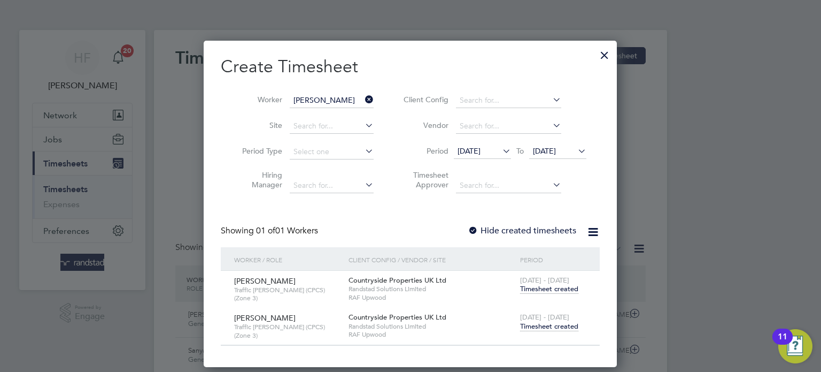
click at [551, 321] on span "Timesheet created" at bounding box center [549, 326] width 58 height 10
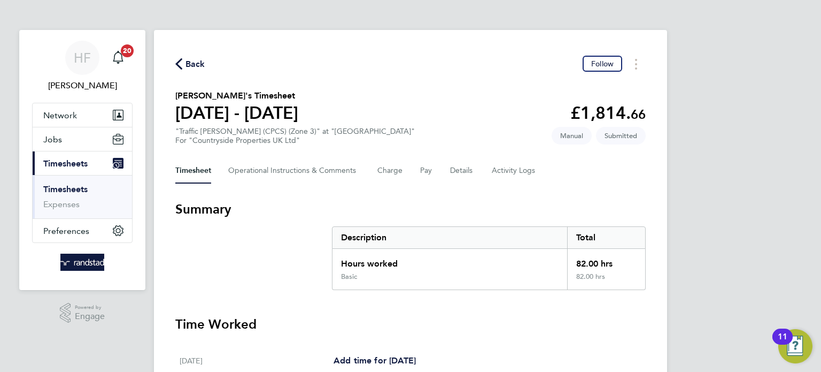
click at [55, 183] on ul "Timesheets Expenses" at bounding box center [82, 196] width 99 height 43
click at [61, 188] on link "Timesheets" at bounding box center [65, 189] width 44 height 10
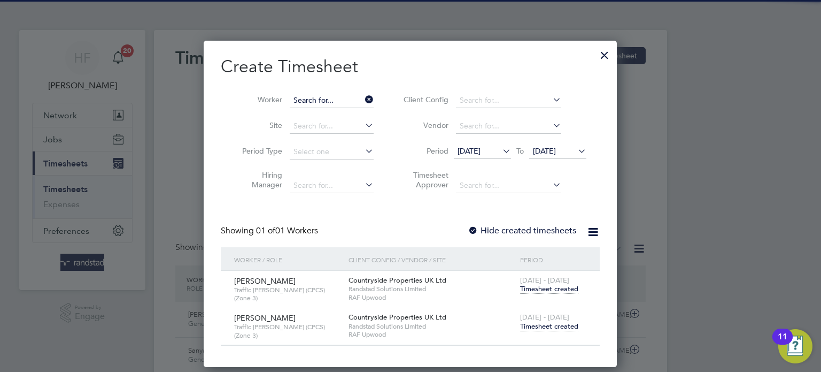
drag, startPoint x: 333, startPoint y: 98, endPoint x: 338, endPoint y: 97, distance: 5.9
click at [336, 97] on input at bounding box center [332, 100] width 84 height 15
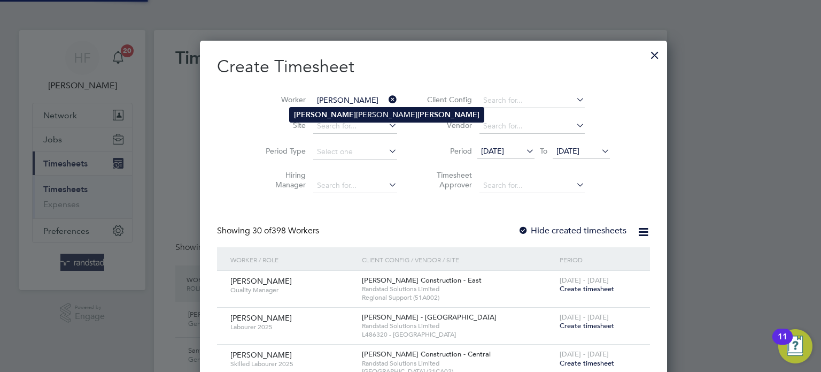
click at [418, 115] on b "[PERSON_NAME]" at bounding box center [449, 114] width 62 height 9
type input "[PERSON_NAME] [PERSON_NAME]"
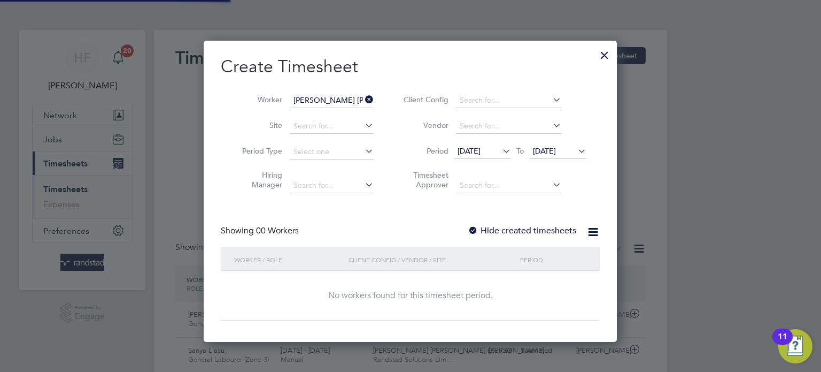
click at [547, 227] on label "Hide created timesheets" at bounding box center [522, 230] width 109 height 11
click at [547, 228] on label "Hide created timesheets" at bounding box center [522, 230] width 109 height 11
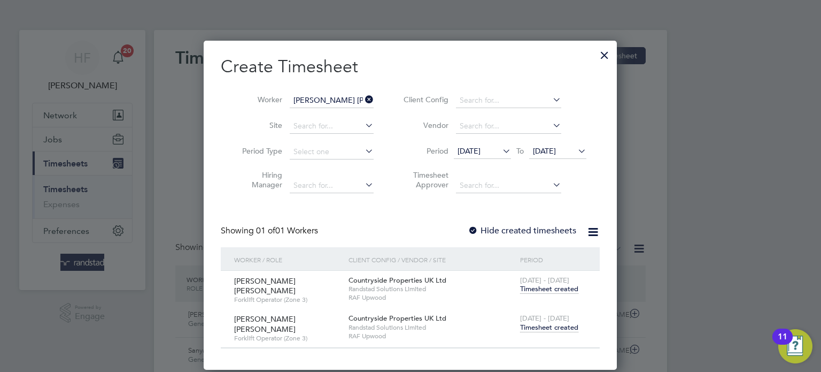
click at [558, 322] on span "Timesheet created" at bounding box center [549, 327] width 58 height 10
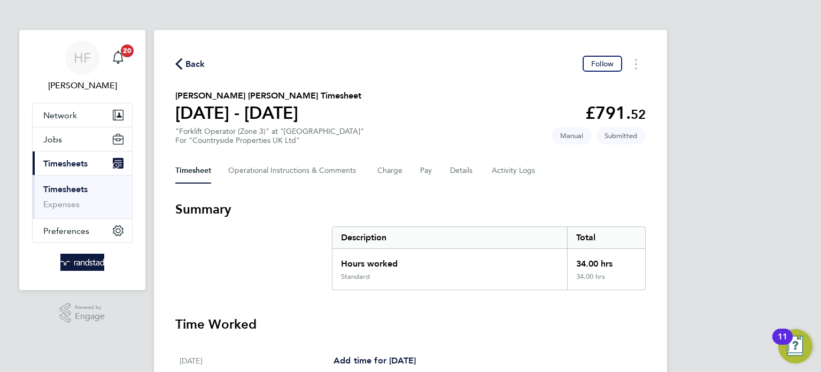
click at [52, 188] on link "Timesheets" at bounding box center [65, 189] width 44 height 10
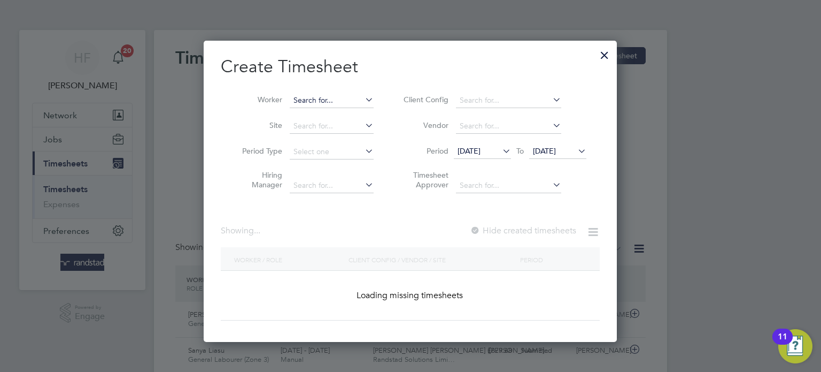
drag, startPoint x: 331, startPoint y: 96, endPoint x: 392, endPoint y: 94, distance: 61.0
click at [332, 96] on input at bounding box center [332, 100] width 84 height 15
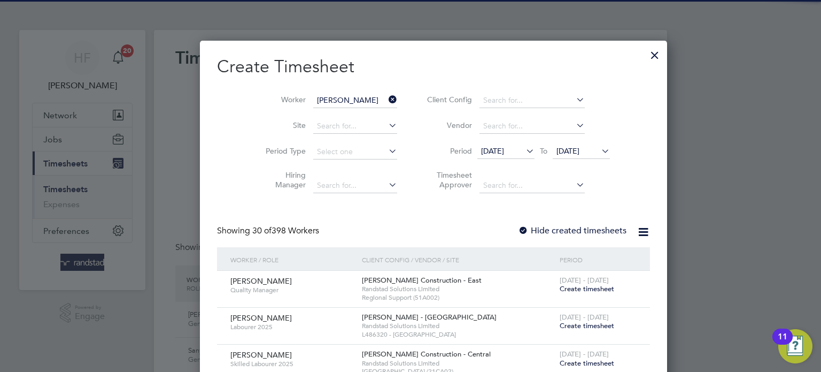
drag, startPoint x: 339, startPoint y: 127, endPoint x: 438, endPoint y: 153, distance: 102.3
click at [339, 127] on li "[PERSON_NAME] anciu" at bounding box center [341, 129] width 102 height 14
type input "[PERSON_NAME]"
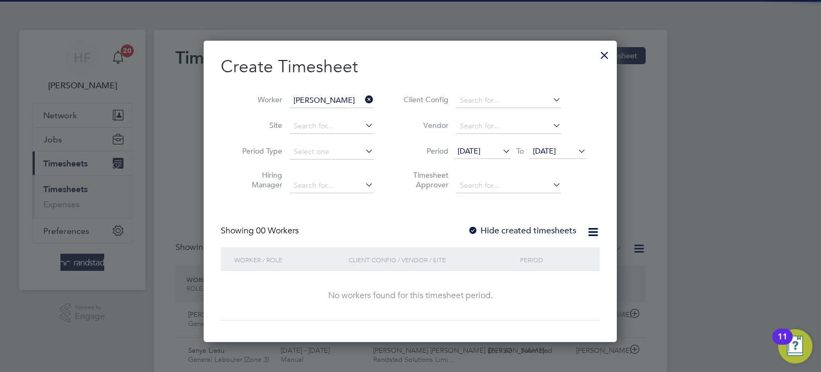
click at [551, 229] on label "Hide created timesheets" at bounding box center [522, 230] width 109 height 11
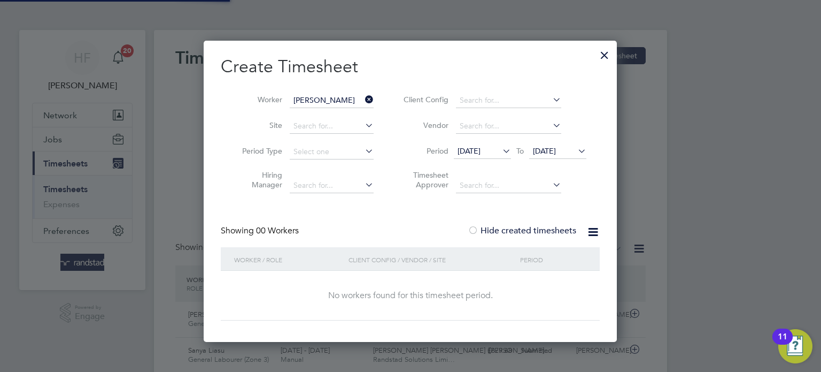
click at [551, 229] on label "Hide created timesheets" at bounding box center [522, 230] width 109 height 11
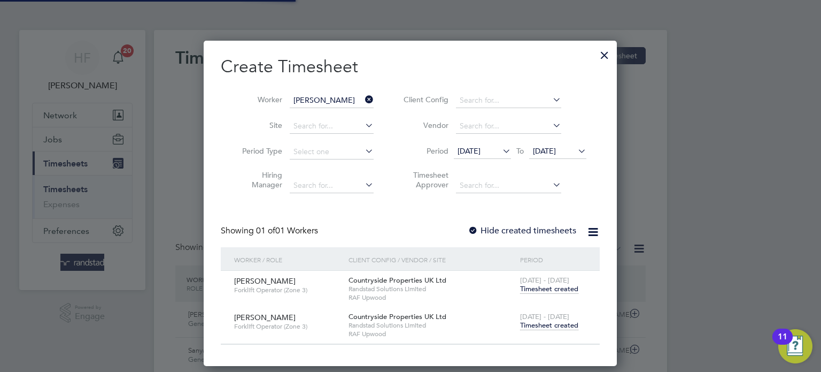
click at [562, 323] on span "Timesheet created" at bounding box center [549, 325] width 58 height 10
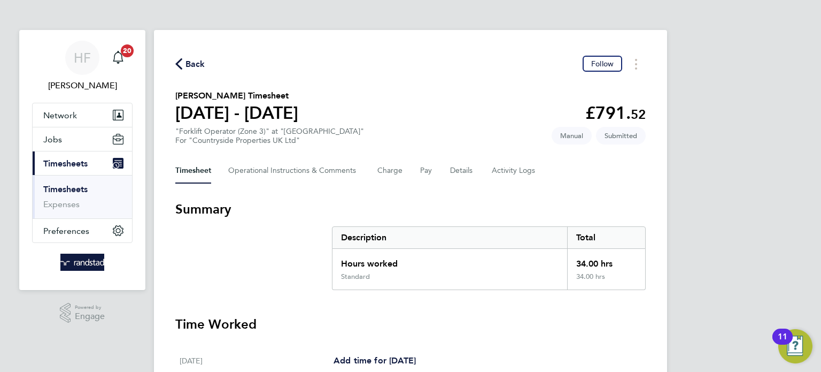
click at [81, 188] on link "Timesheets" at bounding box center [65, 189] width 44 height 10
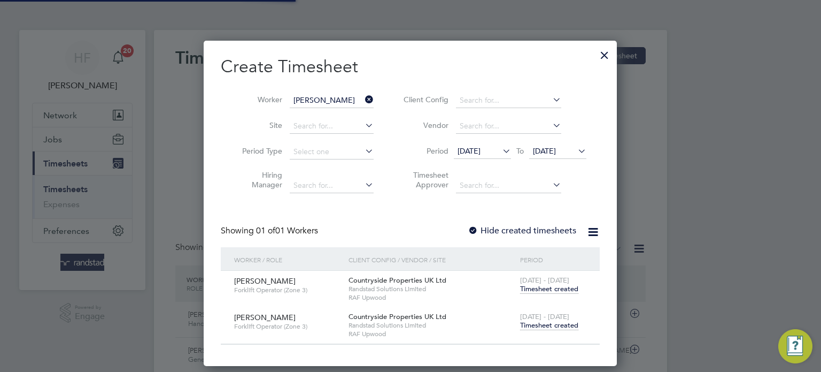
scroll to position [27, 93]
click at [604, 55] on div at bounding box center [604, 52] width 19 height 19
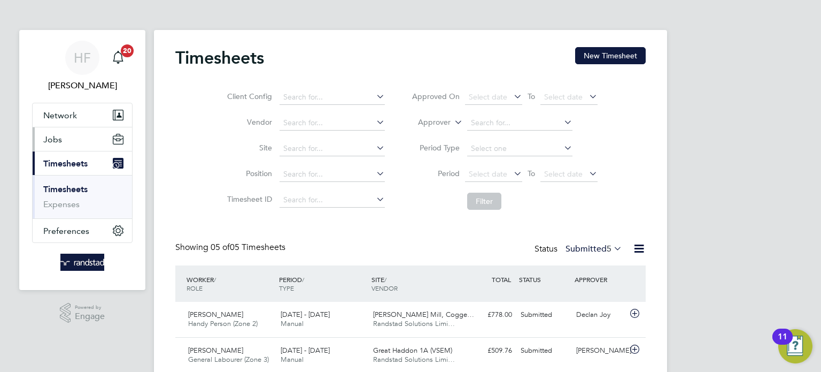
drag, startPoint x: 45, startPoint y: 138, endPoint x: 64, endPoint y: 146, distance: 20.4
click at [47, 139] on span "Jobs" at bounding box center [52, 139] width 19 height 10
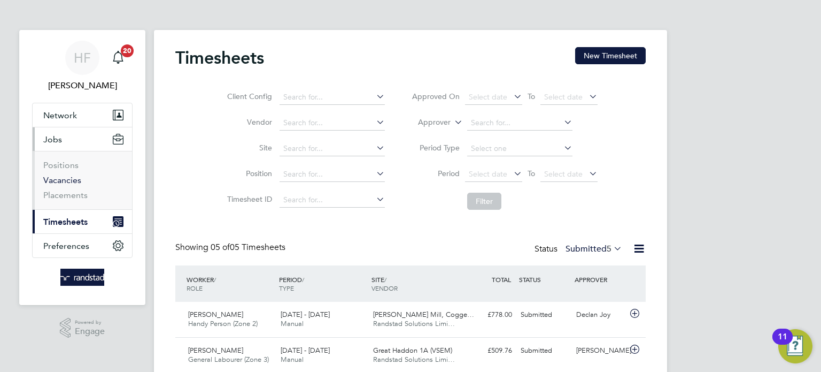
drag, startPoint x: 74, startPoint y: 181, endPoint x: 109, endPoint y: 181, distance: 34.7
click at [74, 181] on link "Vacancies" at bounding box center [62, 180] width 38 height 10
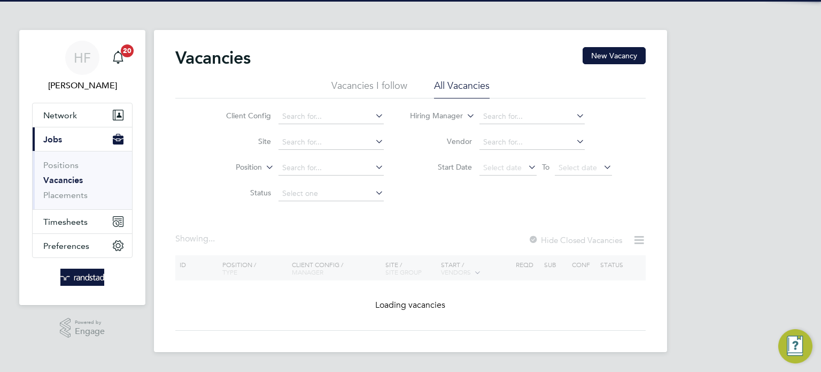
drag, startPoint x: 295, startPoint y: 140, endPoint x: 434, endPoint y: 149, distance: 139.3
click at [298, 139] on input at bounding box center [331, 142] width 105 height 15
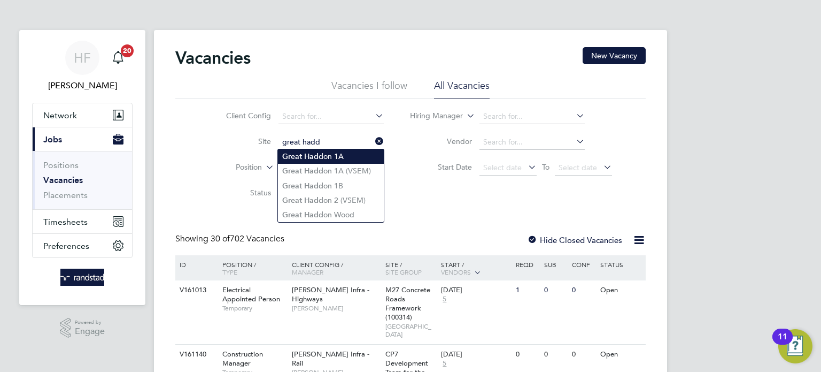
click at [326, 158] on li "Great Hadd on 1A" at bounding box center [331, 156] width 106 height 14
type input "Great Haddon 1A"
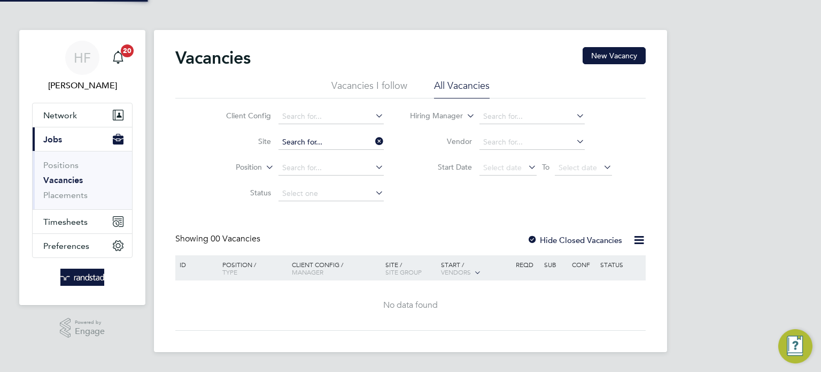
click at [332, 140] on input at bounding box center [331, 142] width 105 height 15
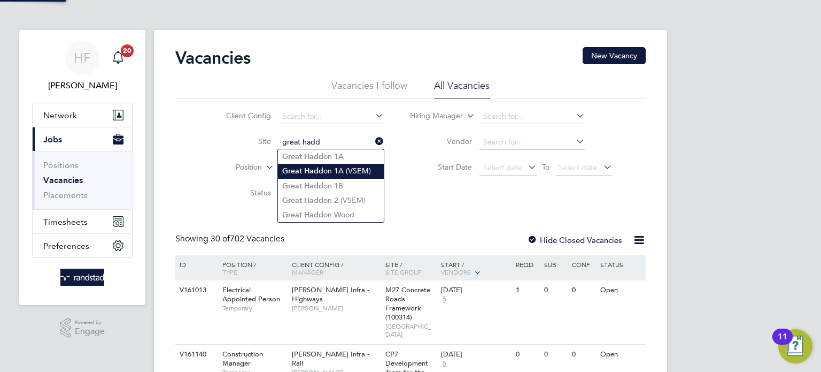
click at [342, 173] on li "Great Hadd on 1A (VSEM)" at bounding box center [331, 171] width 106 height 14
type input "Great Haddon 1A (VSEM)"
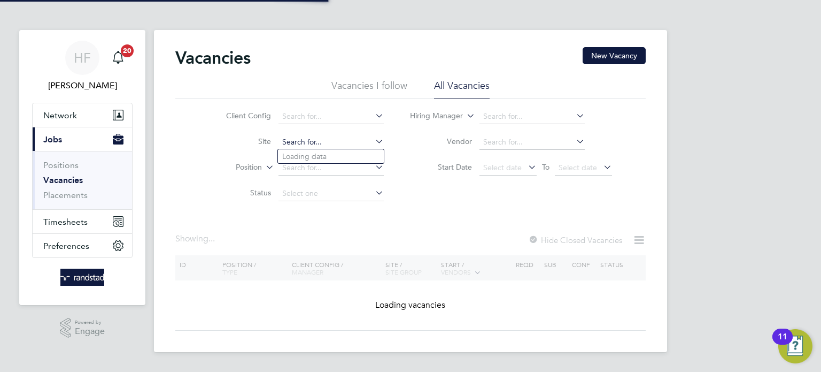
click at [308, 144] on input at bounding box center [331, 142] width 105 height 15
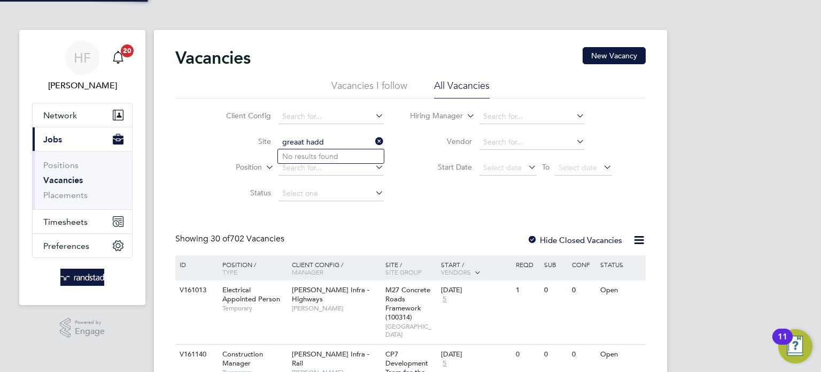
click at [298, 141] on input "greaat hadd" at bounding box center [331, 142] width 105 height 15
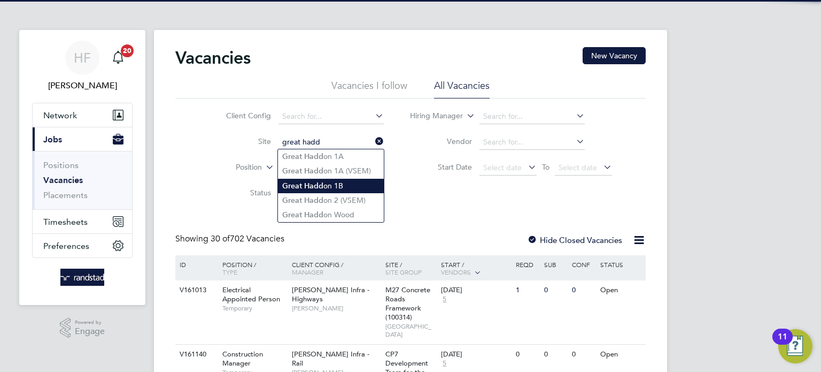
click at [357, 186] on li "Great Hadd on 1B" at bounding box center [331, 186] width 106 height 14
type input "Great Haddon 1B"
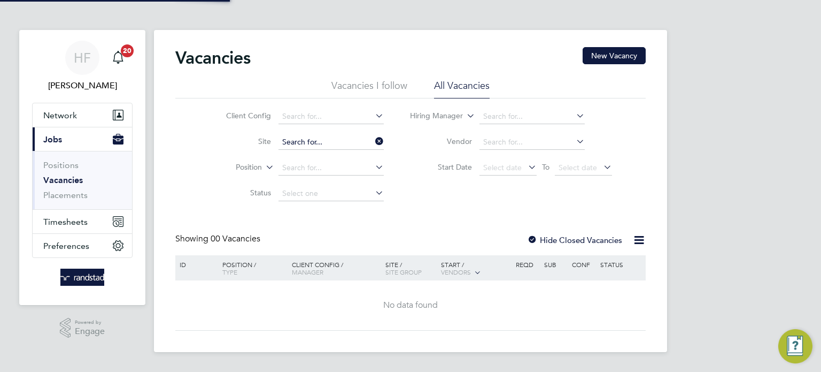
click at [313, 145] on input at bounding box center [331, 142] width 105 height 15
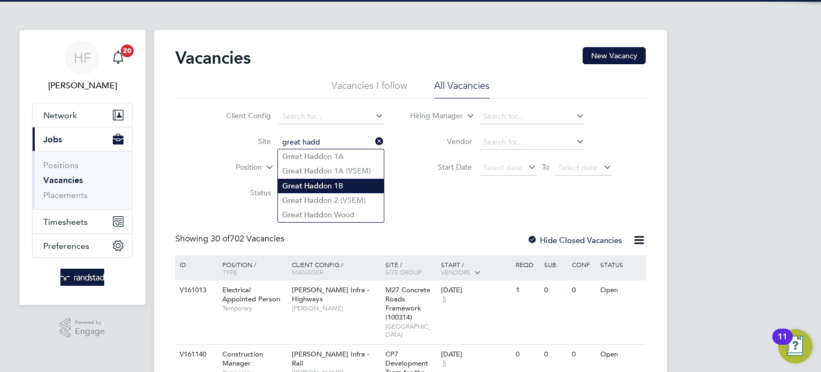
drag, startPoint x: 348, startPoint y: 202, endPoint x: 343, endPoint y: 188, distance: 14.4
click at [349, 201] on li "Great Hadd on 2 (VSEM)" at bounding box center [331, 200] width 106 height 14
type input "Great Haddon 2 (VSEM)"
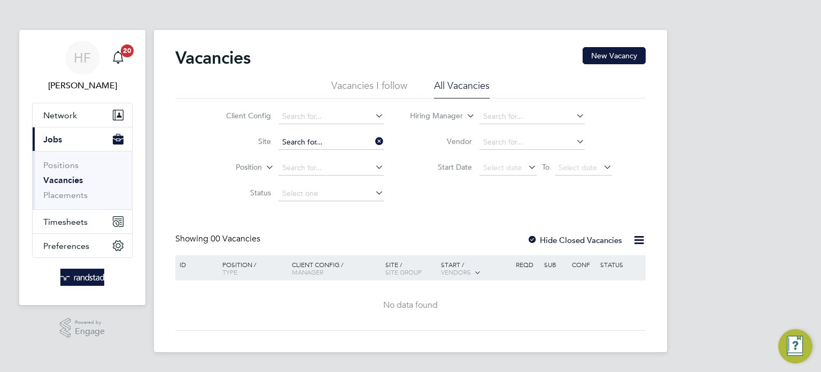
click at [326, 142] on input at bounding box center [331, 142] width 105 height 15
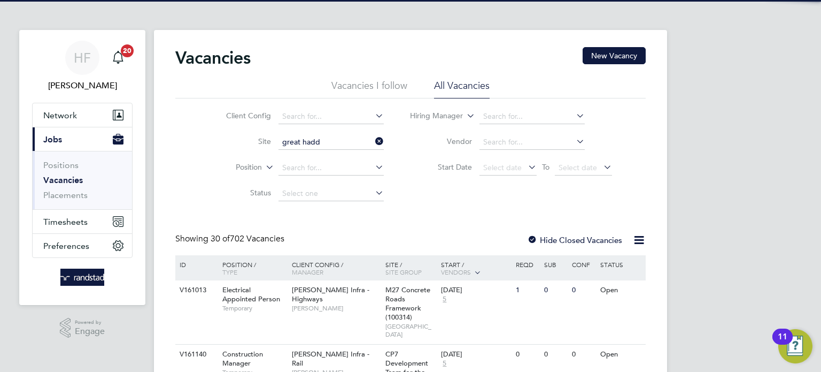
drag, startPoint x: 345, startPoint y: 210, endPoint x: 410, endPoint y: 183, distance: 70.5
click at [346, 208] on li "Great Hadd on Wood" at bounding box center [331, 214] width 106 height 14
type input "Great Haddon Wood"
